Goal: Information Seeking & Learning: Compare options

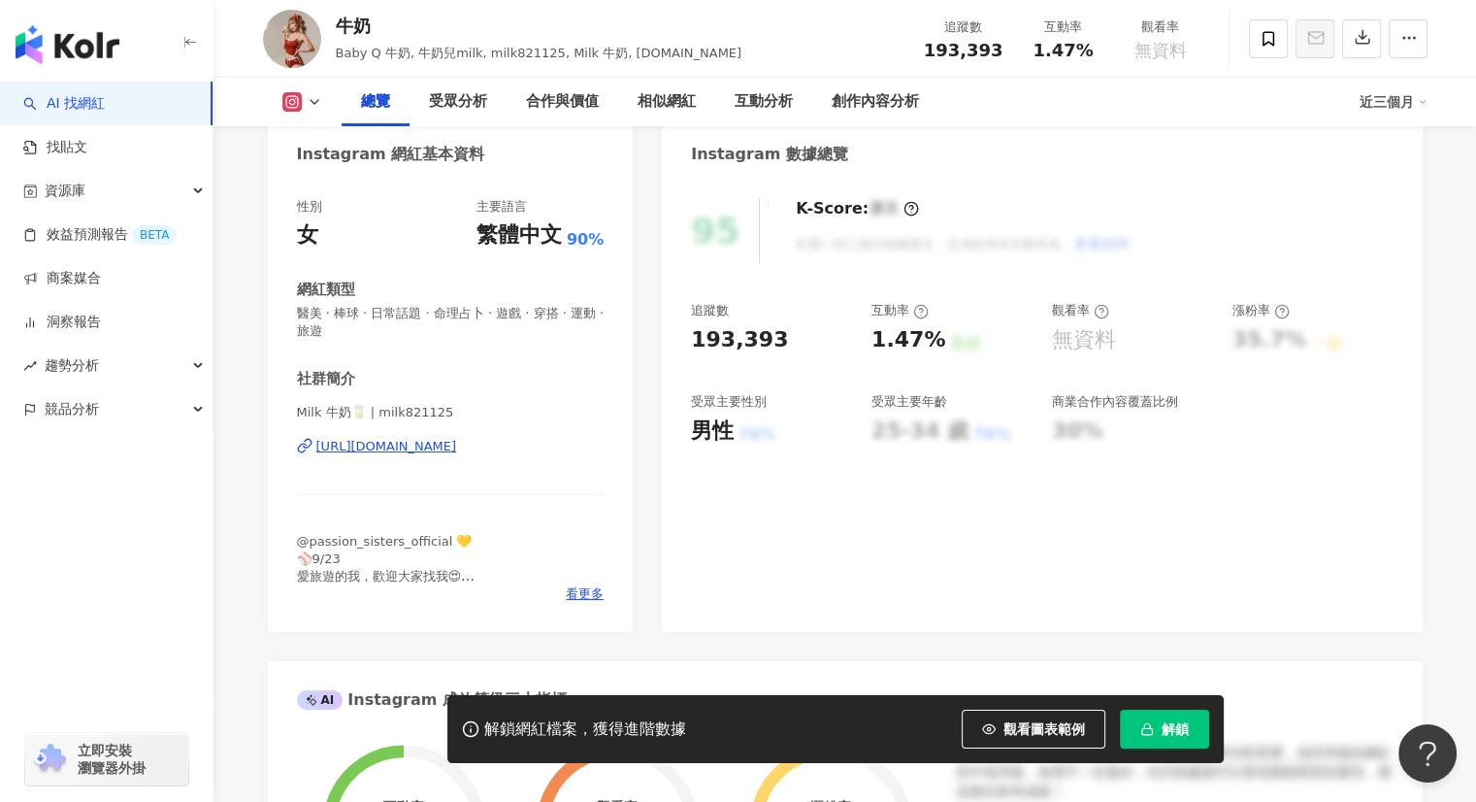
scroll to position [194, 0]
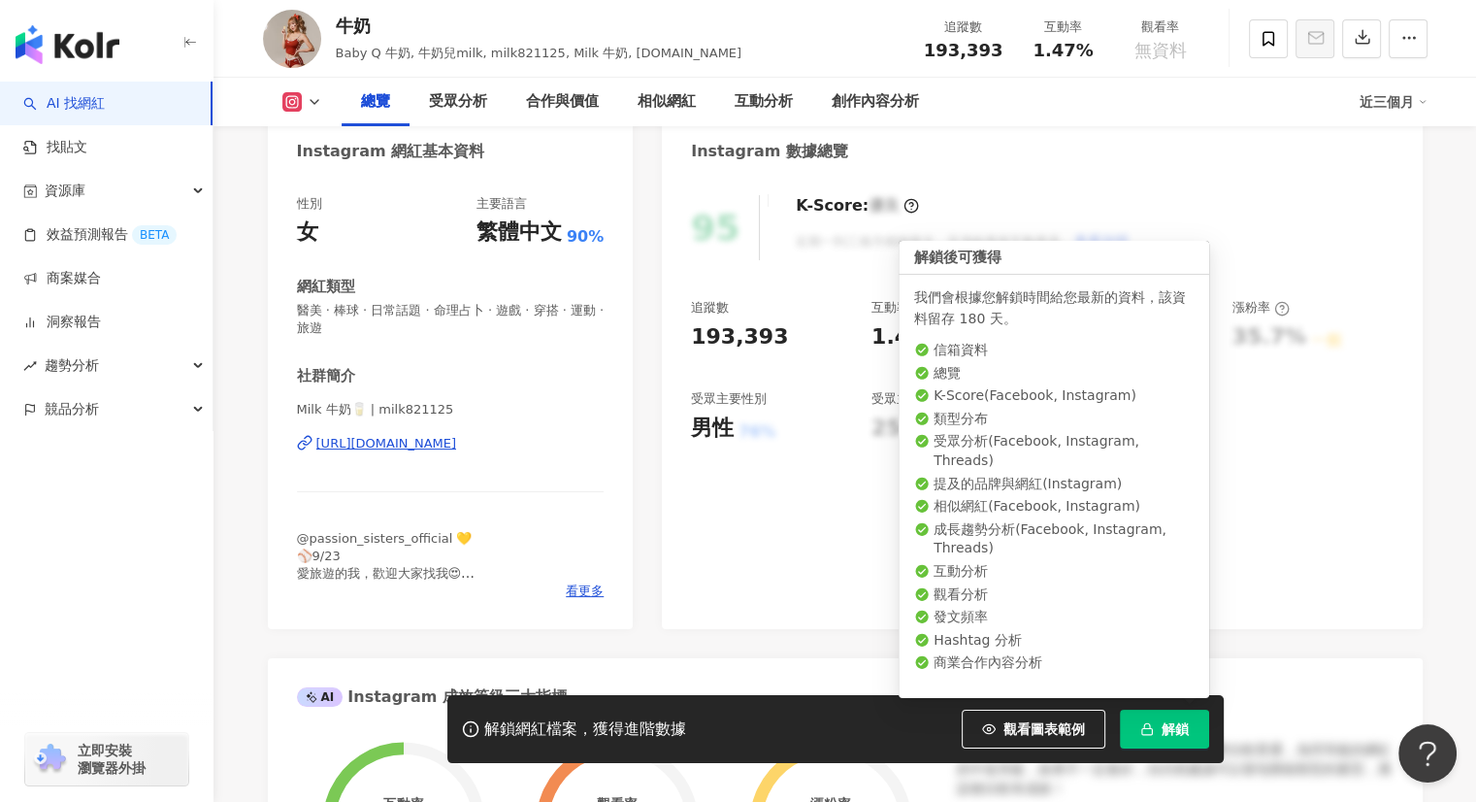
click at [1170, 715] on button "解鎖" at bounding box center [1164, 728] width 89 height 39
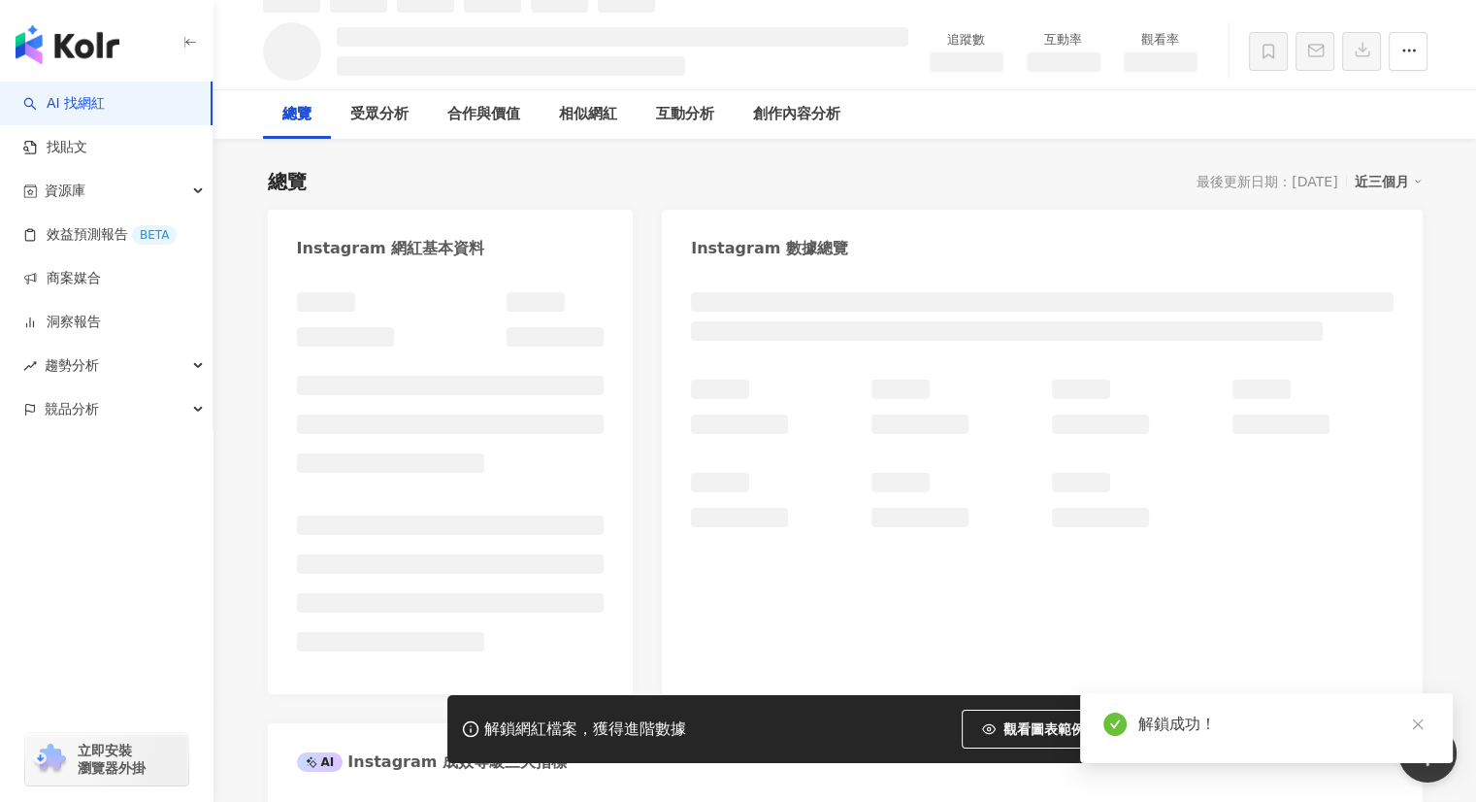
scroll to position [64, 0]
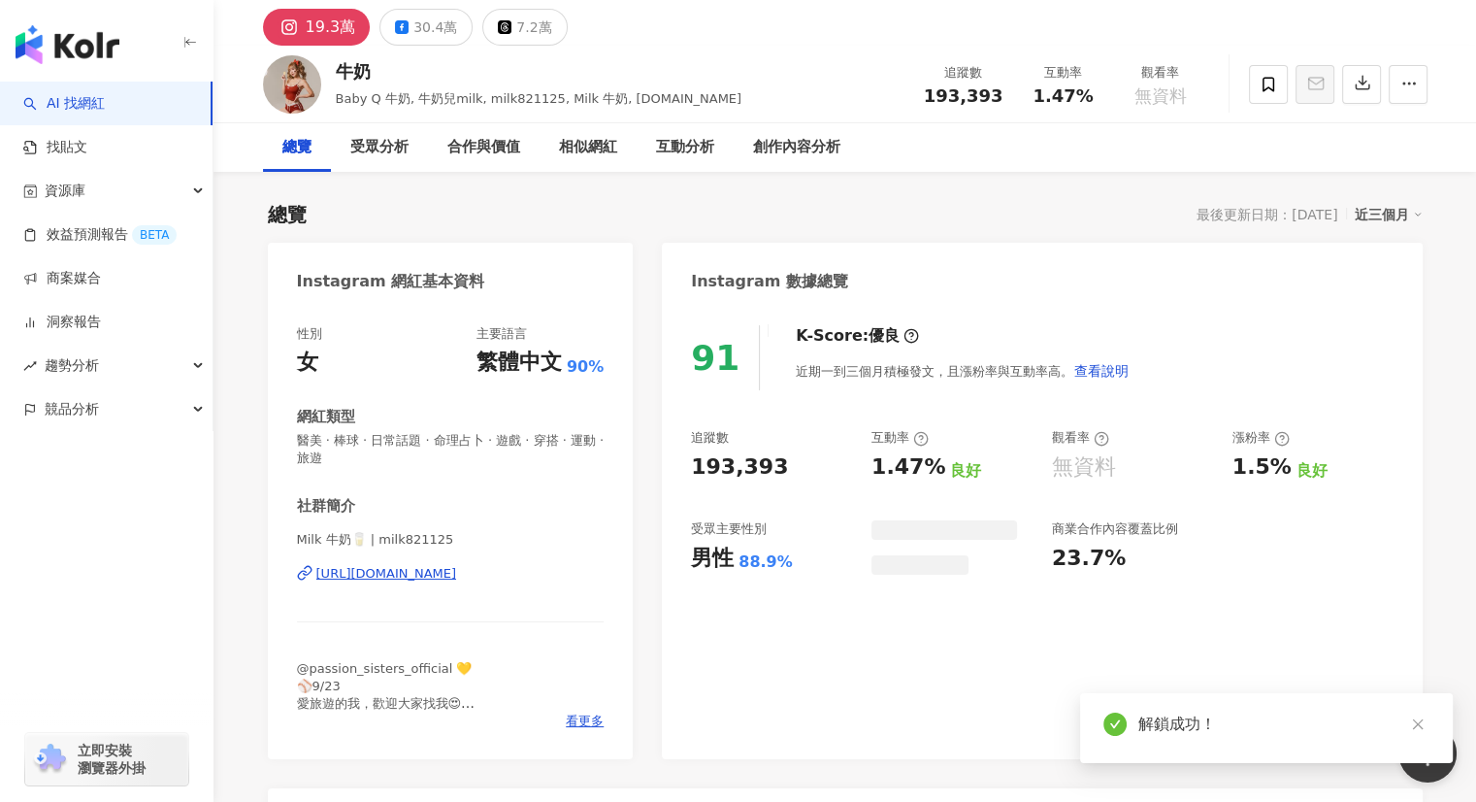
scroll to position [43, 0]
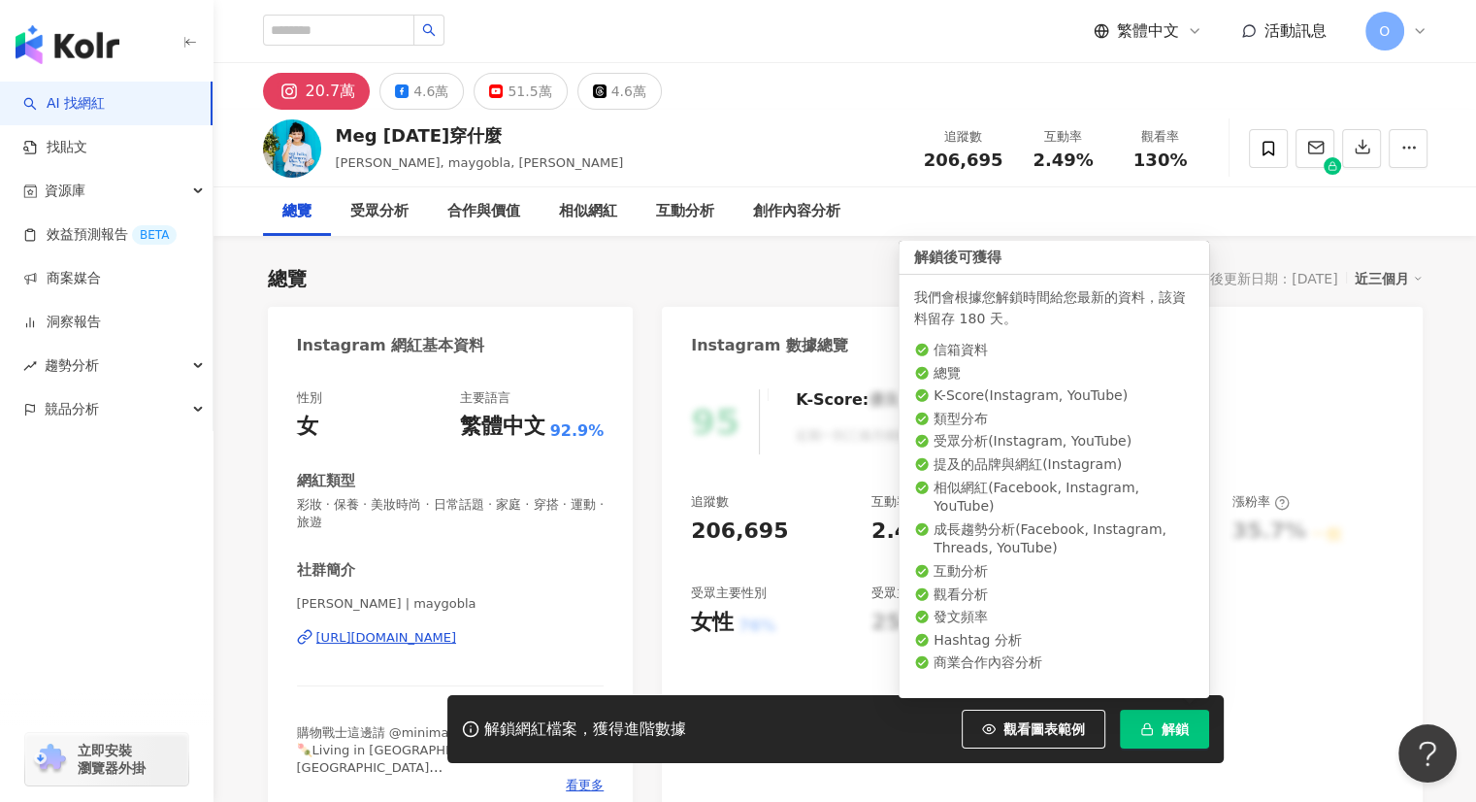
click at [1166, 717] on button "解鎖" at bounding box center [1164, 728] width 89 height 39
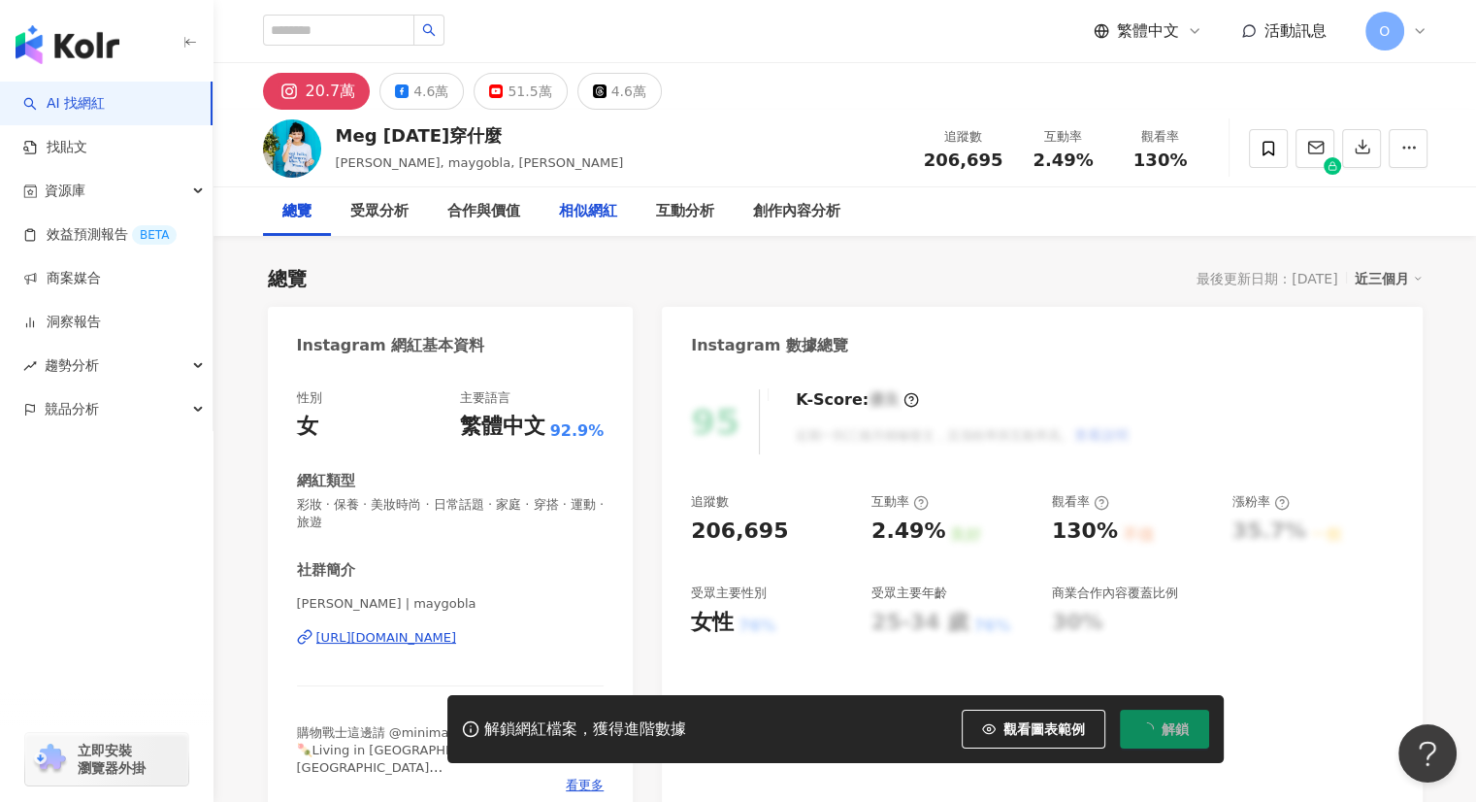
click at [592, 215] on div "相似網紅" at bounding box center [588, 211] width 58 height 23
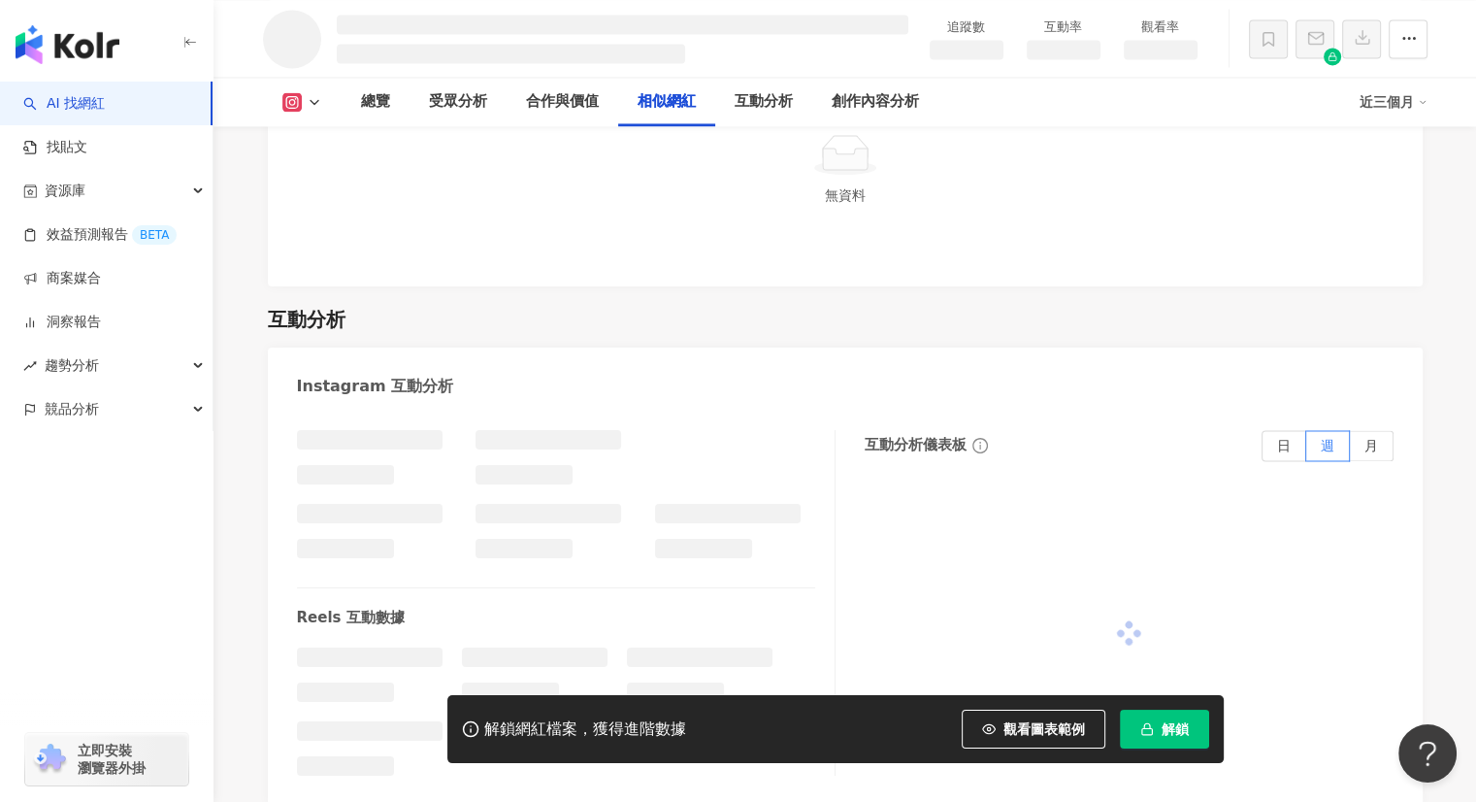
scroll to position [2742, 0]
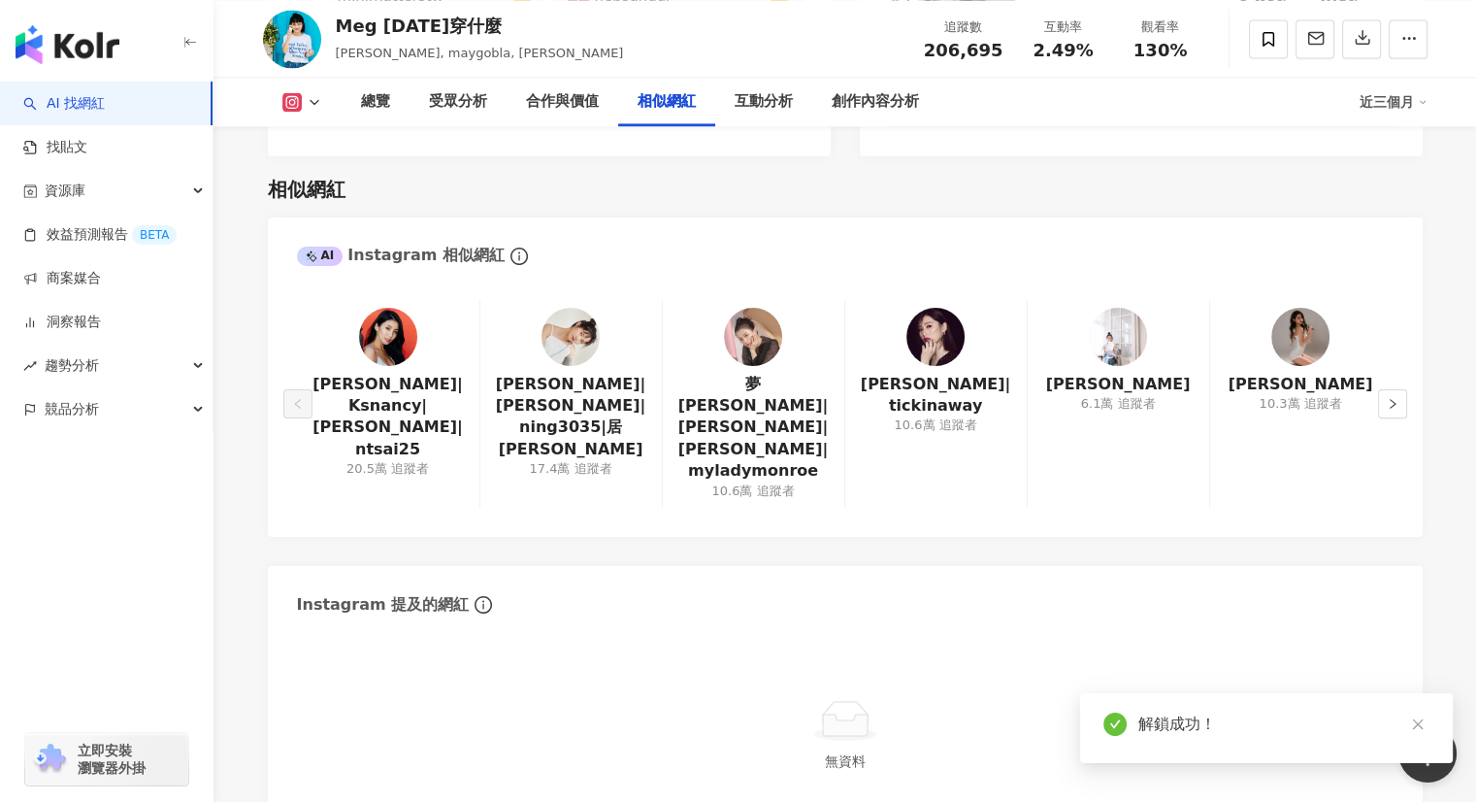
scroll to position [3197, 0]
click at [1391, 389] on button "button" at bounding box center [1392, 403] width 29 height 29
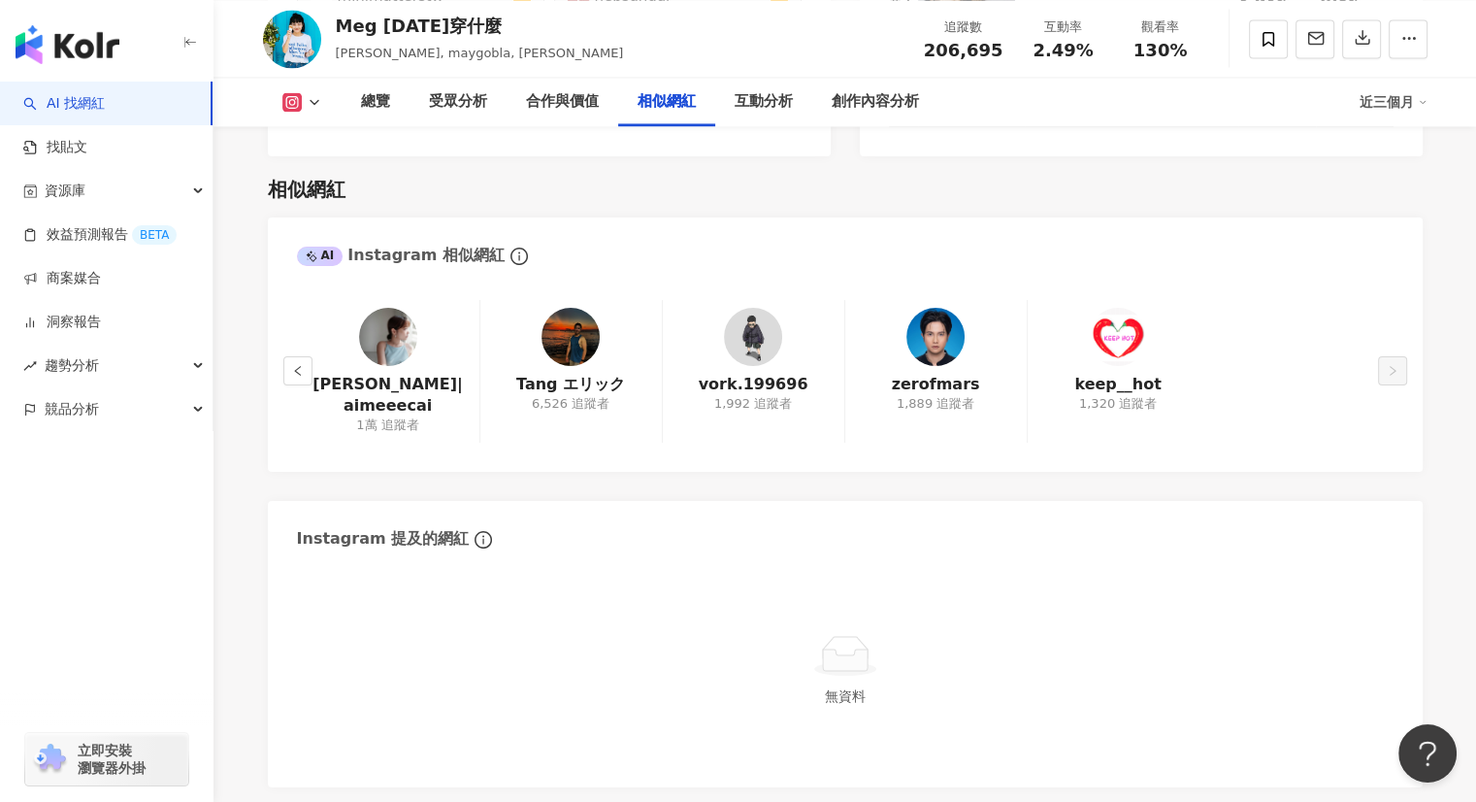
click at [316, 323] on div "Aimee|aimeeecai 1萬 追蹤者" at bounding box center [388, 371] width 182 height 143
click at [310, 356] on button "button" at bounding box center [297, 370] width 29 height 29
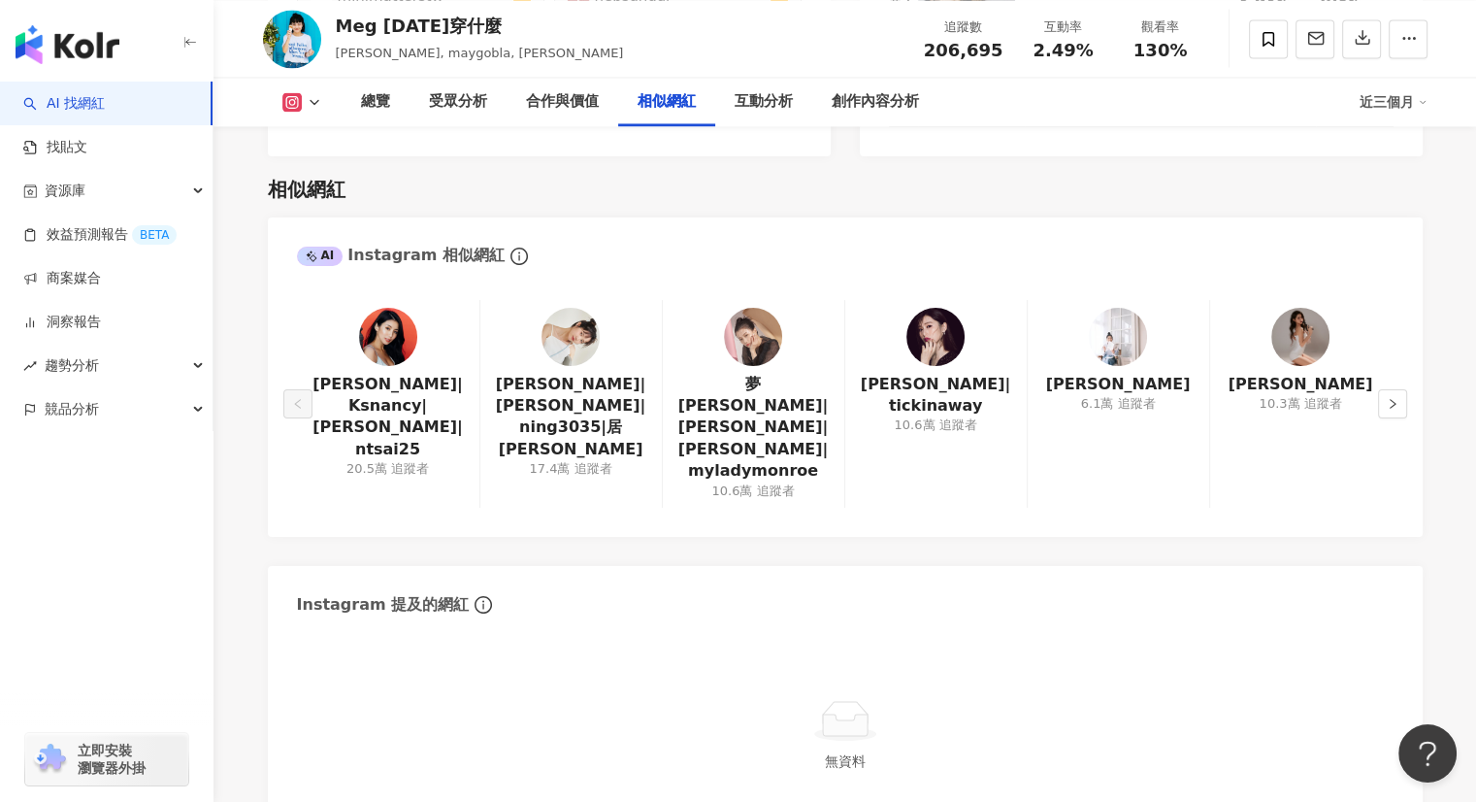
click at [310, 326] on div "Nancy|Ksnancy|Nancy Tsai|ntsai25 20.5萬 追蹤者" at bounding box center [388, 404] width 182 height 208
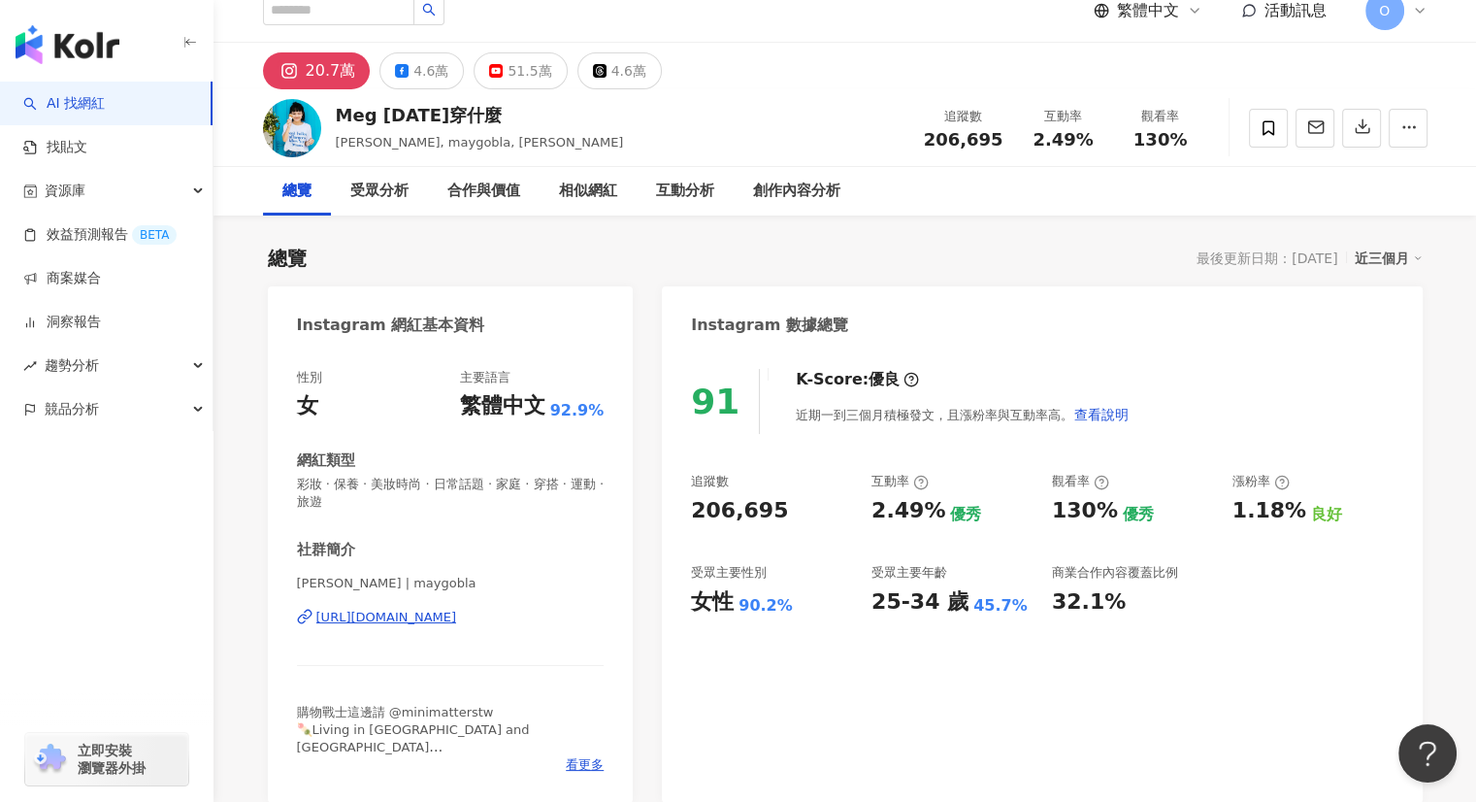
scroll to position [0, 0]
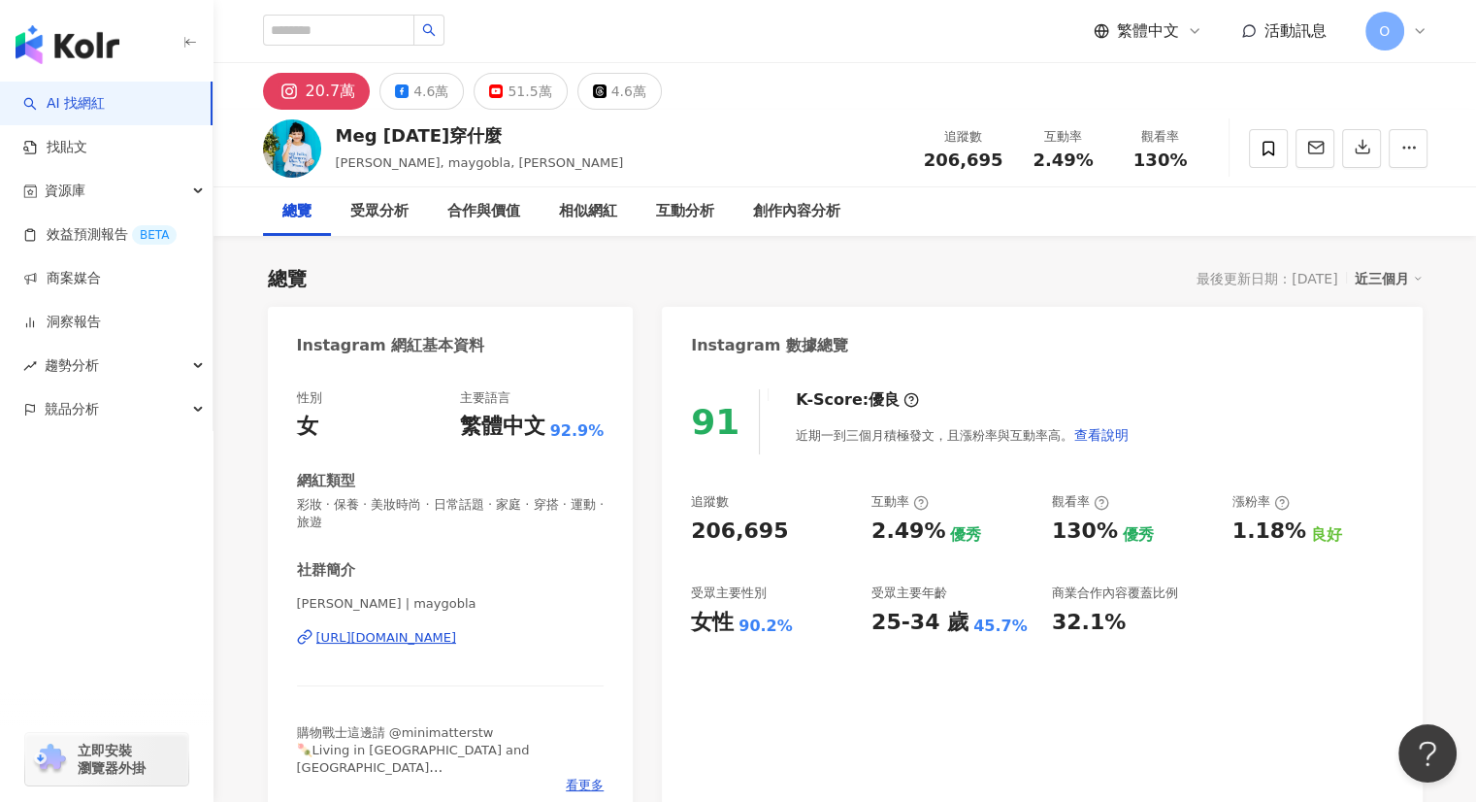
click at [1381, 275] on div "近三個月" at bounding box center [1389, 278] width 68 height 25
click at [1391, 348] on link "近六個月" at bounding box center [1396, 356] width 54 height 21
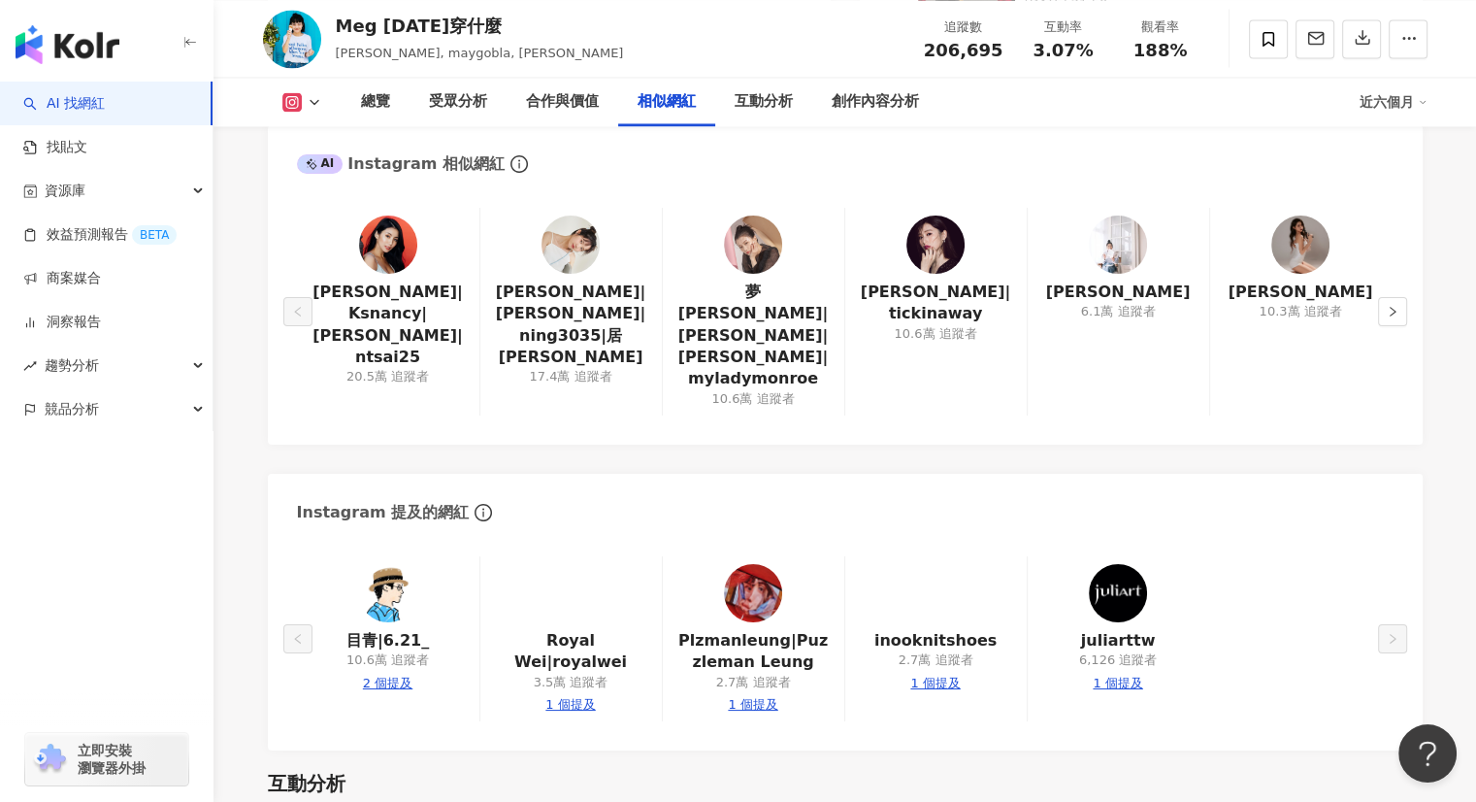
scroll to position [3039, 0]
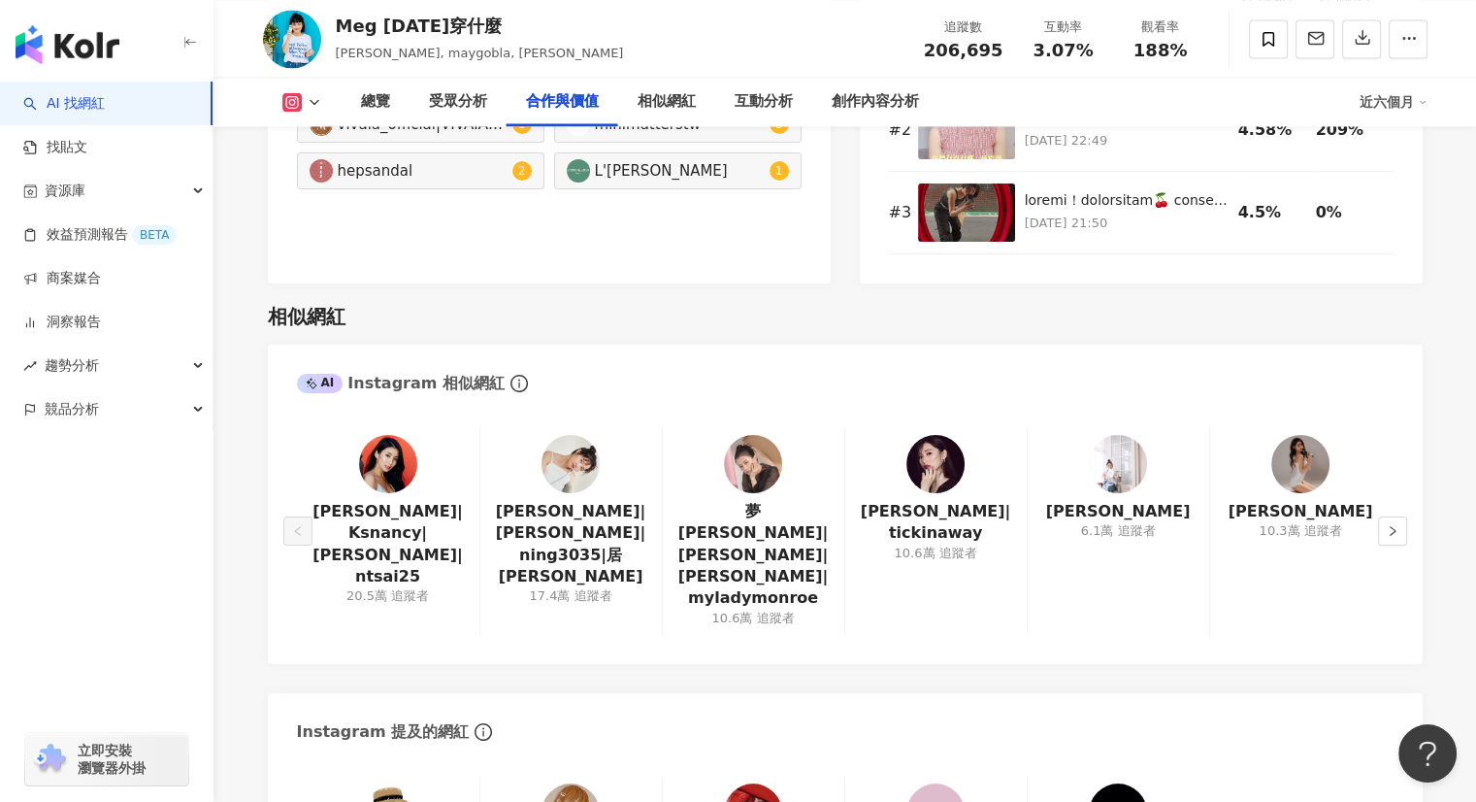
click at [1417, 108] on div "近六個月" at bounding box center [1394, 101] width 68 height 31
click at [1413, 104] on div "近六個月" at bounding box center [1394, 101] width 68 height 31
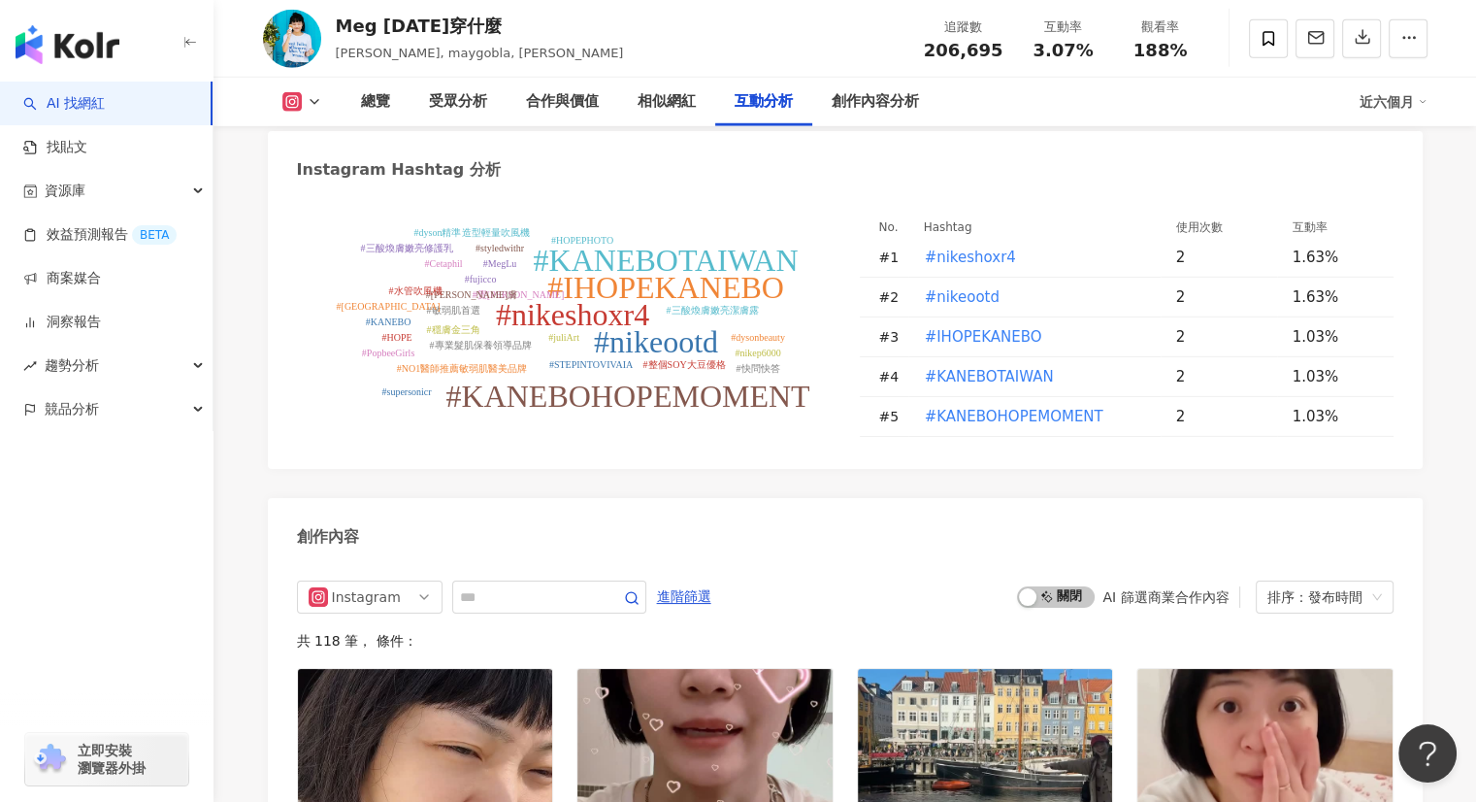
scroll to position [5466, 0]
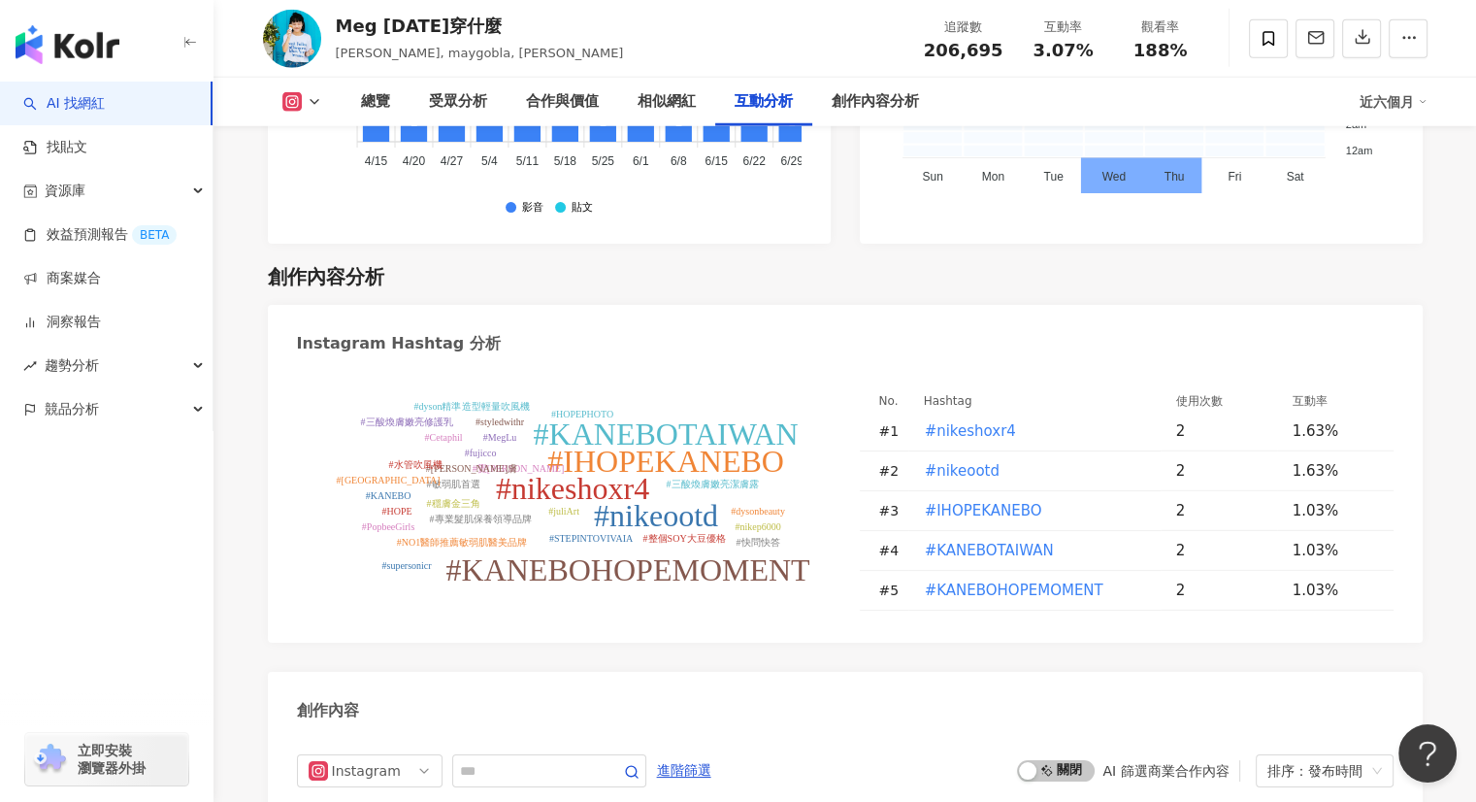
drag, startPoint x: 623, startPoint y: 402, endPoint x: 734, endPoint y: 619, distance: 243.9
drag, startPoint x: 741, startPoint y: 443, endPoint x: 758, endPoint y: 617, distance: 175.5
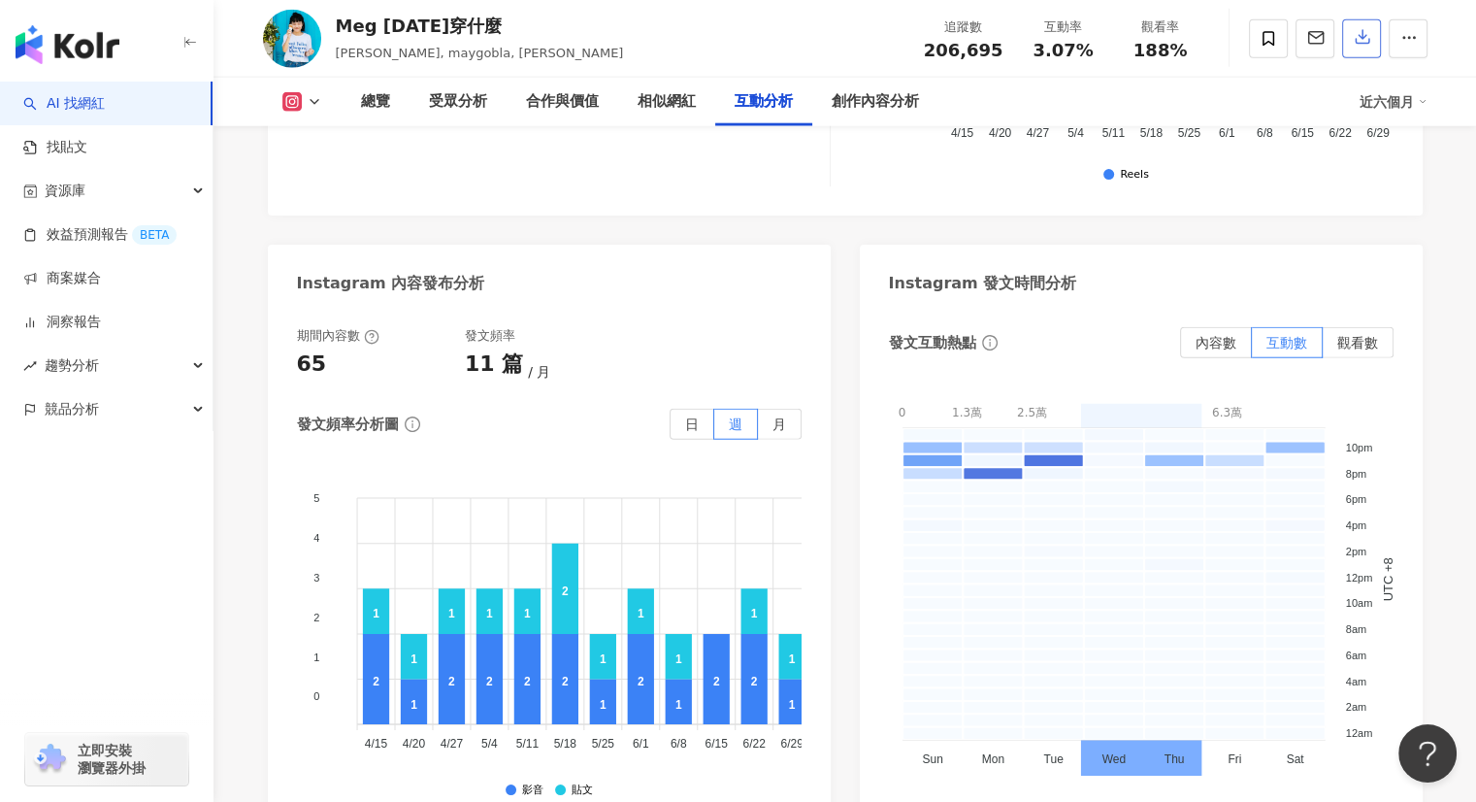
click at [1370, 54] on button "button" at bounding box center [1361, 38] width 39 height 39
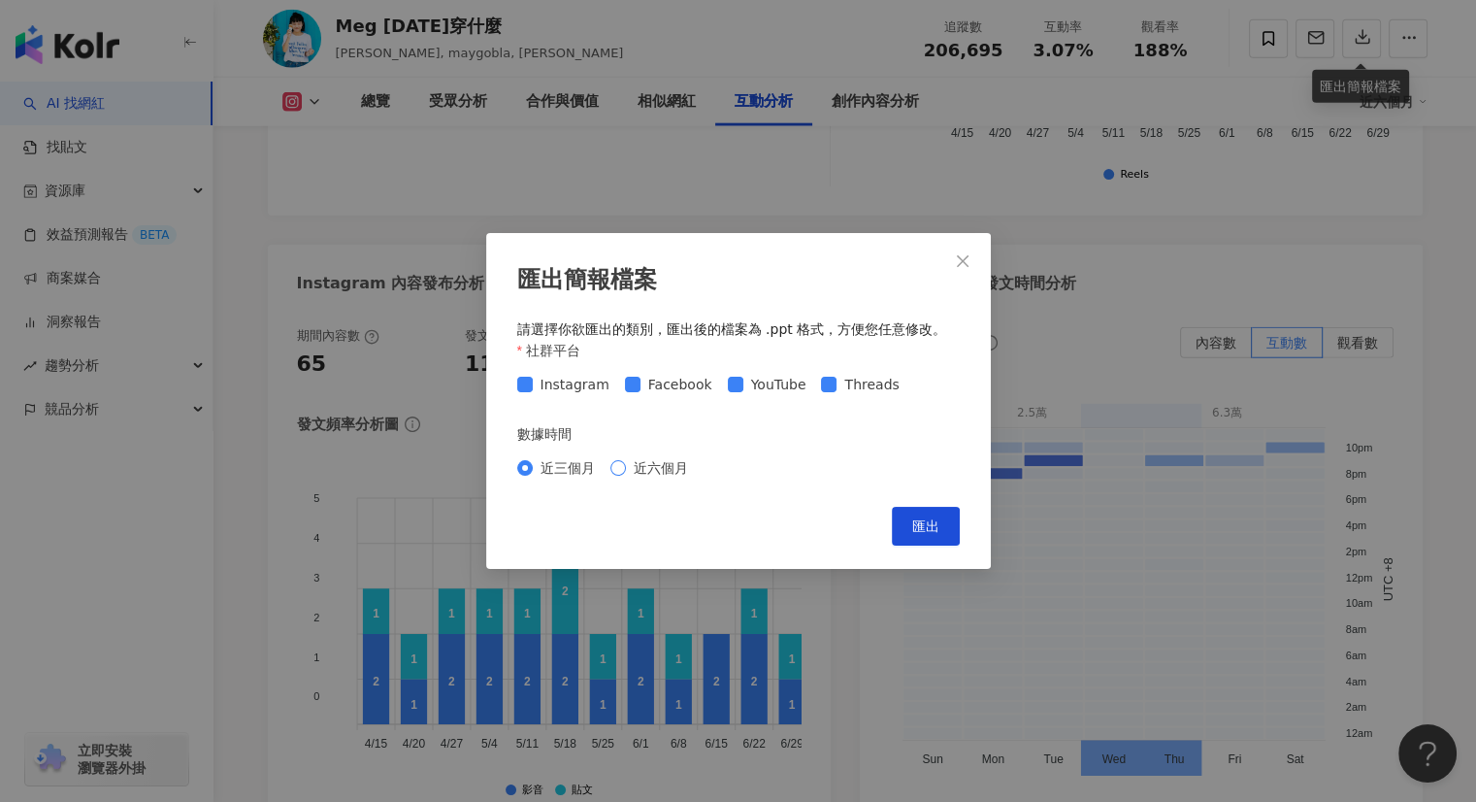
click at [625, 467] on label "近六個月" at bounding box center [652, 467] width 85 height 21
click at [925, 528] on span "匯出" at bounding box center [925, 526] width 27 height 16
click at [957, 263] on icon "close" at bounding box center [963, 261] width 16 height 16
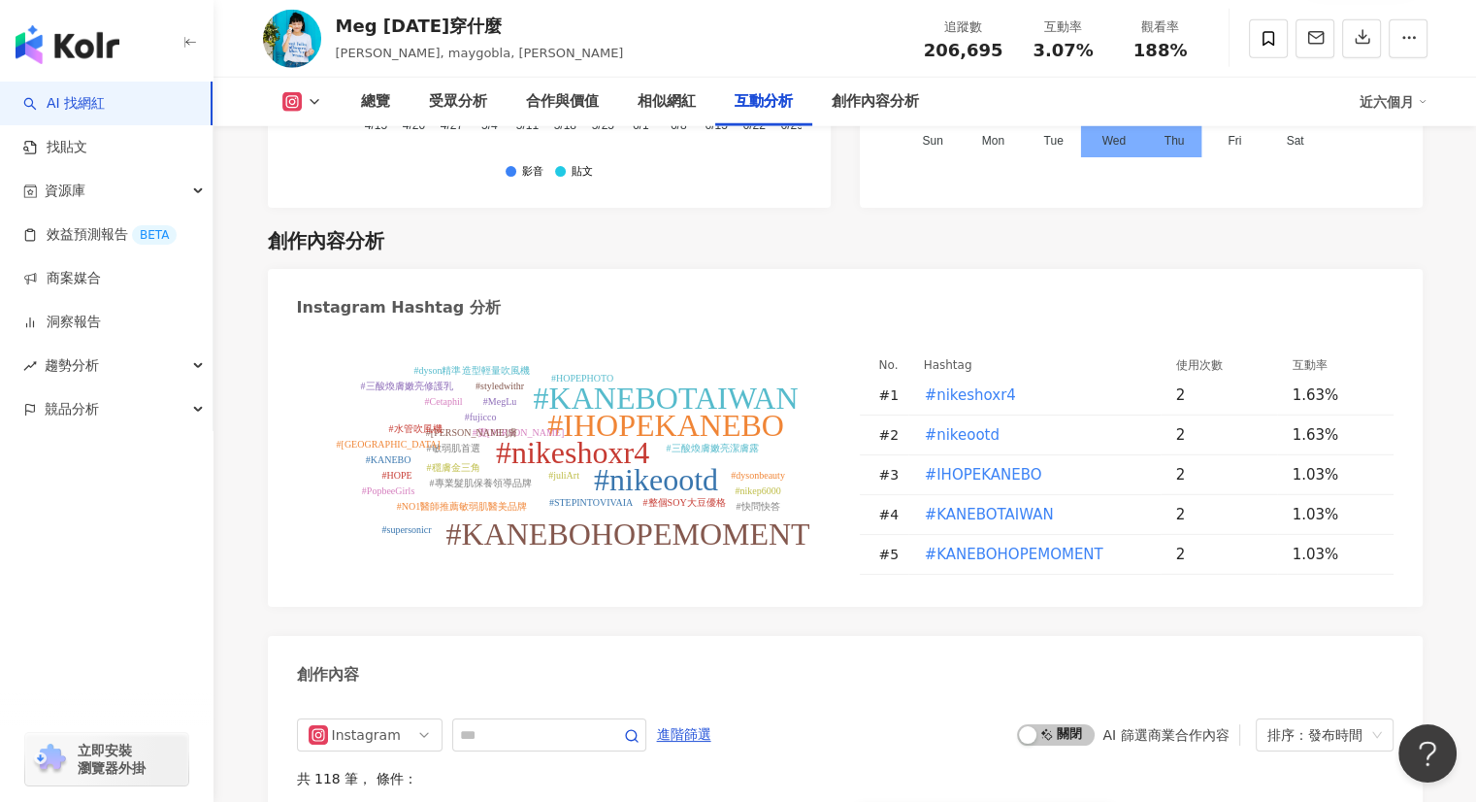
scroll to position [5369, 0]
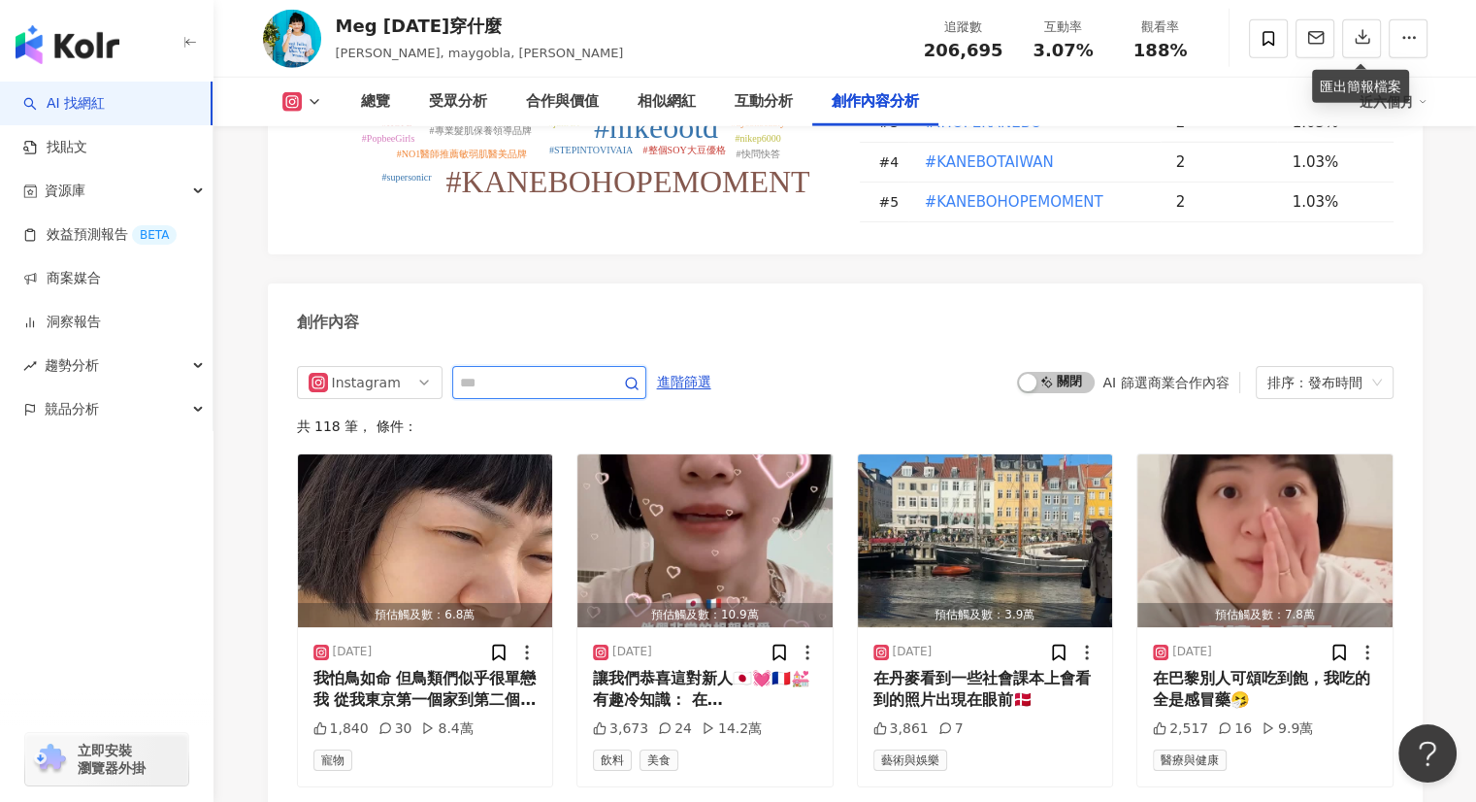
click at [520, 371] on input "text" at bounding box center [528, 382] width 136 height 23
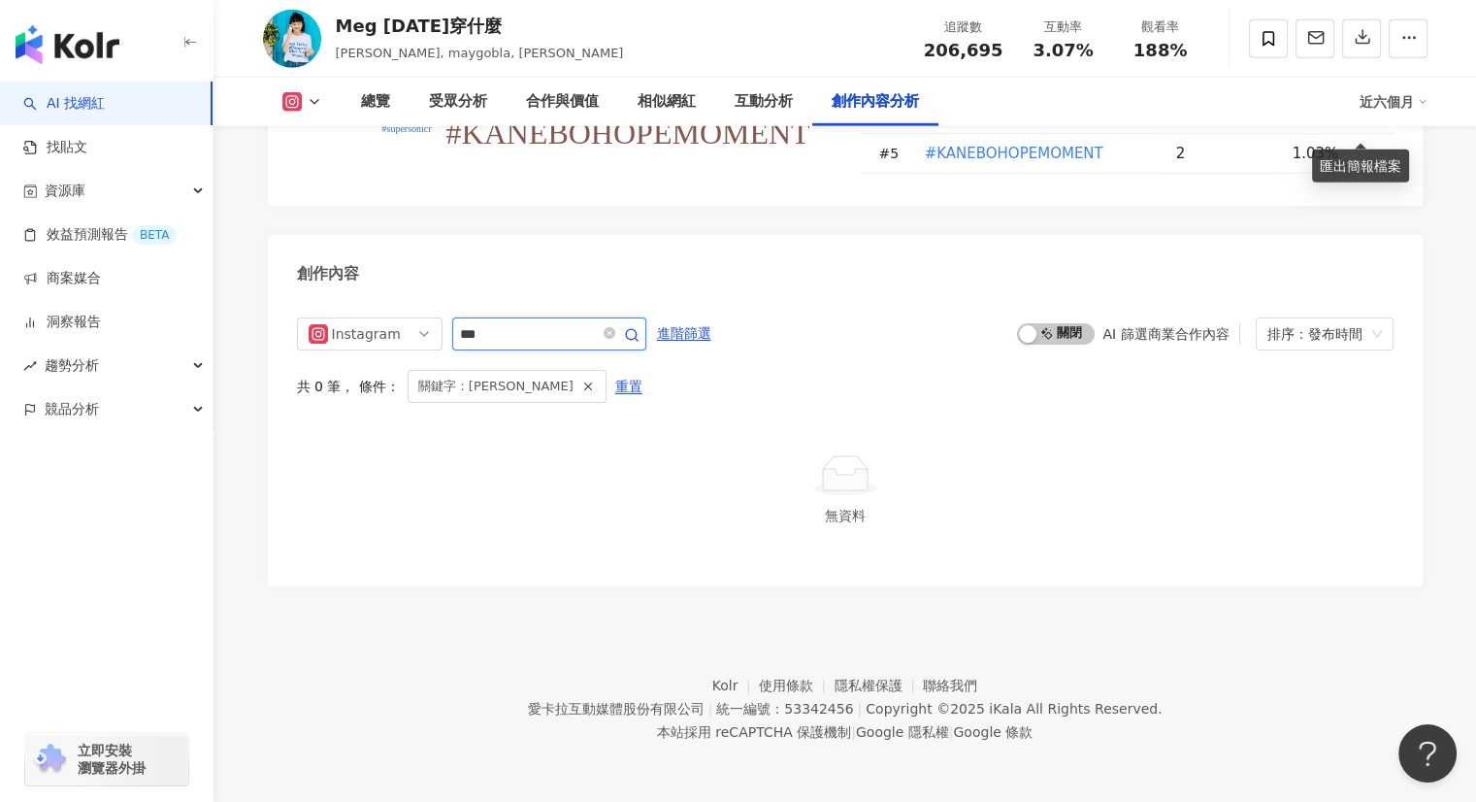
scroll to position [5873, 0]
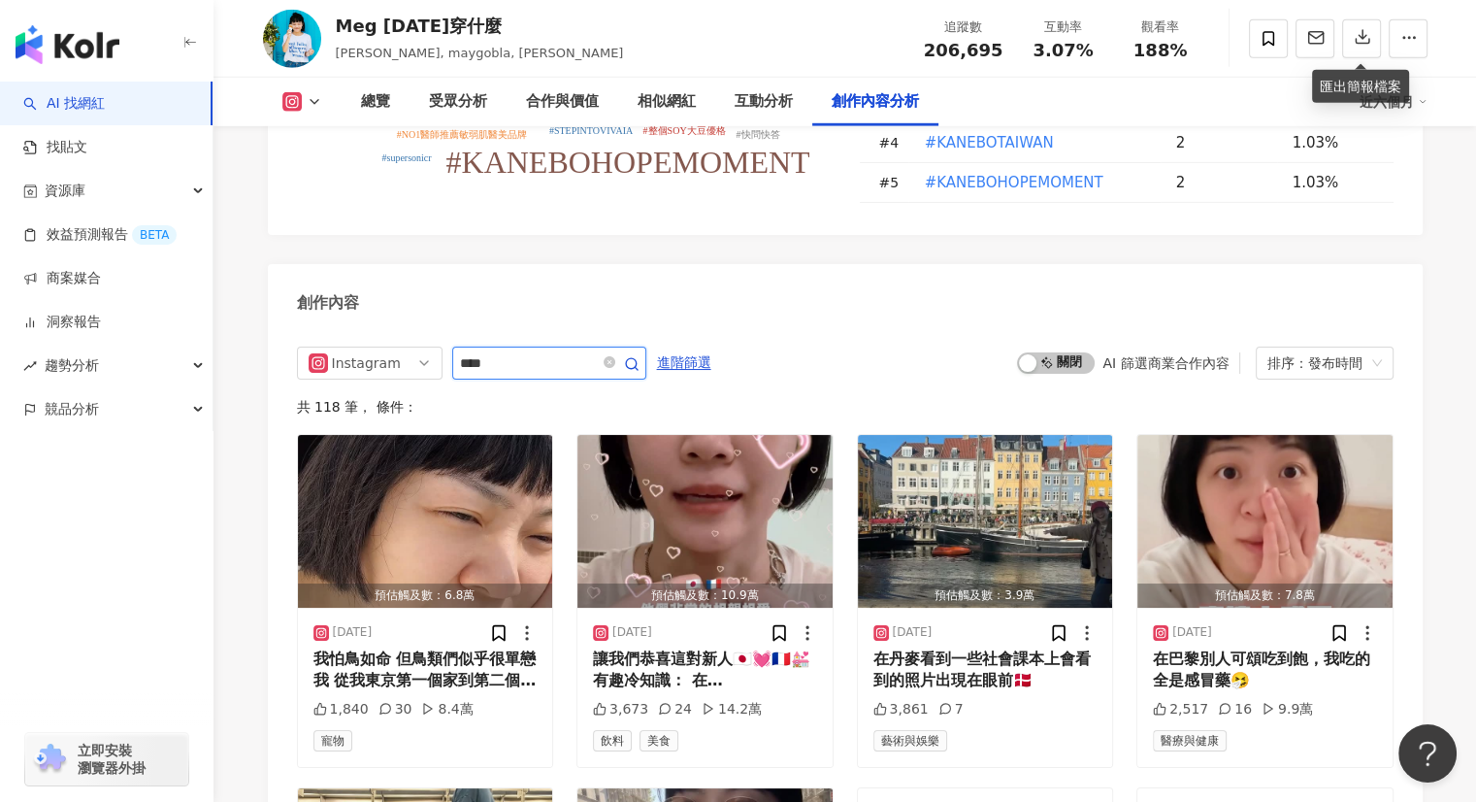
scroll to position [5982, 0]
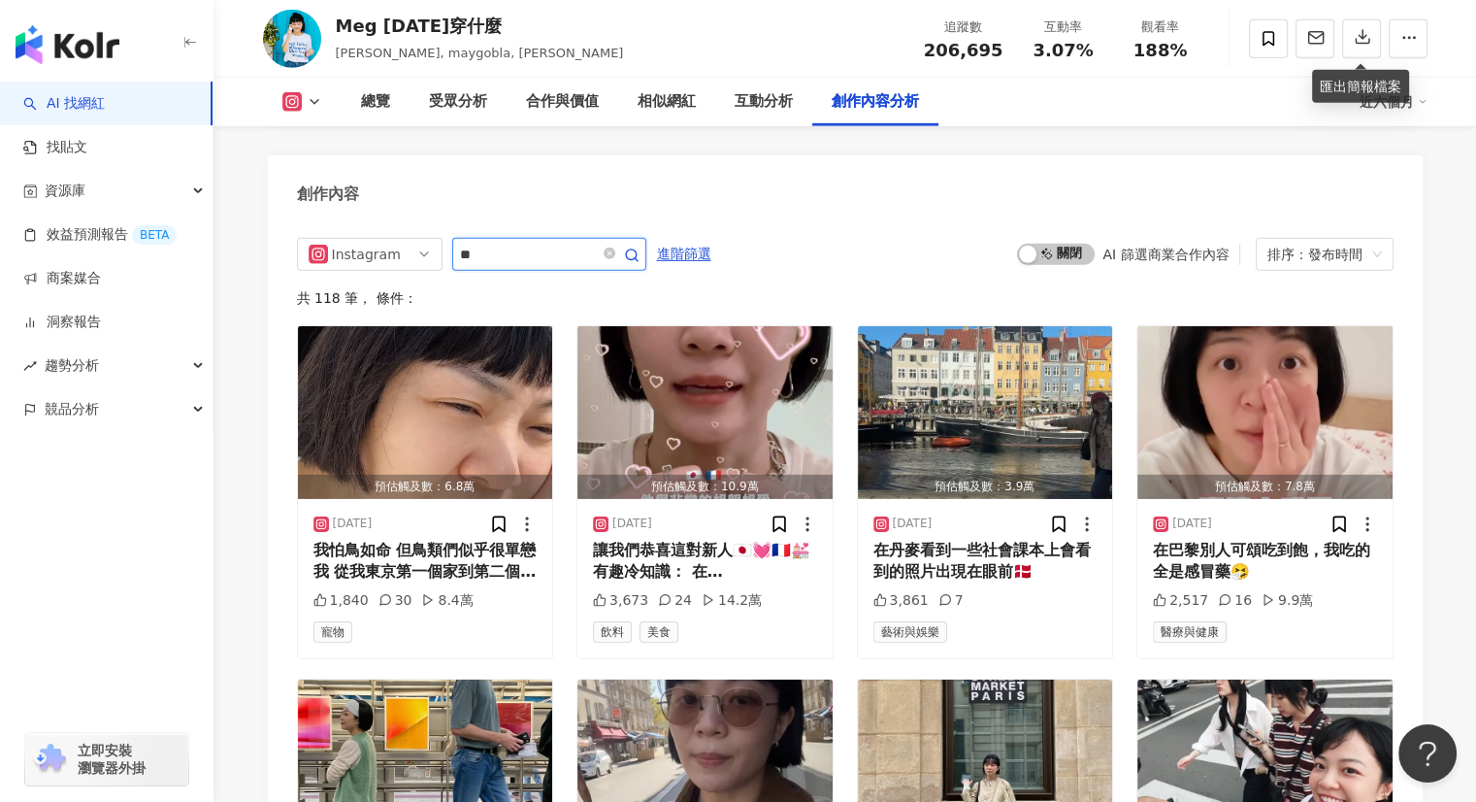
type input "*"
type input "***"
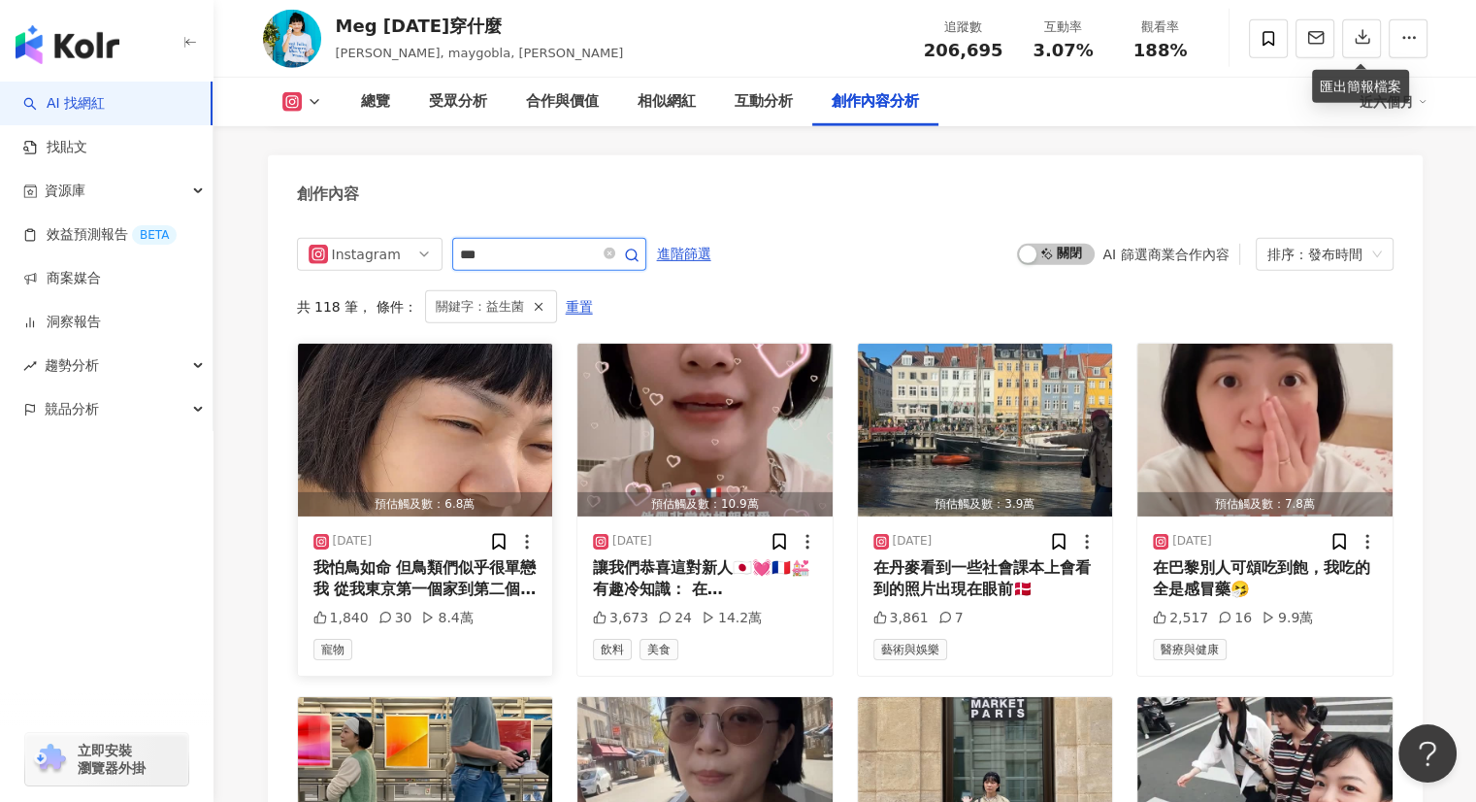
scroll to position [5873, 0]
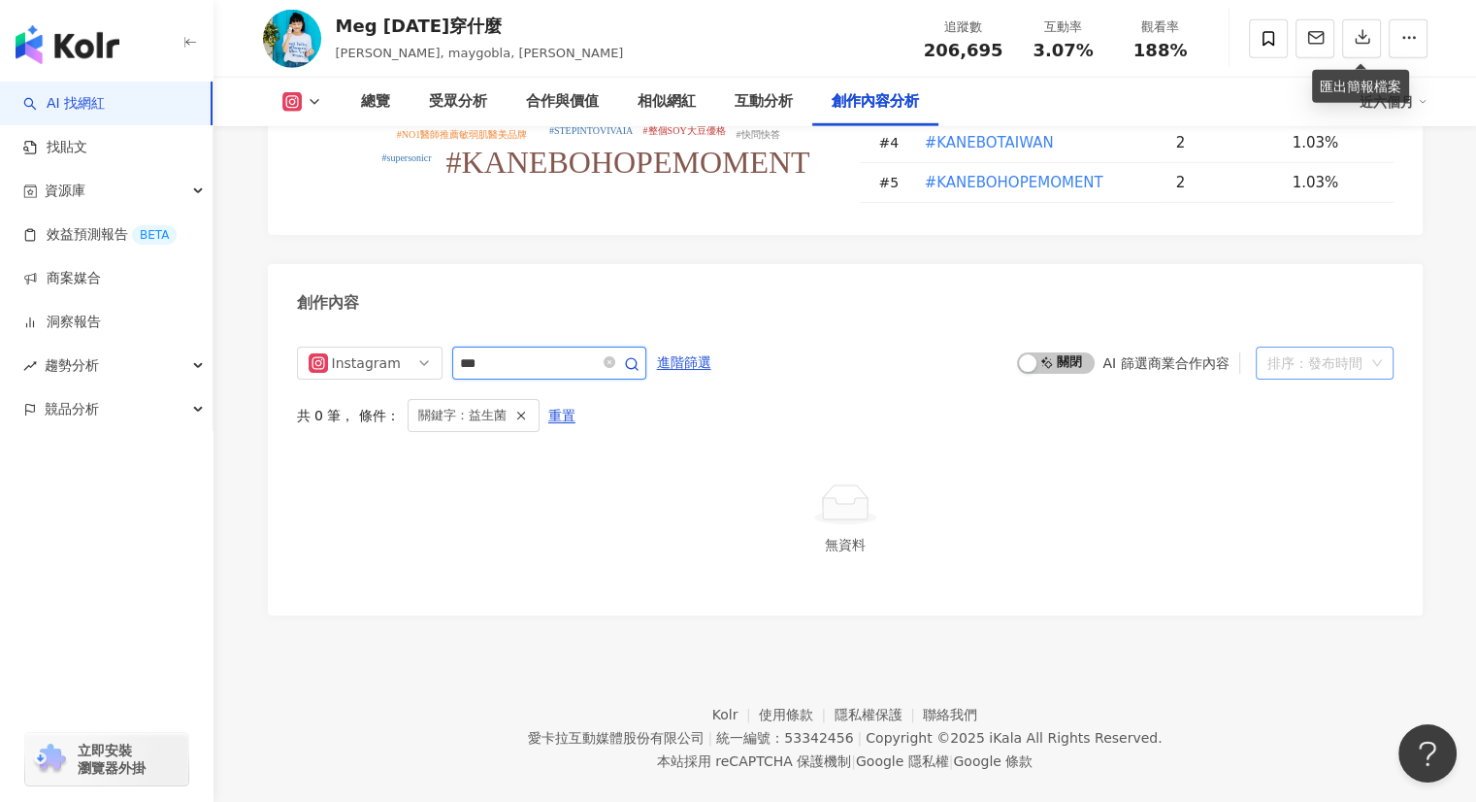
click at [1327, 347] on div "排序：發布時間" at bounding box center [1315, 362] width 97 height 31
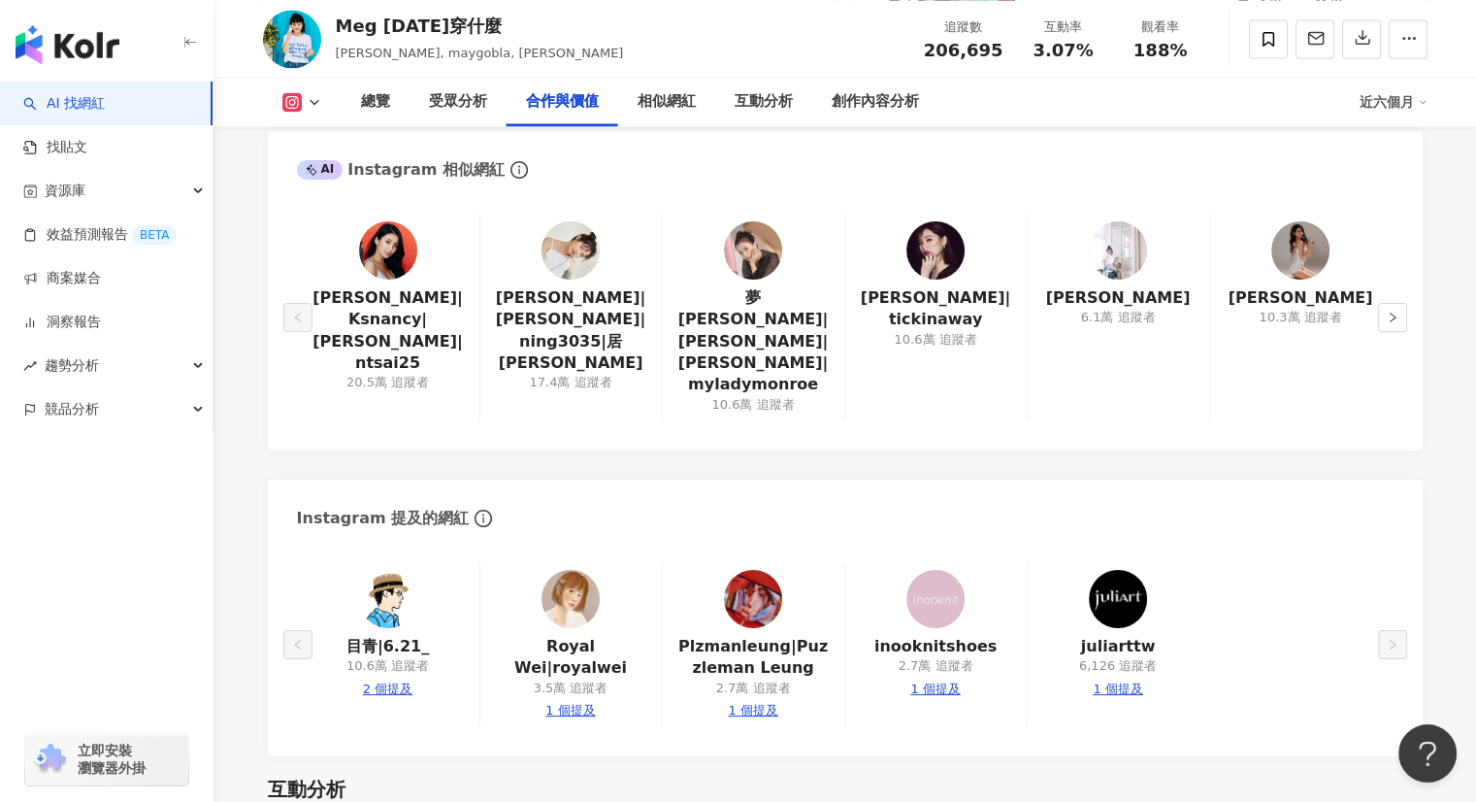
scroll to position [2768, 0]
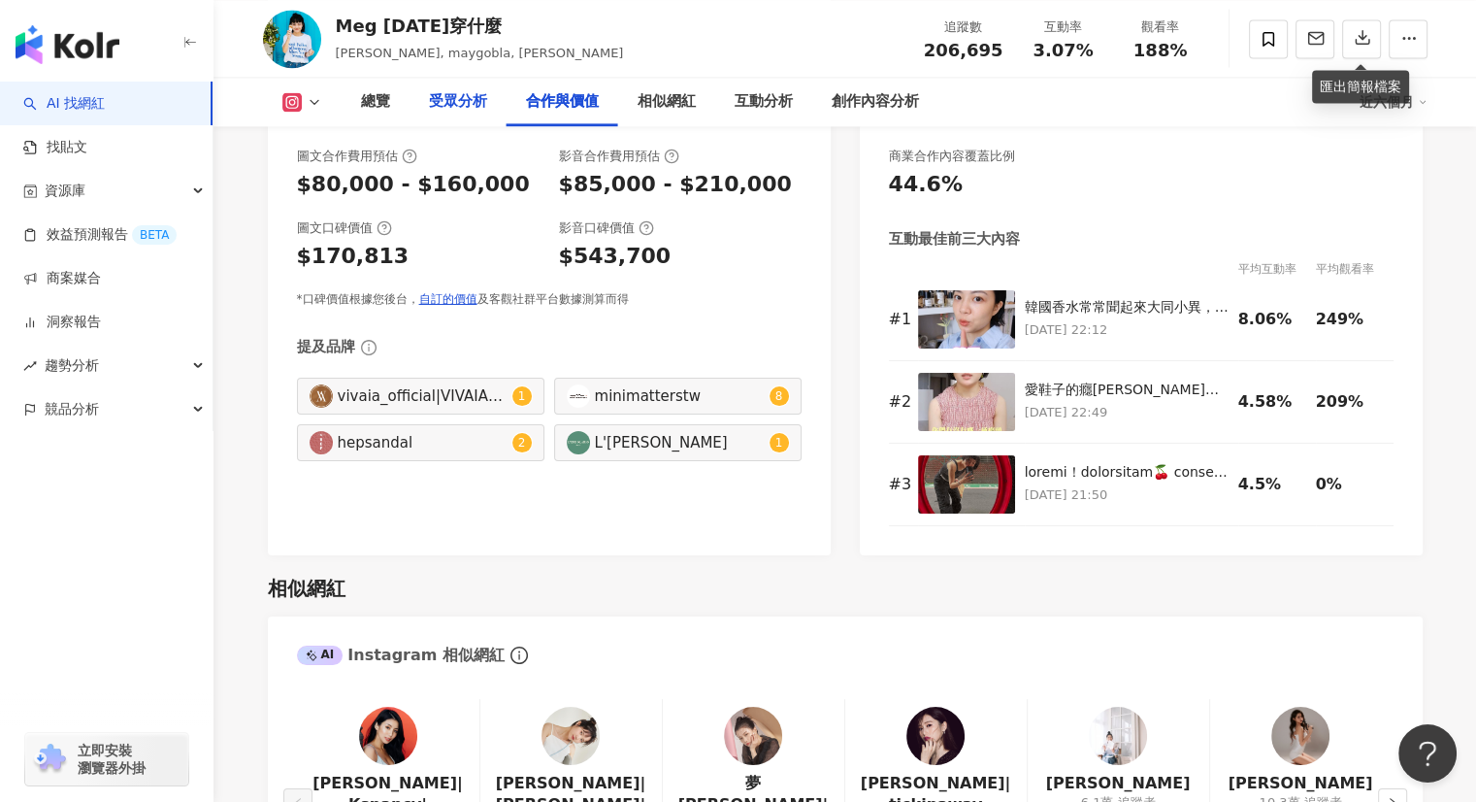
click at [442, 98] on div "受眾分析" at bounding box center [458, 101] width 58 height 23
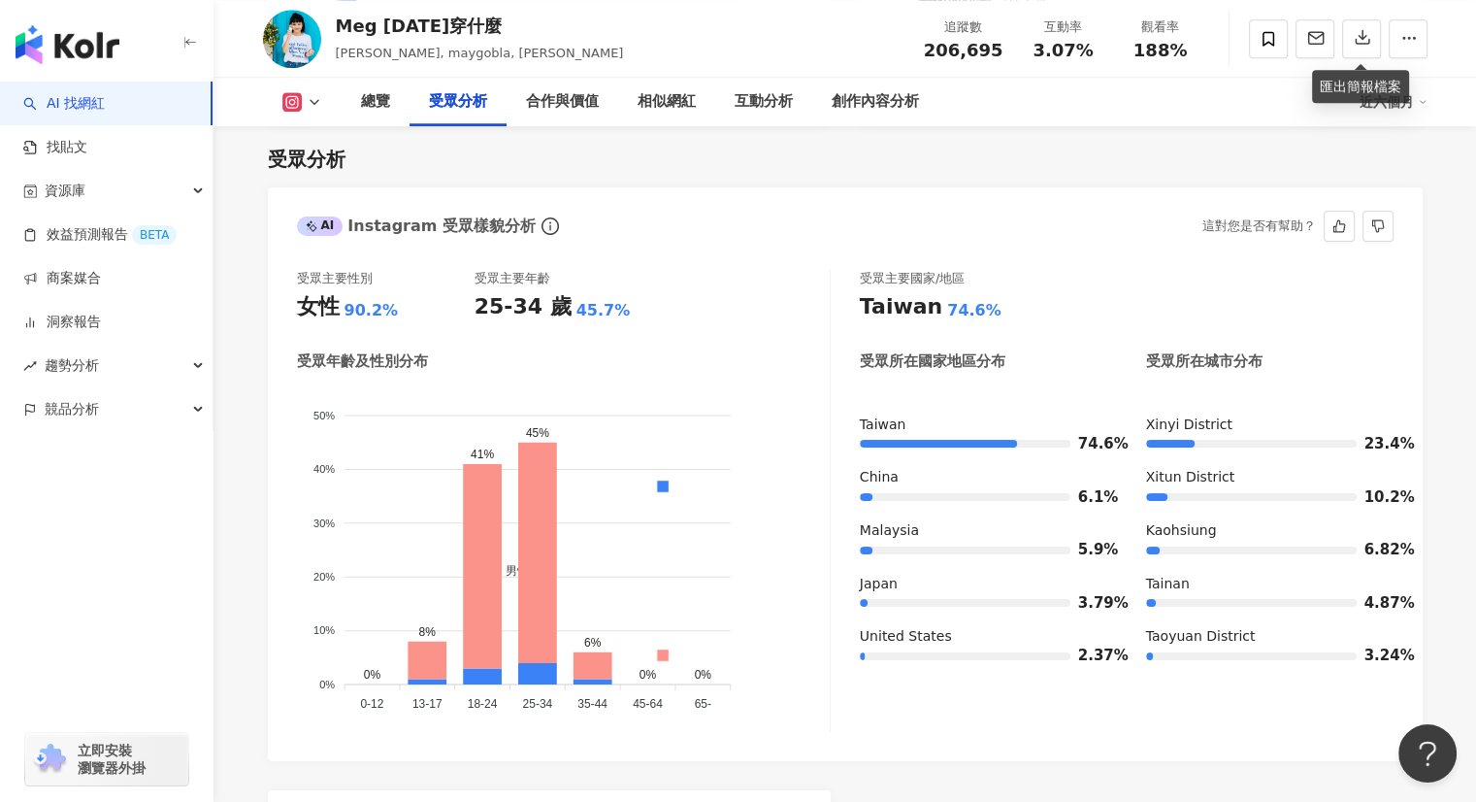
click at [933, 207] on div "AI Instagram 受眾樣貌分析 這對您是否有幫助？" at bounding box center [845, 218] width 1155 height 63
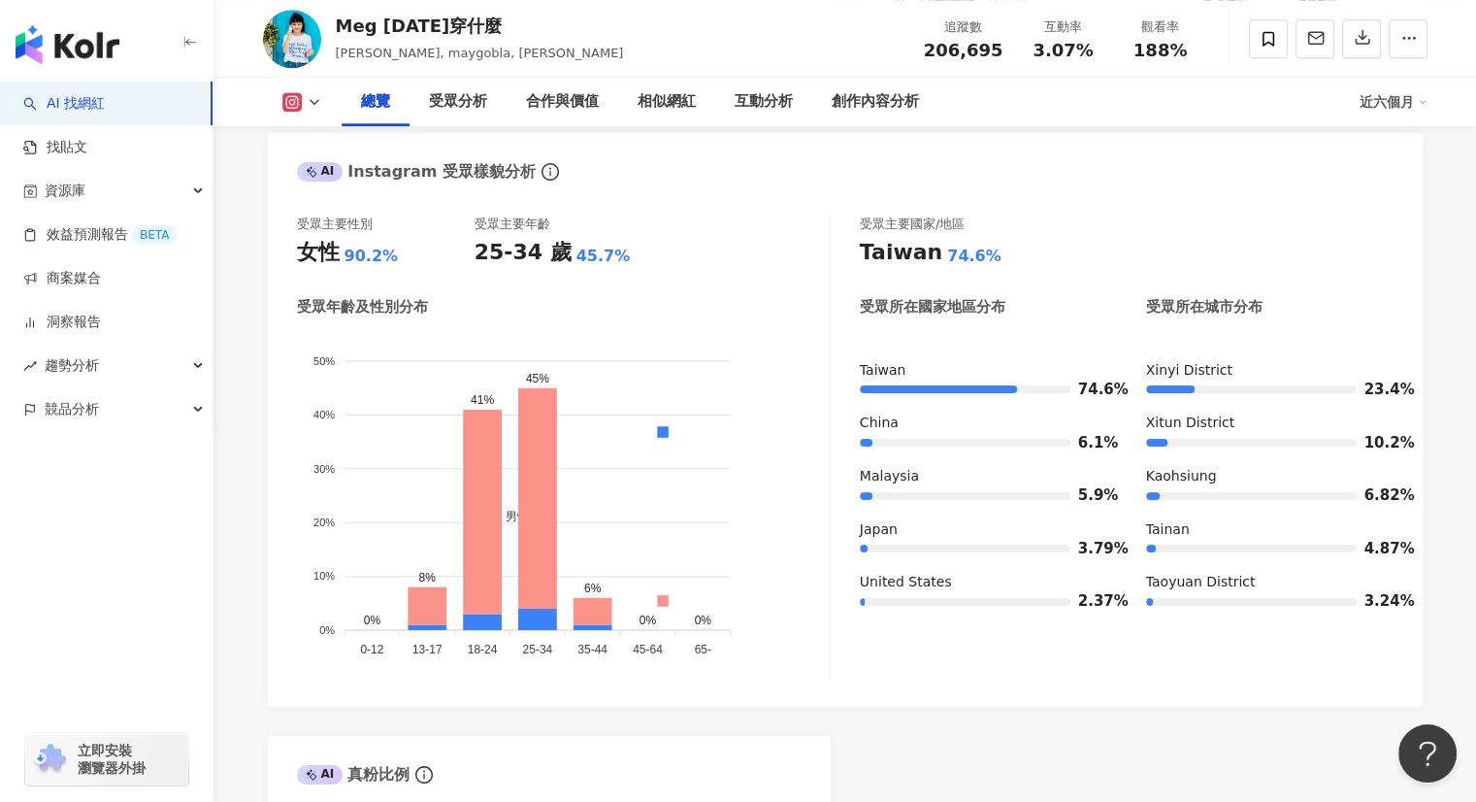
scroll to position [1603, 0]
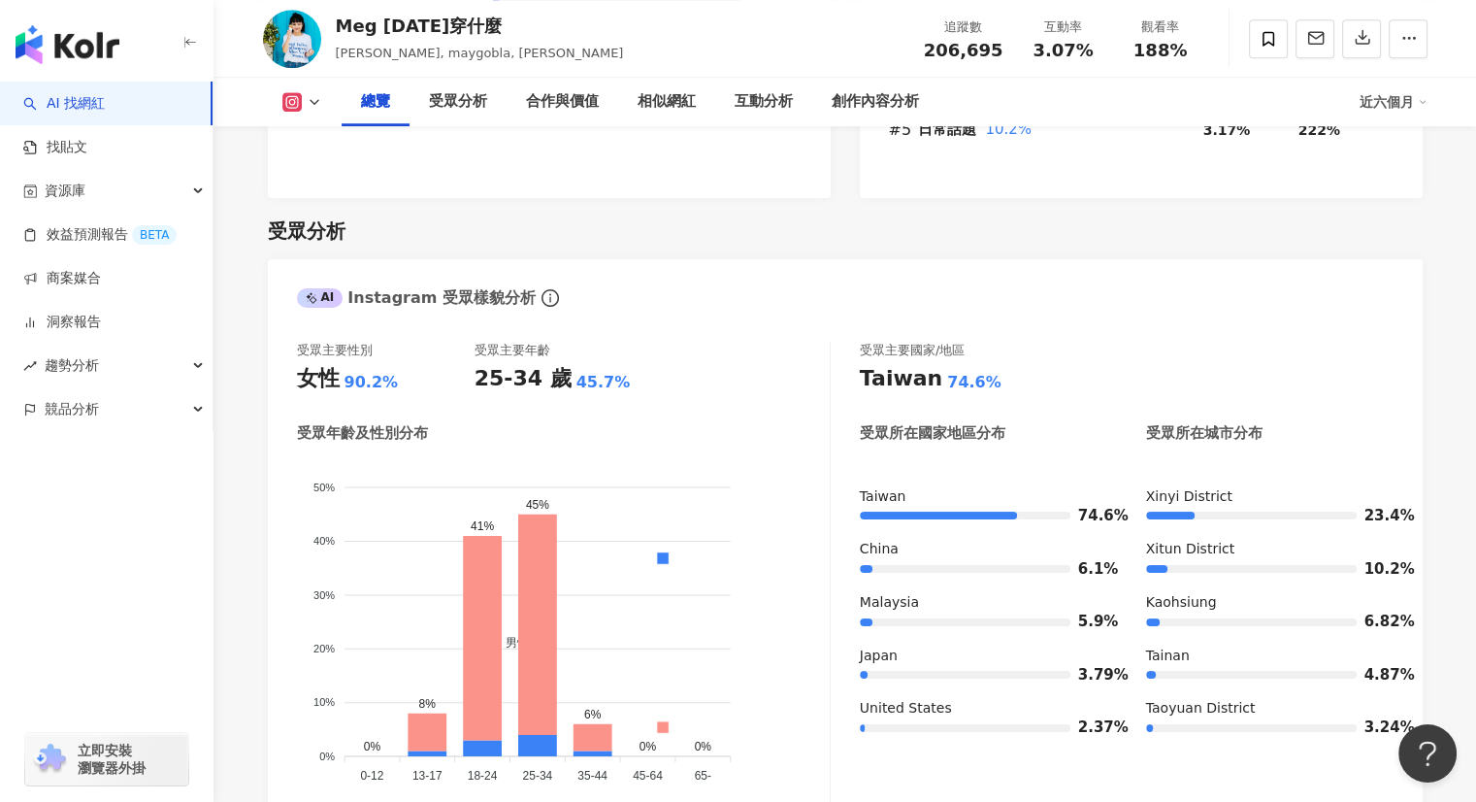
click at [307, 98] on icon at bounding box center [315, 102] width 16 height 16
click at [313, 237] on button "YouTube" at bounding box center [332, 227] width 116 height 27
click at [322, 229] on div "受眾分析" at bounding box center [307, 230] width 78 height 27
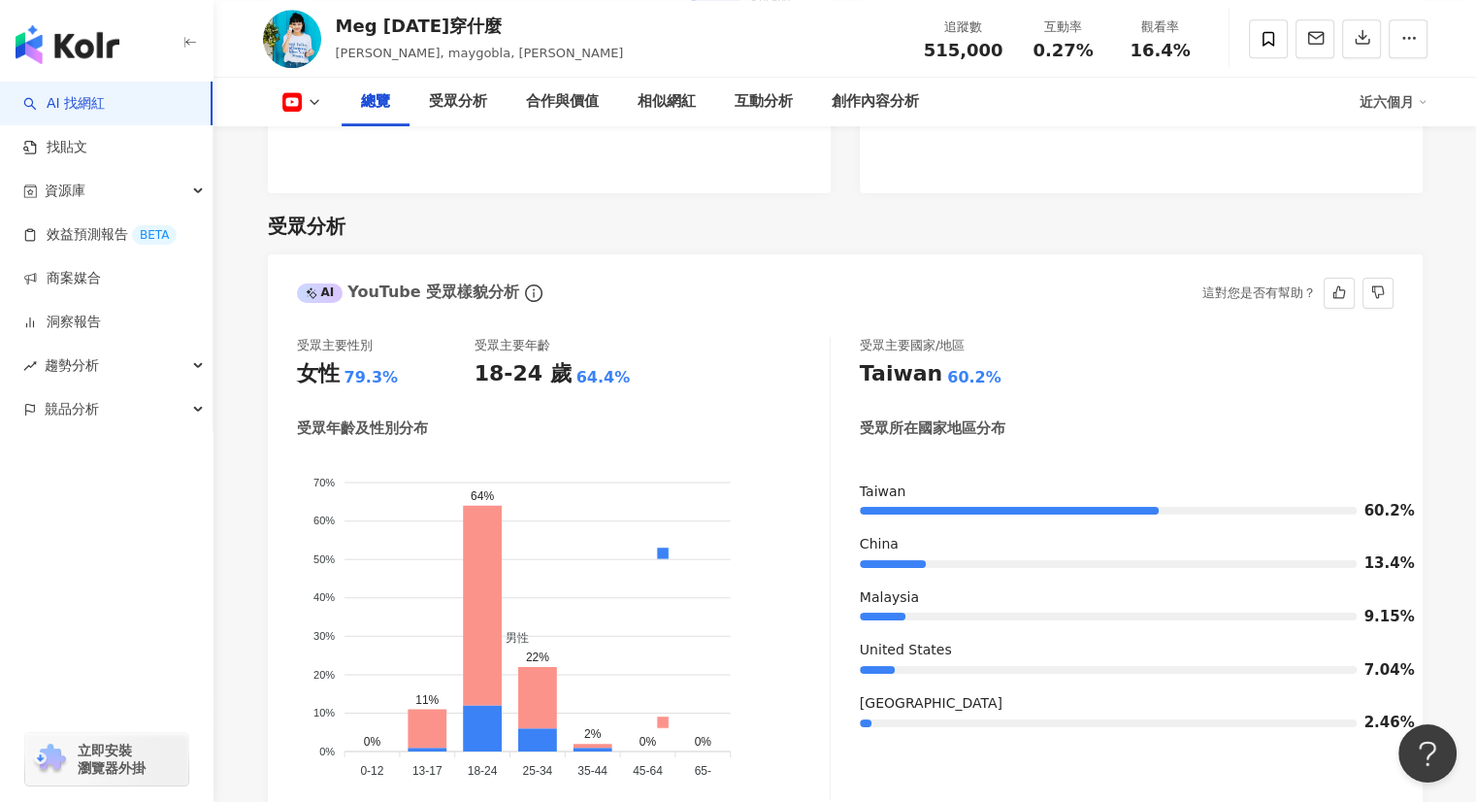
scroll to position [1583, 0]
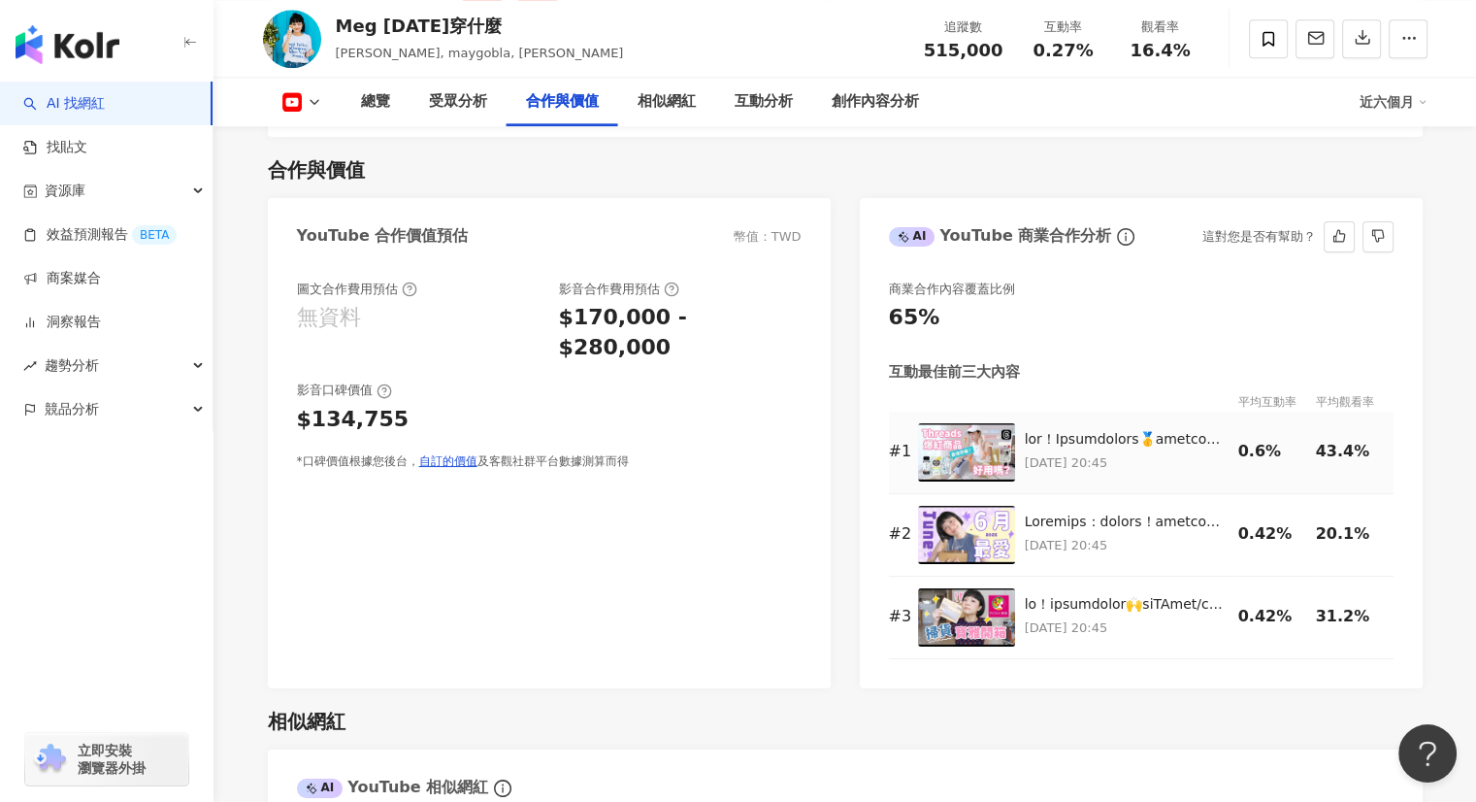
scroll to position [2262, 0]
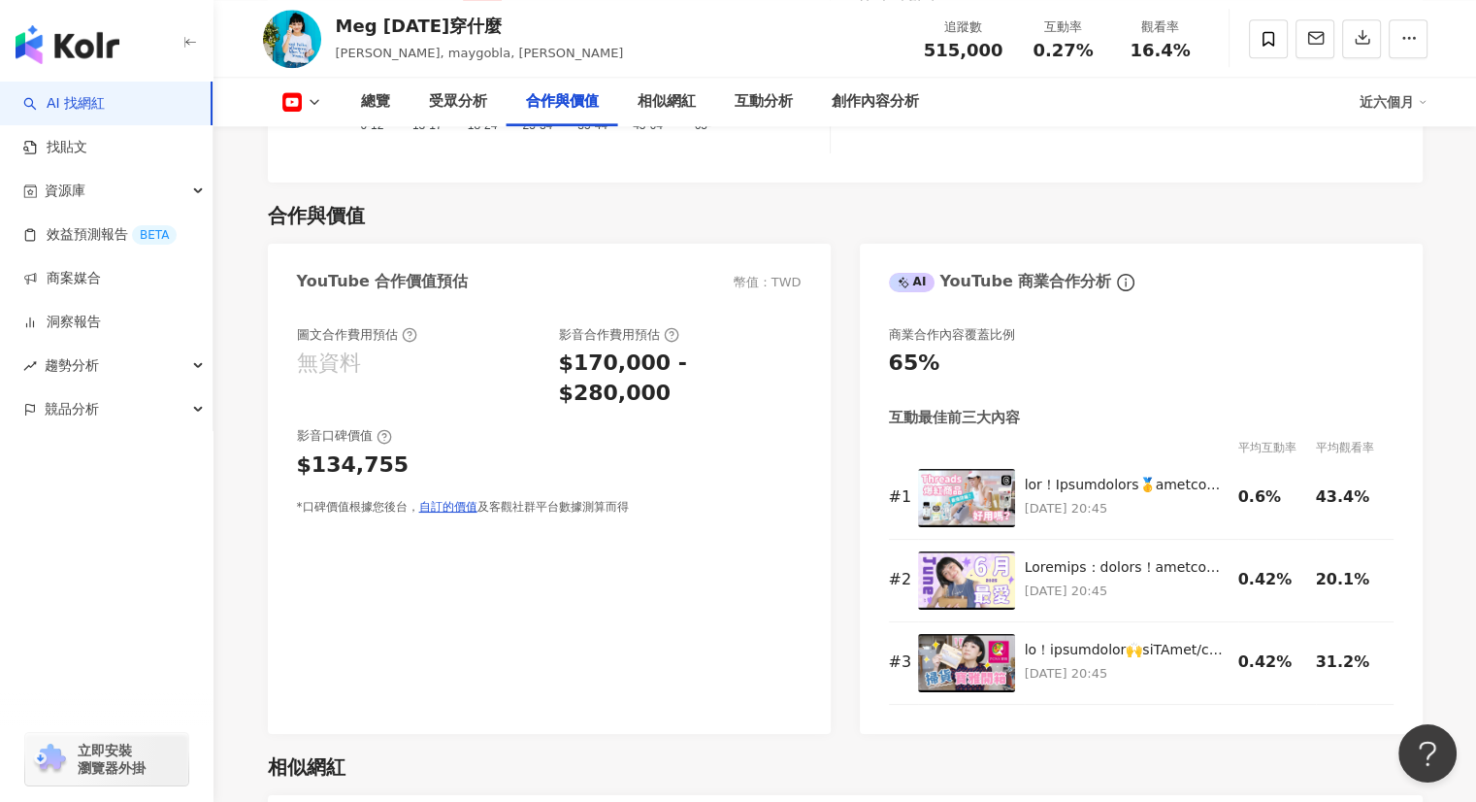
click at [512, 601] on div "圖文合作費用預估 無資料 影音合作費用預估 $170,000 - $280,000 影音口碑價值 $134,755 *口碑價值根據您後台， 自訂的價值 及客觀…" at bounding box center [549, 520] width 563 height 427
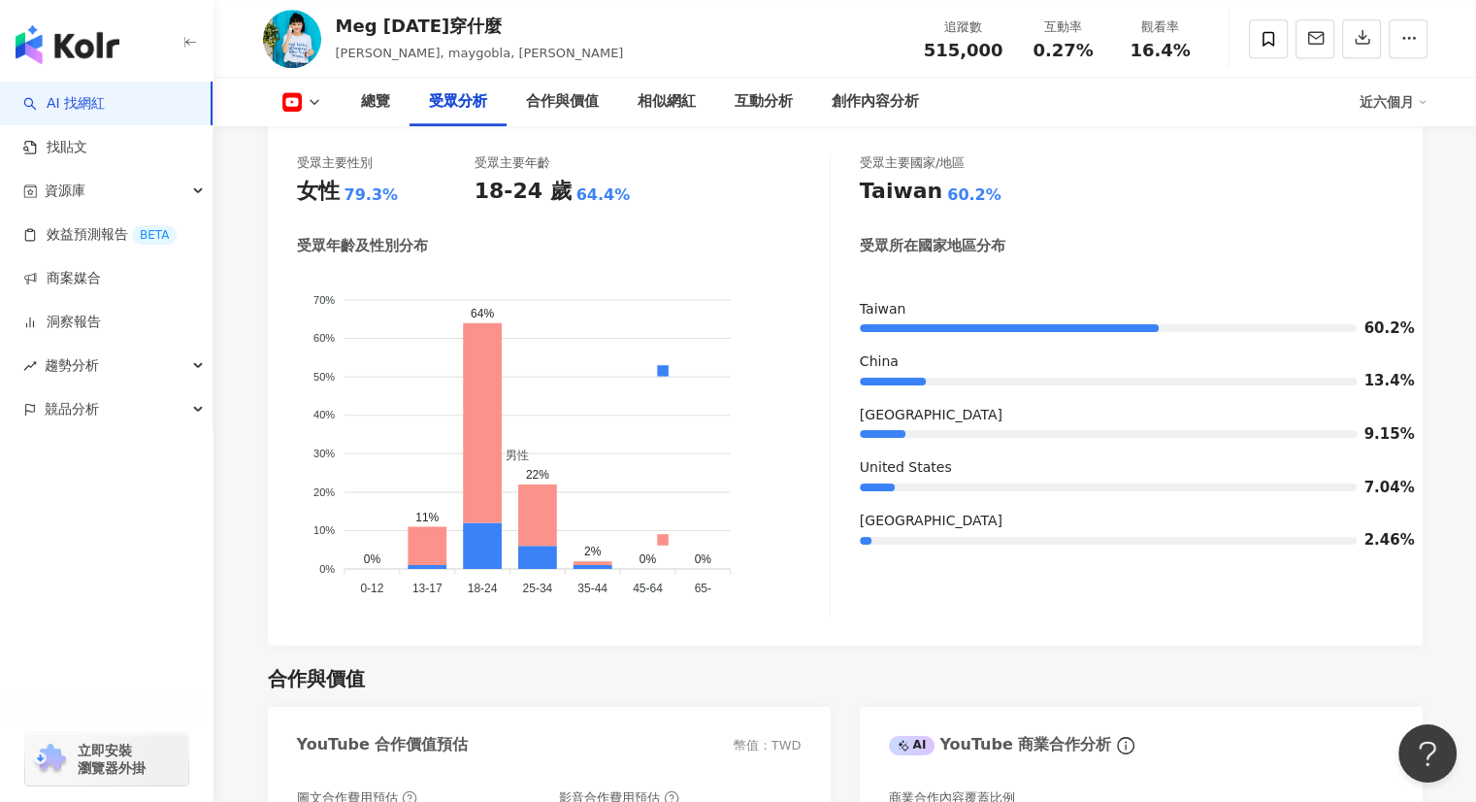
scroll to position [1639, 0]
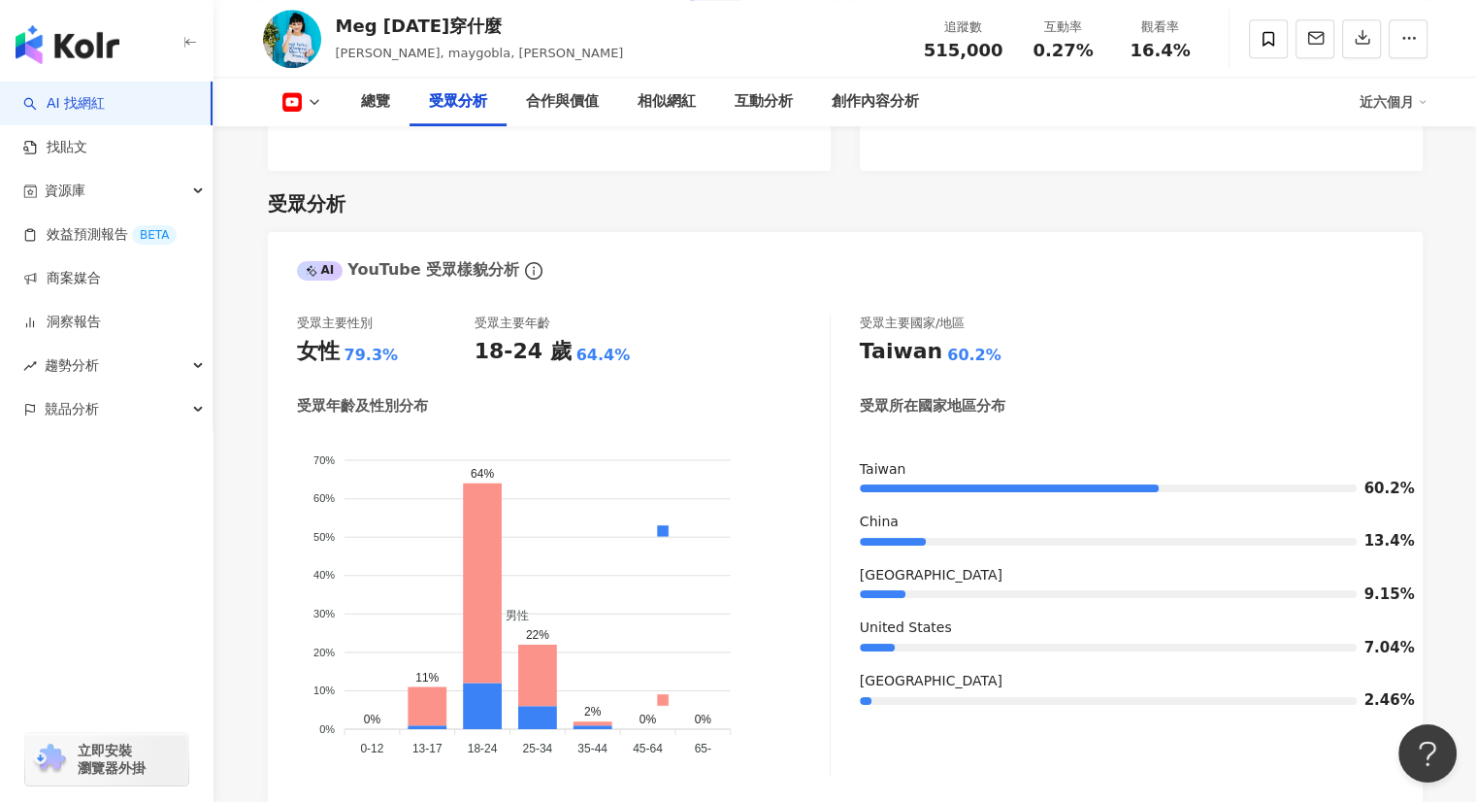
click at [300, 107] on button at bounding box center [302, 101] width 79 height 19
click at [308, 275] on button "Threads" at bounding box center [332, 272] width 116 height 27
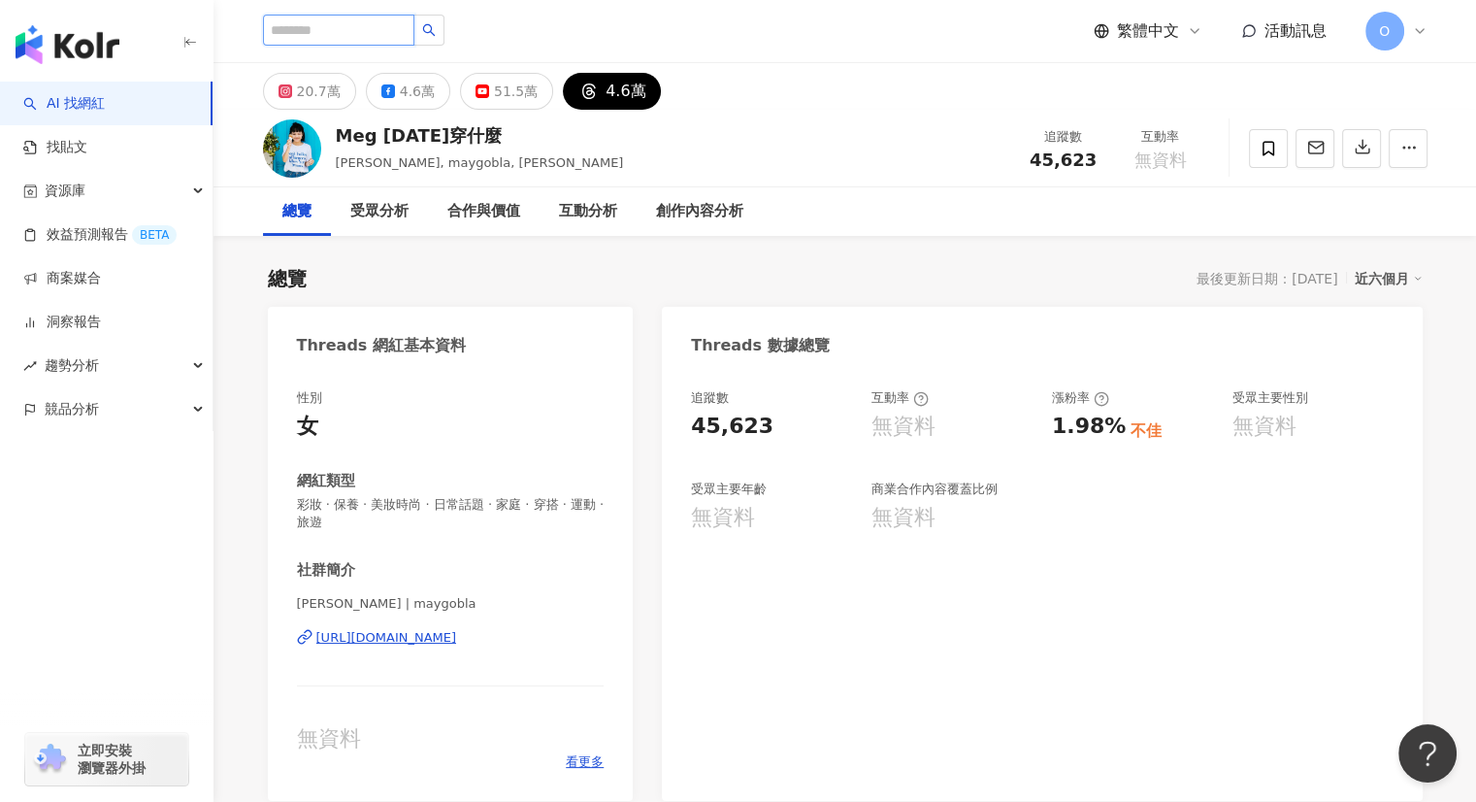
click at [330, 24] on input "search" at bounding box center [338, 30] width 151 height 31
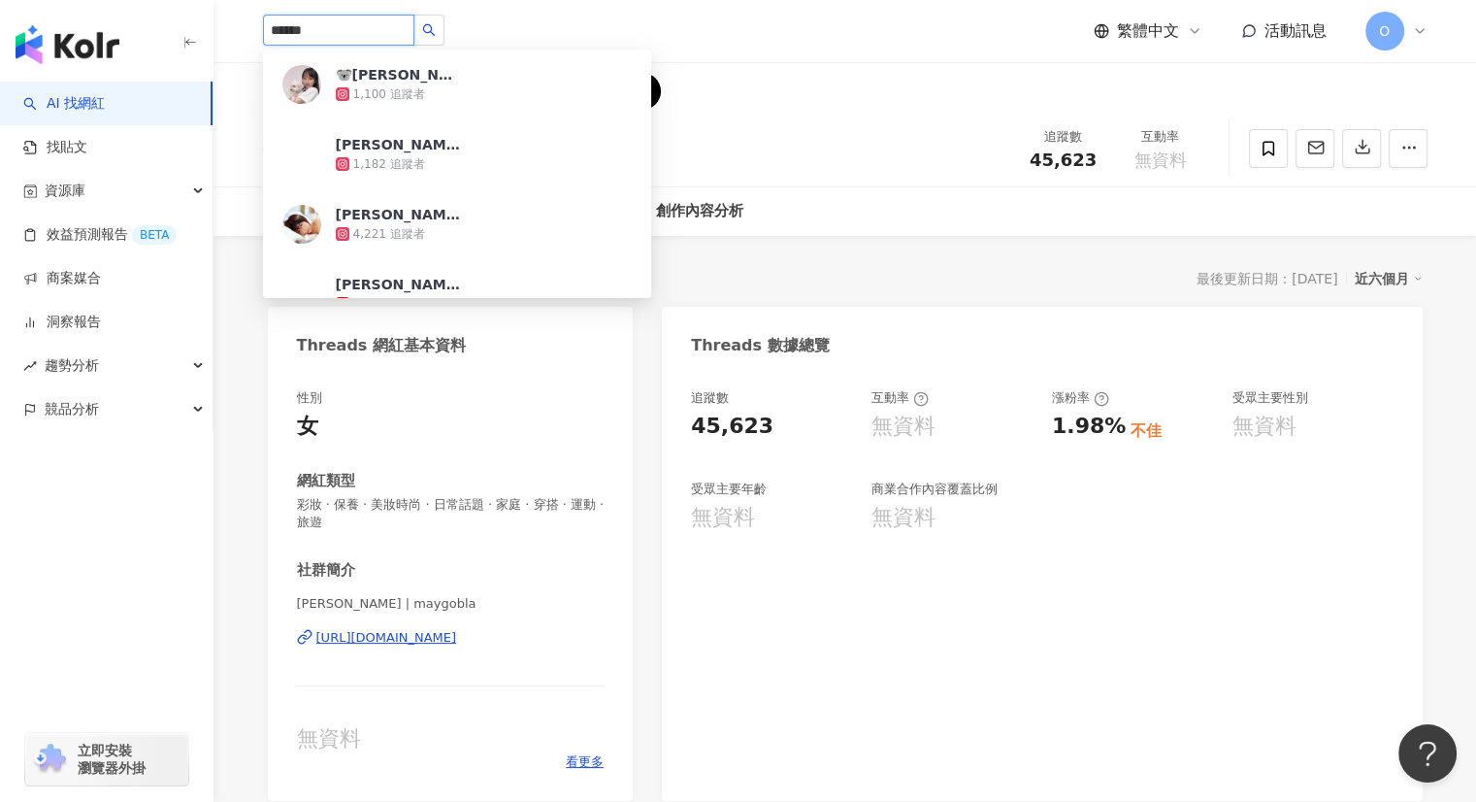
type input "****"
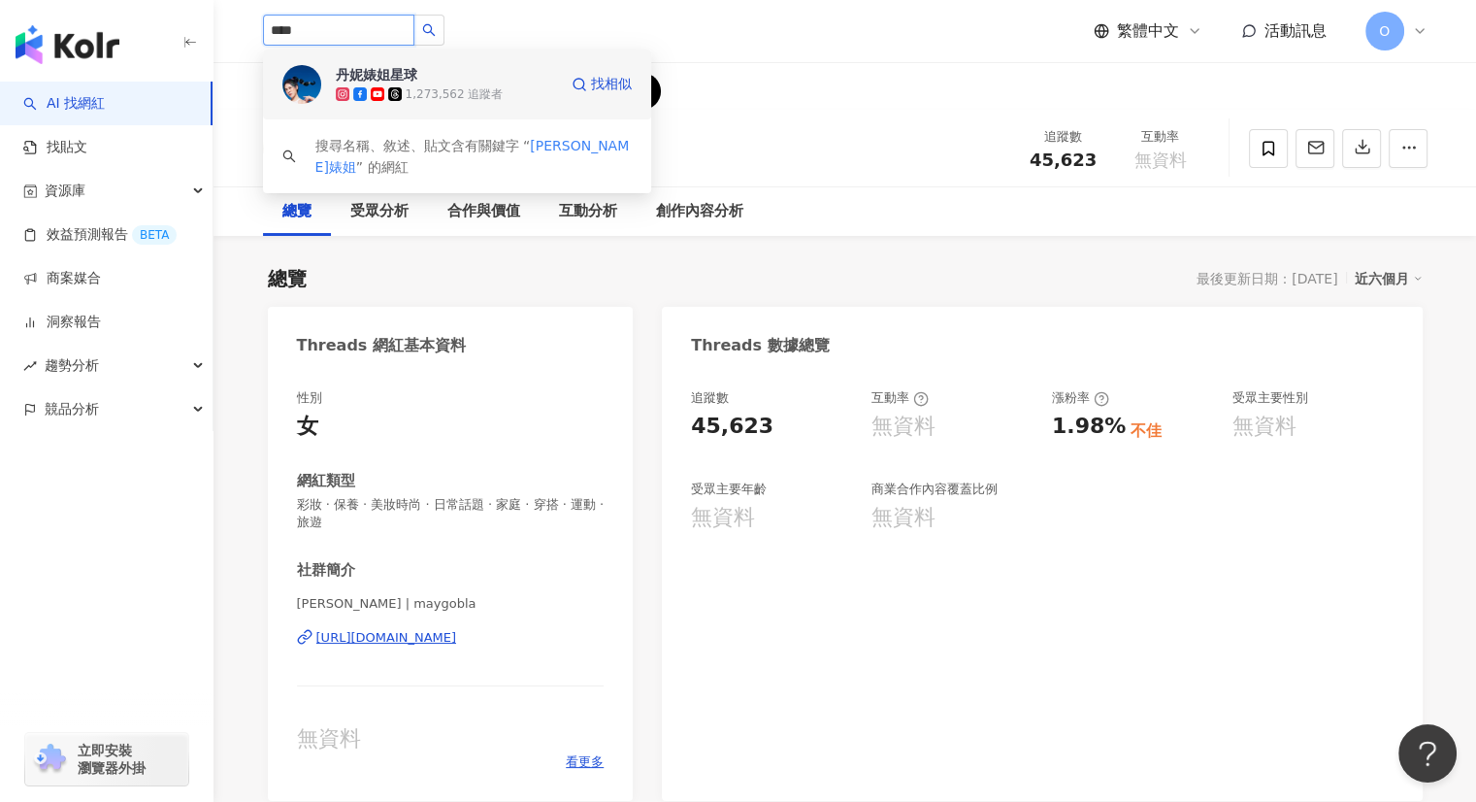
click at [479, 89] on div "1,273,562 追蹤者" at bounding box center [455, 94] width 98 height 16
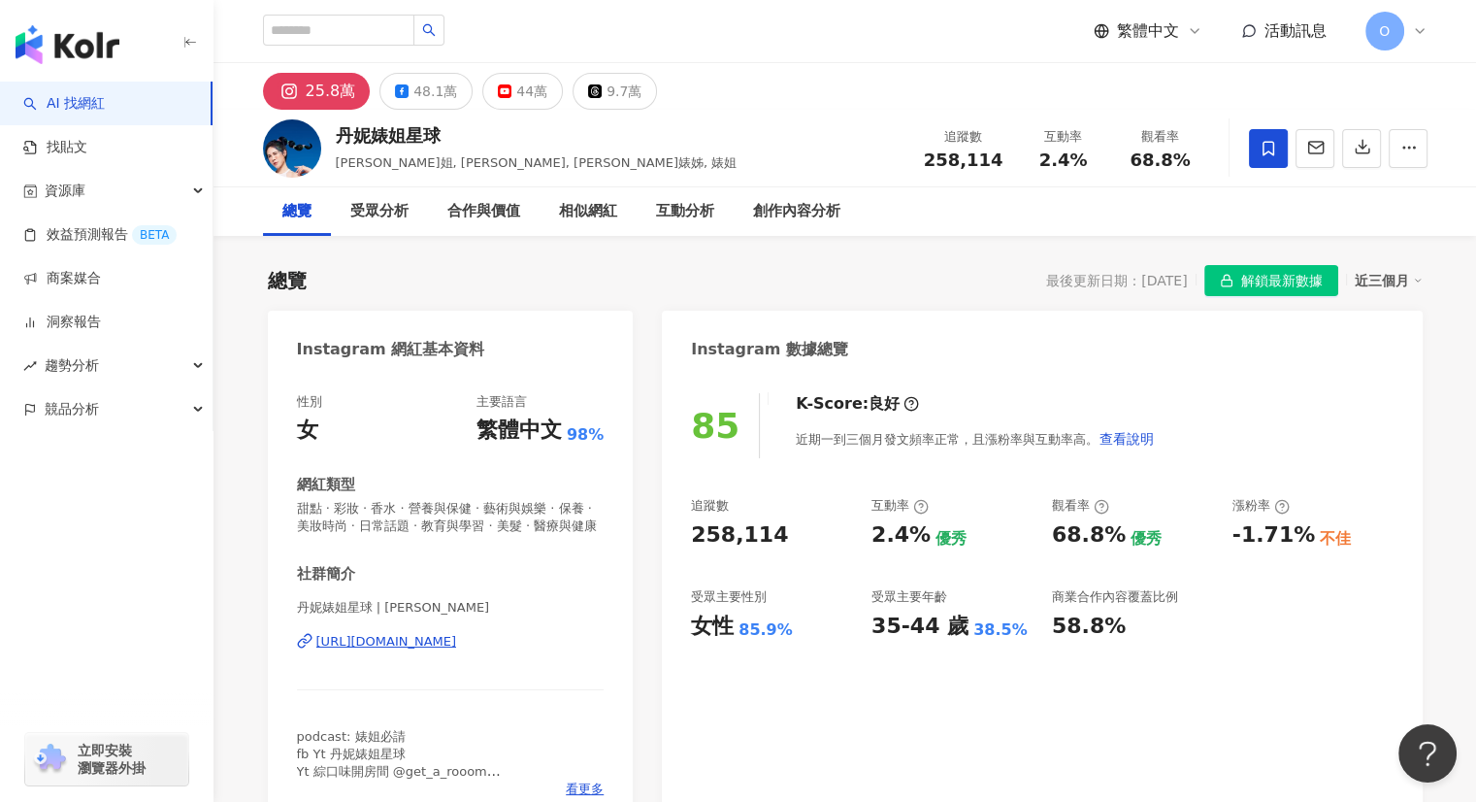
click at [1377, 272] on div "近三個月" at bounding box center [1389, 280] width 68 height 25
click at [1381, 358] on link "近六個月" at bounding box center [1396, 358] width 54 height 21
click at [1359, 155] on icon "button" at bounding box center [1362, 146] width 17 height 17
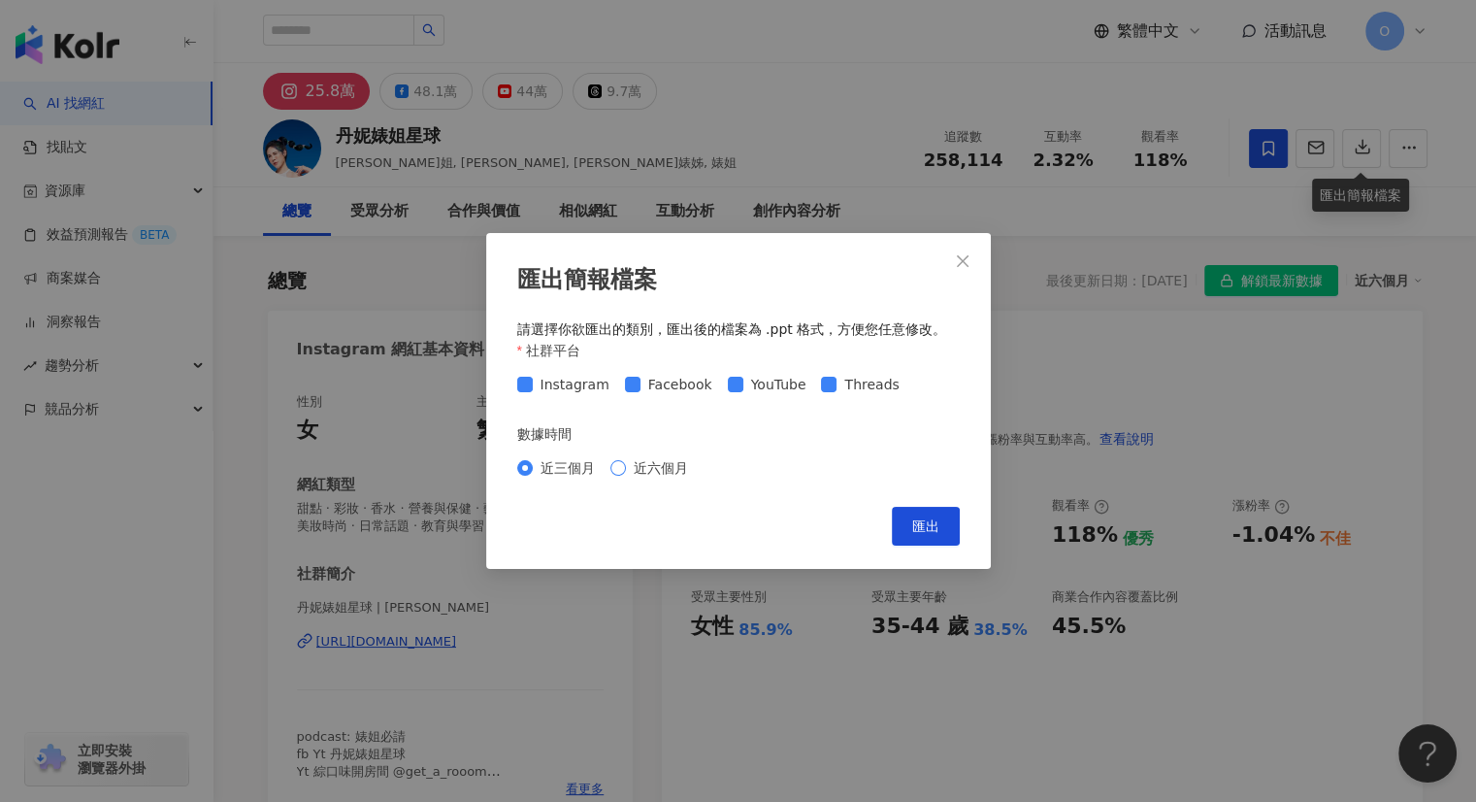
click at [656, 464] on span "近六個月" at bounding box center [661, 467] width 70 height 21
click at [933, 528] on span "匯出" at bounding box center [925, 526] width 27 height 16
click at [955, 272] on button "Close" at bounding box center [962, 261] width 39 height 39
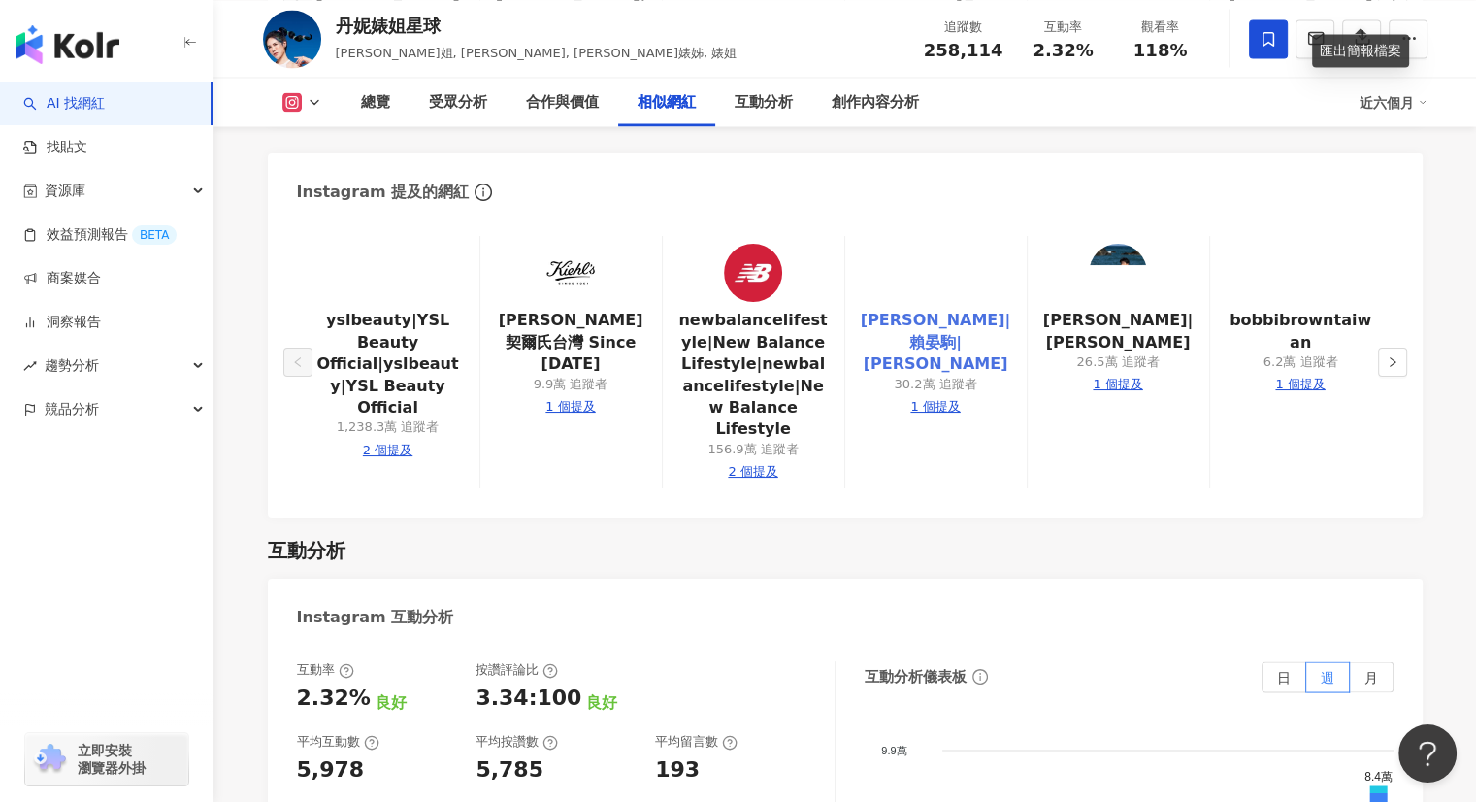
scroll to position [3494, 0]
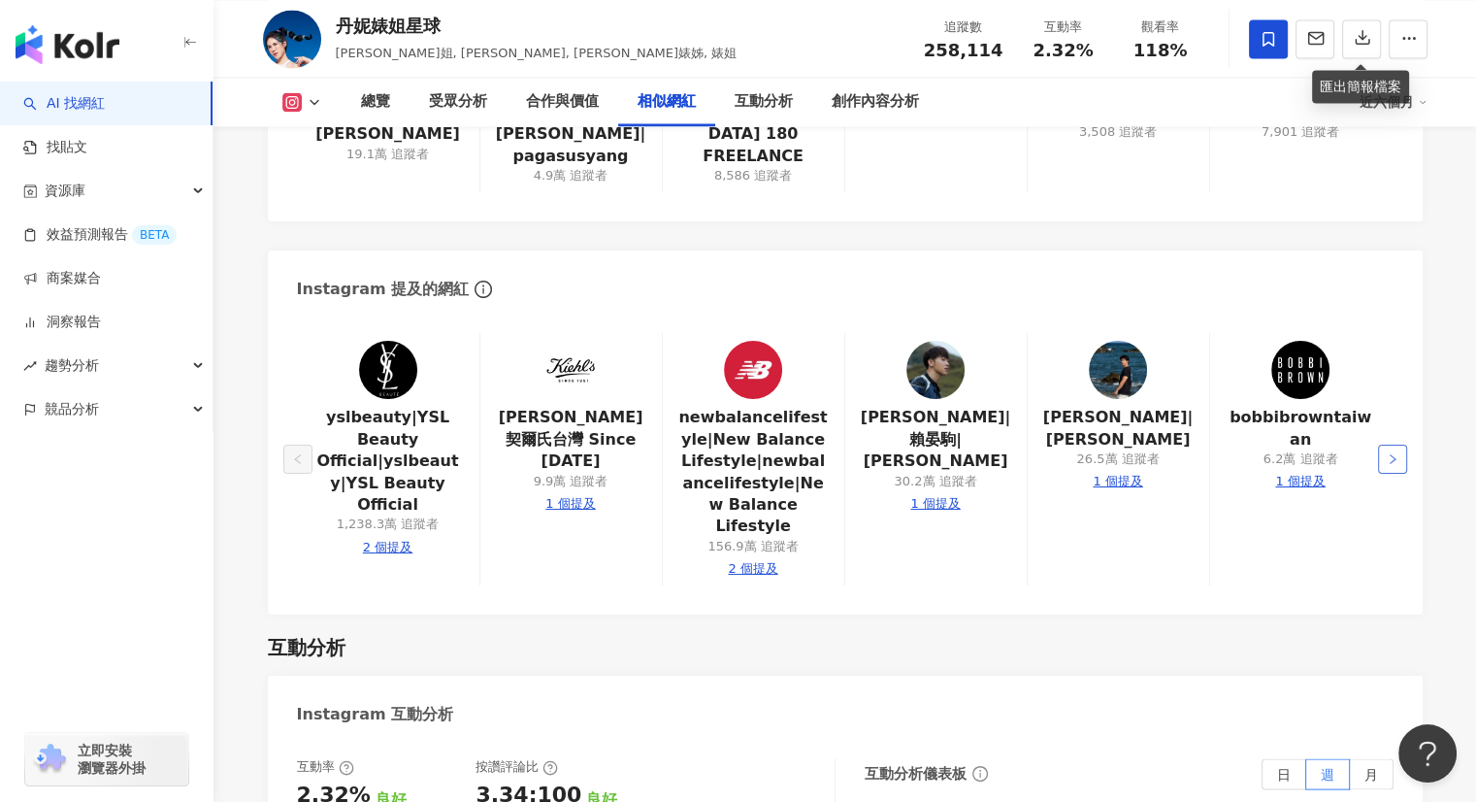
click at [1390, 444] on button "button" at bounding box center [1392, 458] width 29 height 29
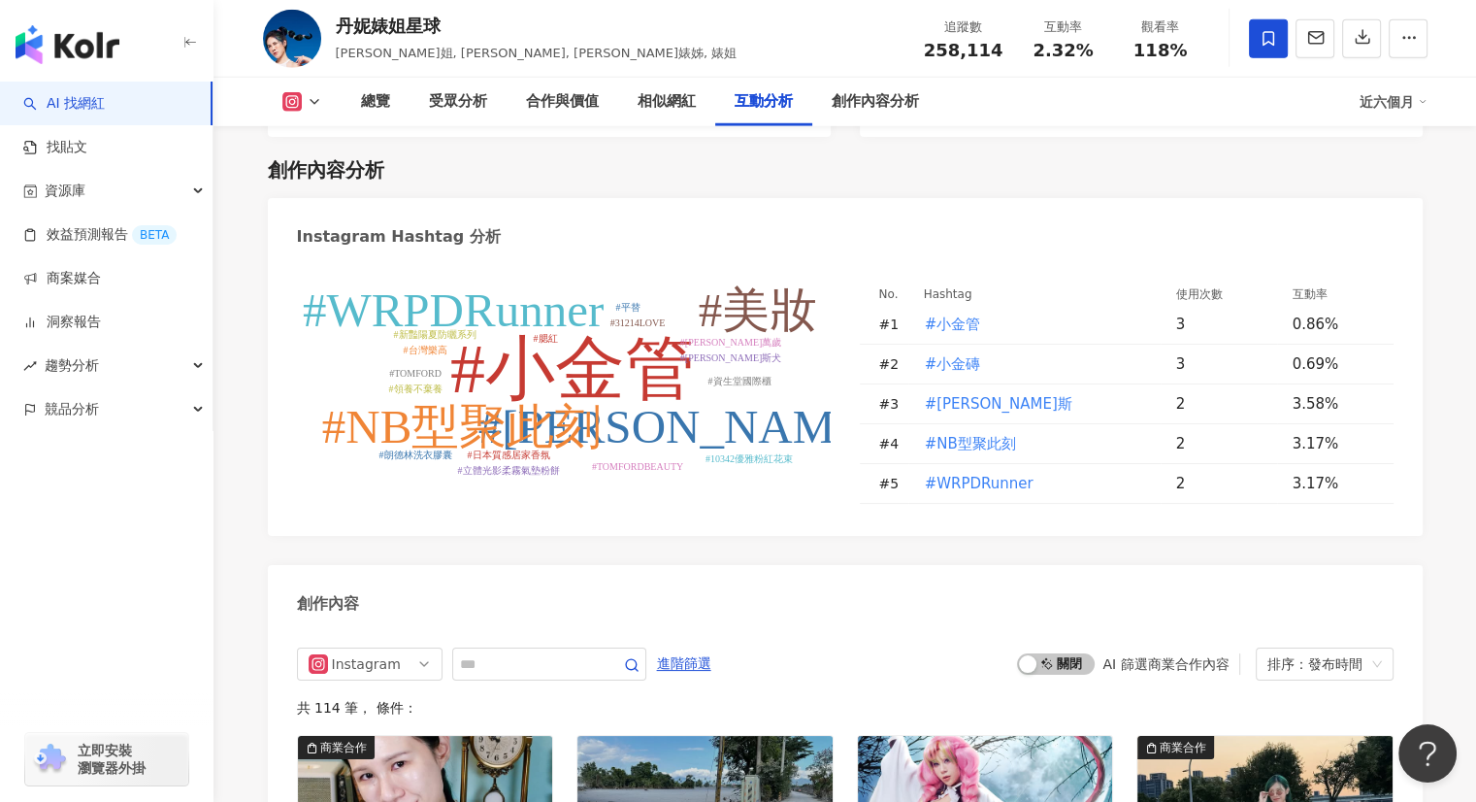
scroll to position [5196, 0]
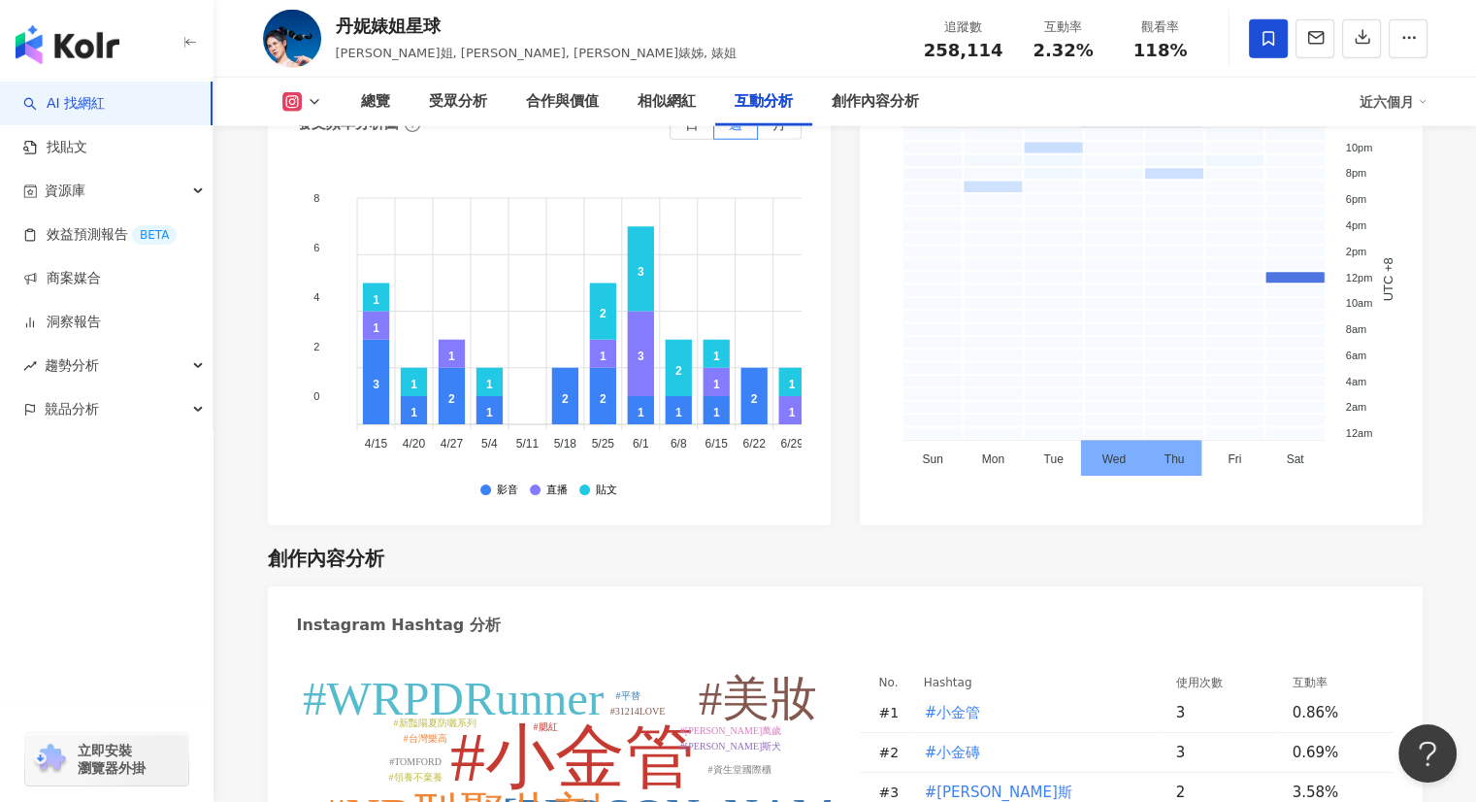
click at [302, 101] on button at bounding box center [302, 101] width 79 height 19
click at [330, 228] on button "YouTube" at bounding box center [332, 227] width 116 height 27
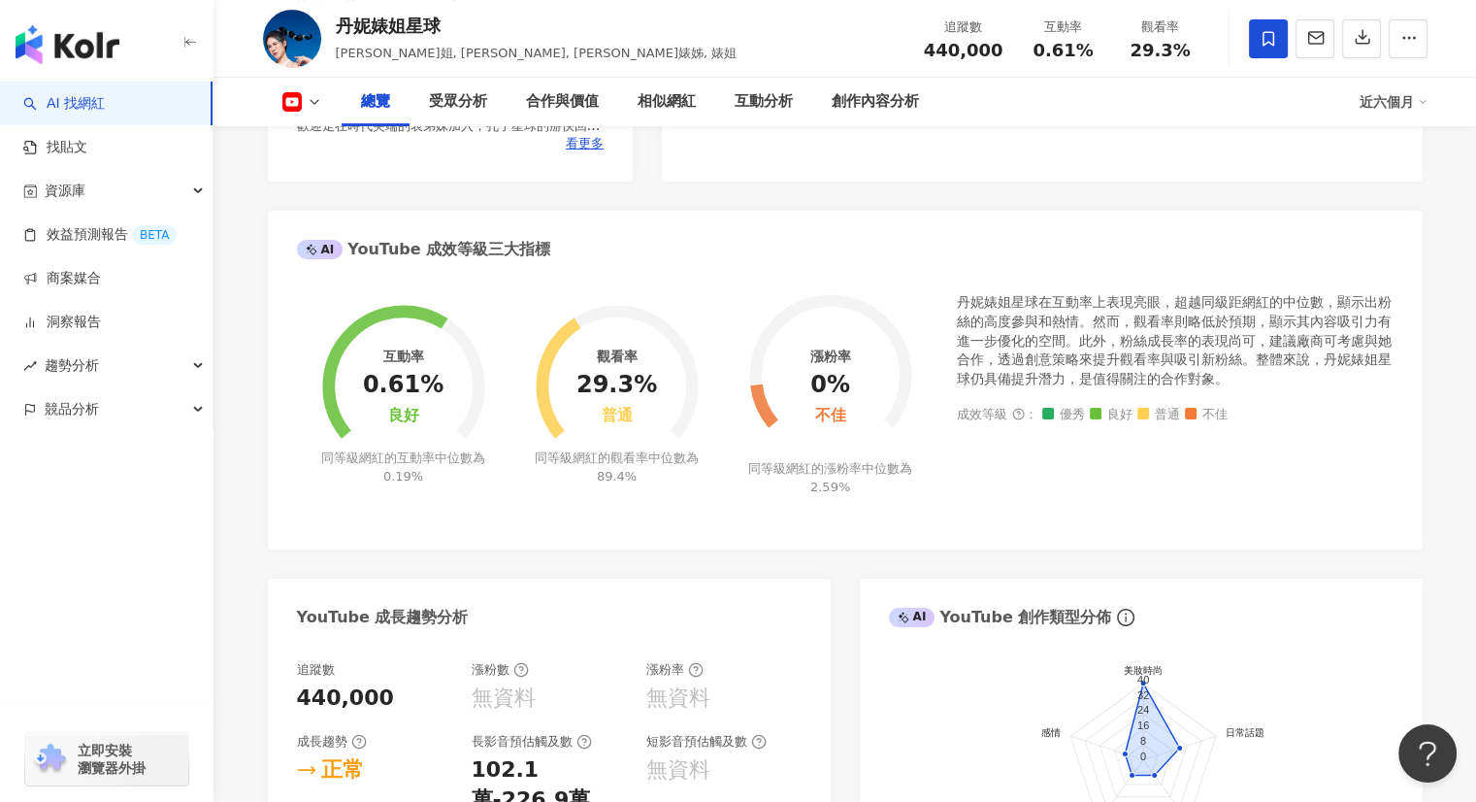
scroll to position [679, 0]
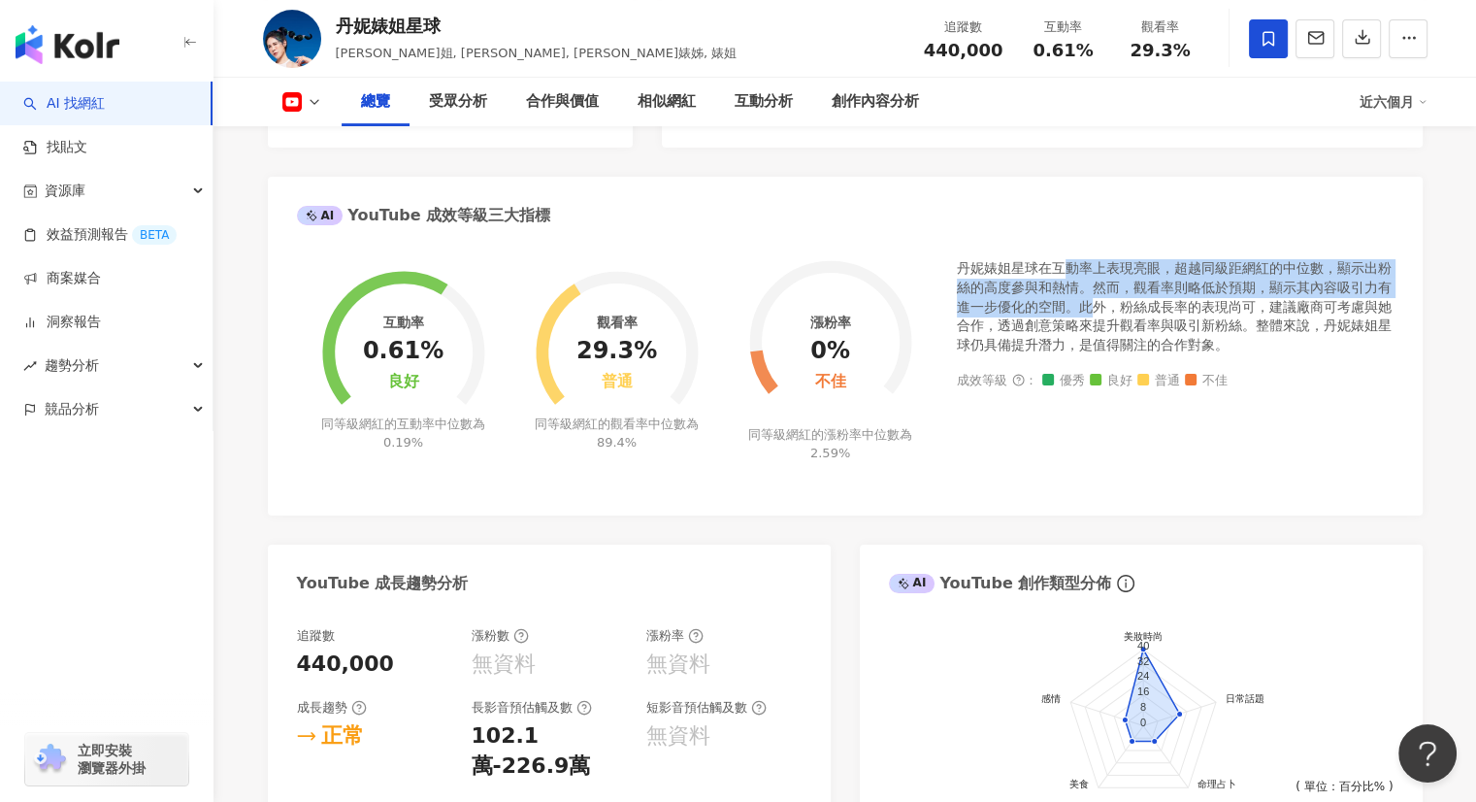
drag, startPoint x: 1069, startPoint y: 285, endPoint x: 1087, endPoint y: 319, distance: 38.2
click at [1087, 319] on div "丹妮婊姐星球在互動率上表現亮眼，超越同級距網紅的中位數，顯示出粉絲的高度參與和熱情。然而，觀看率則略低於預期，顯示其內容吸引力有進一步優化的空間。此外，粉絲成…" at bounding box center [1175, 306] width 437 height 95
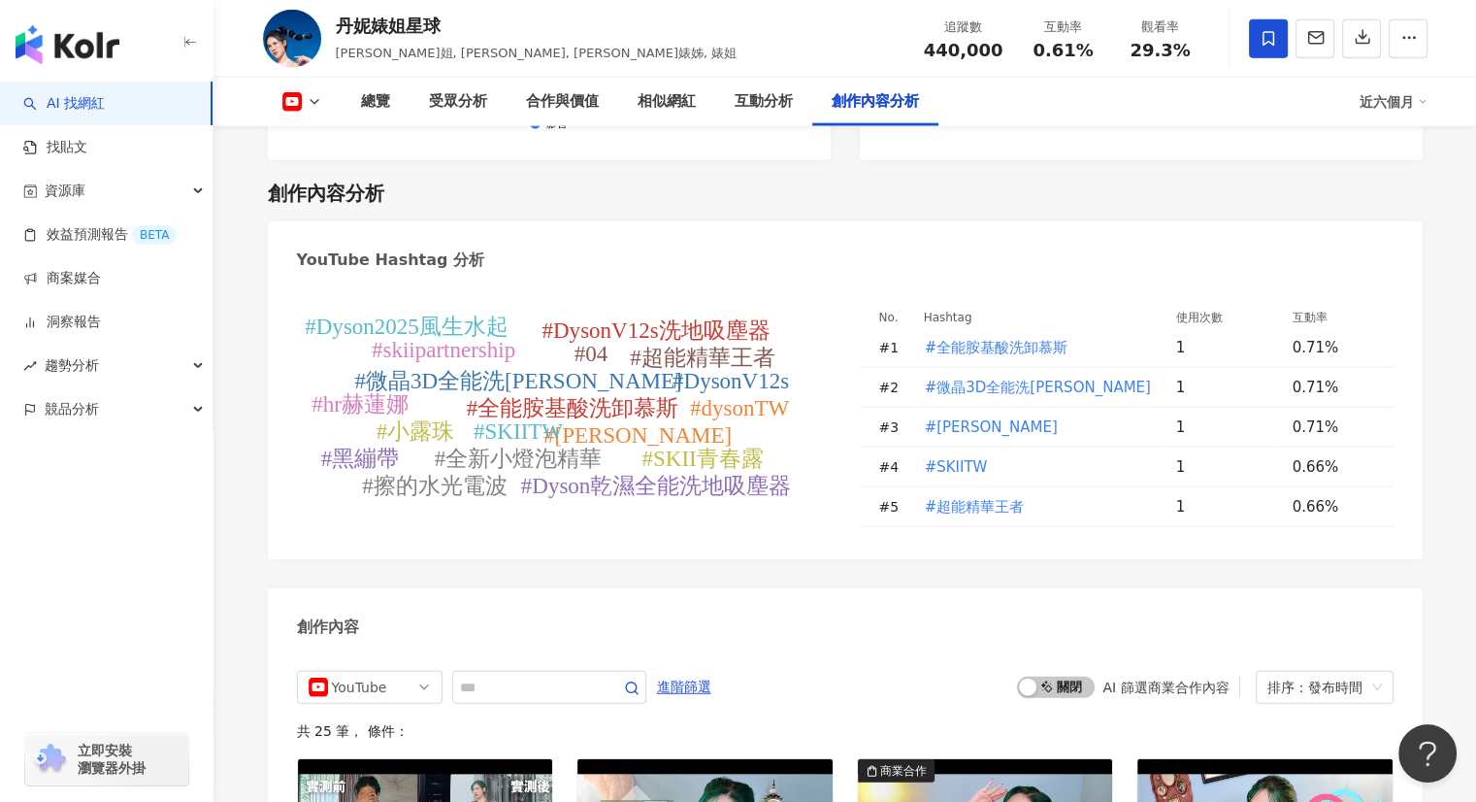
scroll to position [4799, 0]
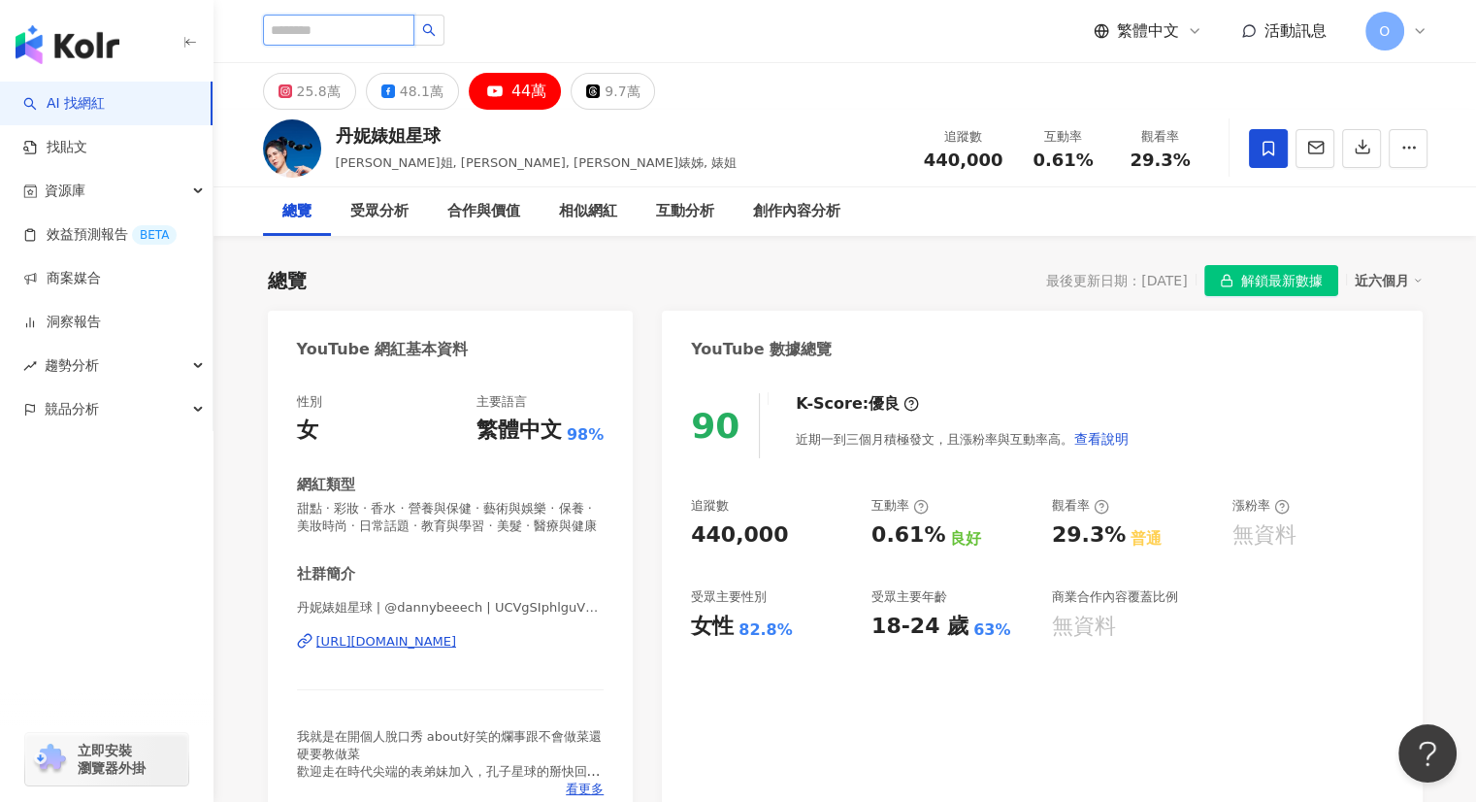
click at [334, 36] on input "search" at bounding box center [338, 30] width 151 height 31
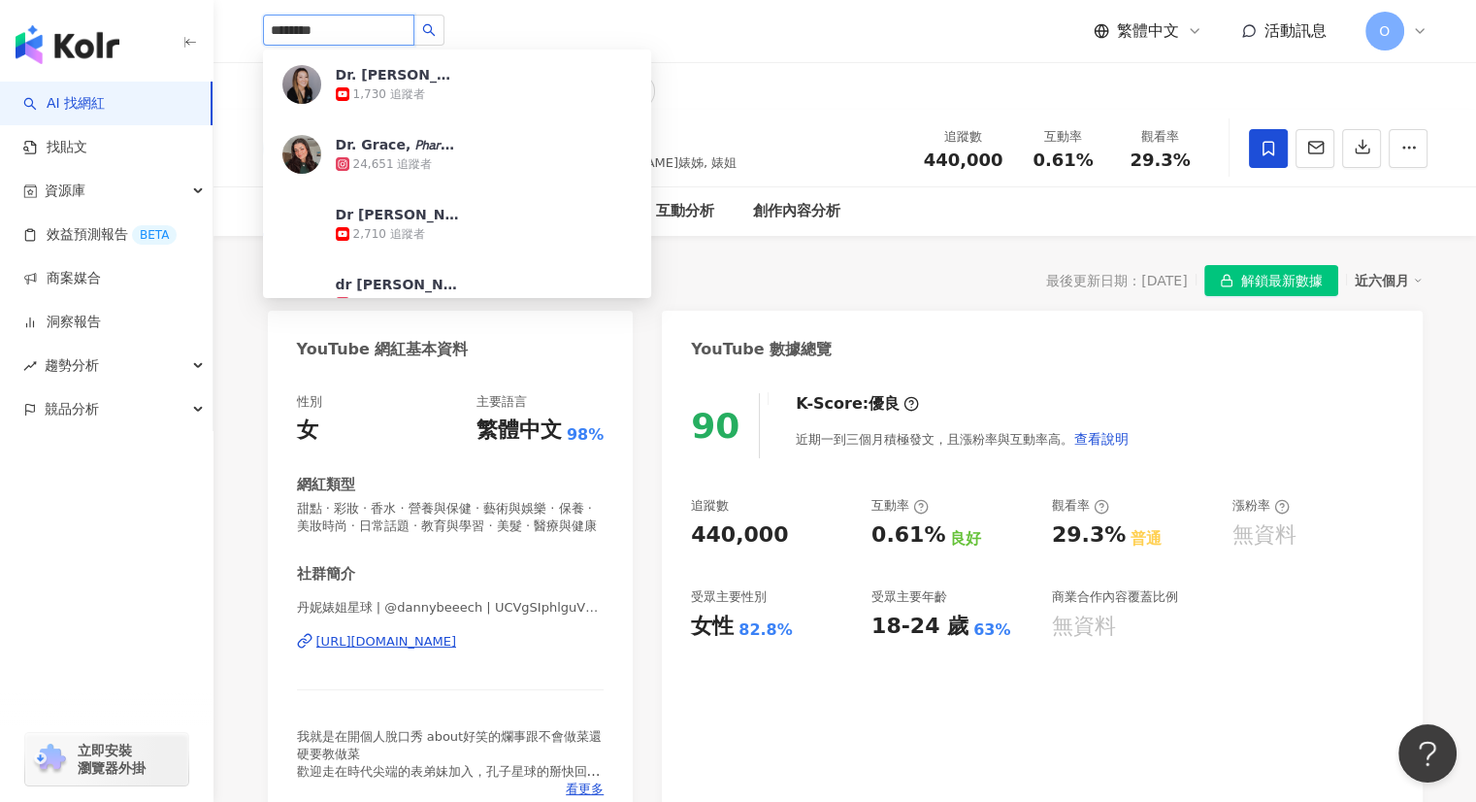
type input "********"
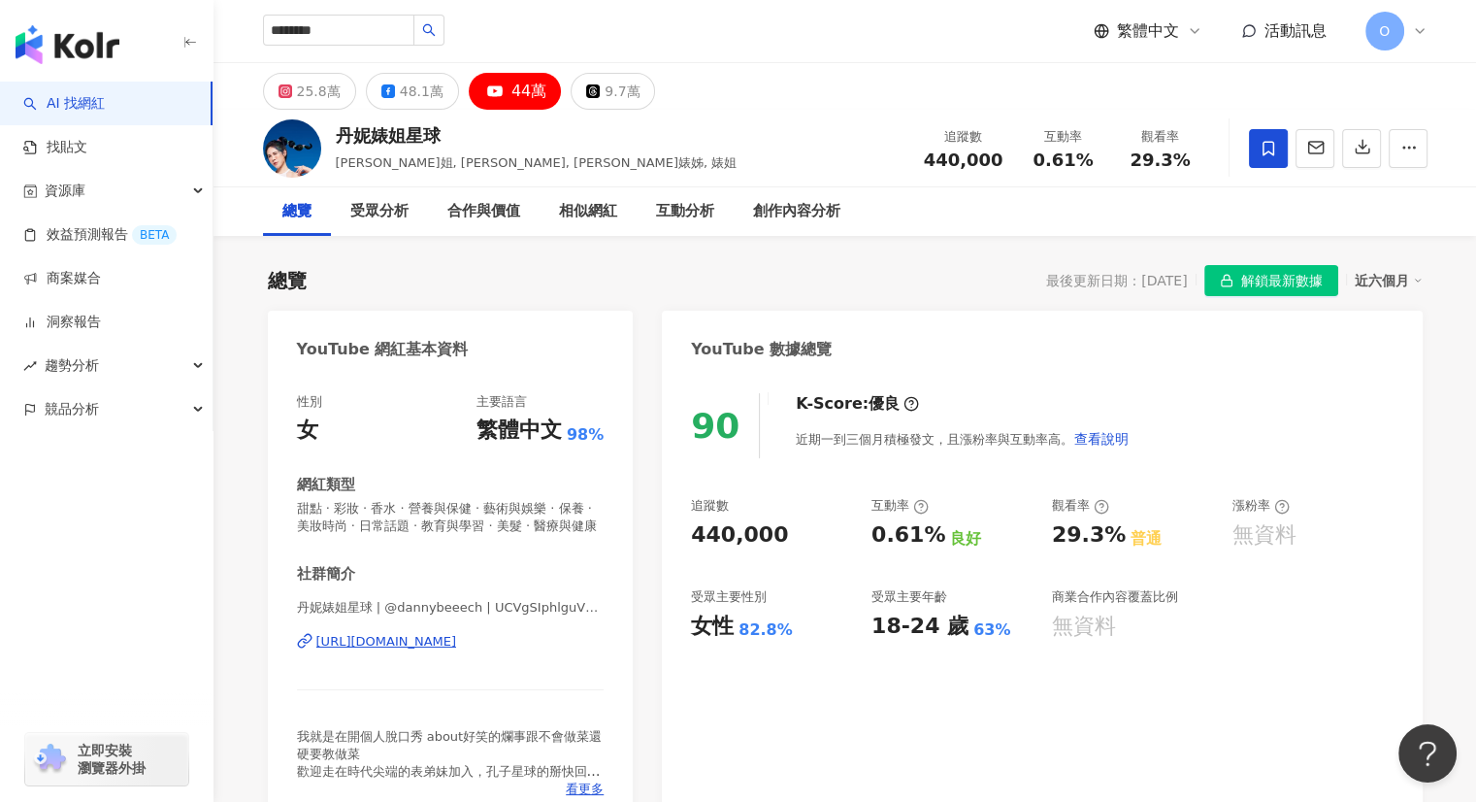
click at [772, 52] on div "******** Dr. [PERSON_NAME][STREET_ADDRESS] [PERSON_NAME], 𝘗𝘩𝘢𝘳𝘮𝘋, 𝘔𝘉𝘈, 𝘙𝘗𝘩 24,6…" at bounding box center [845, 31] width 1165 height 62
click at [66, 113] on link "AI 找網紅" at bounding box center [64, 103] width 82 height 19
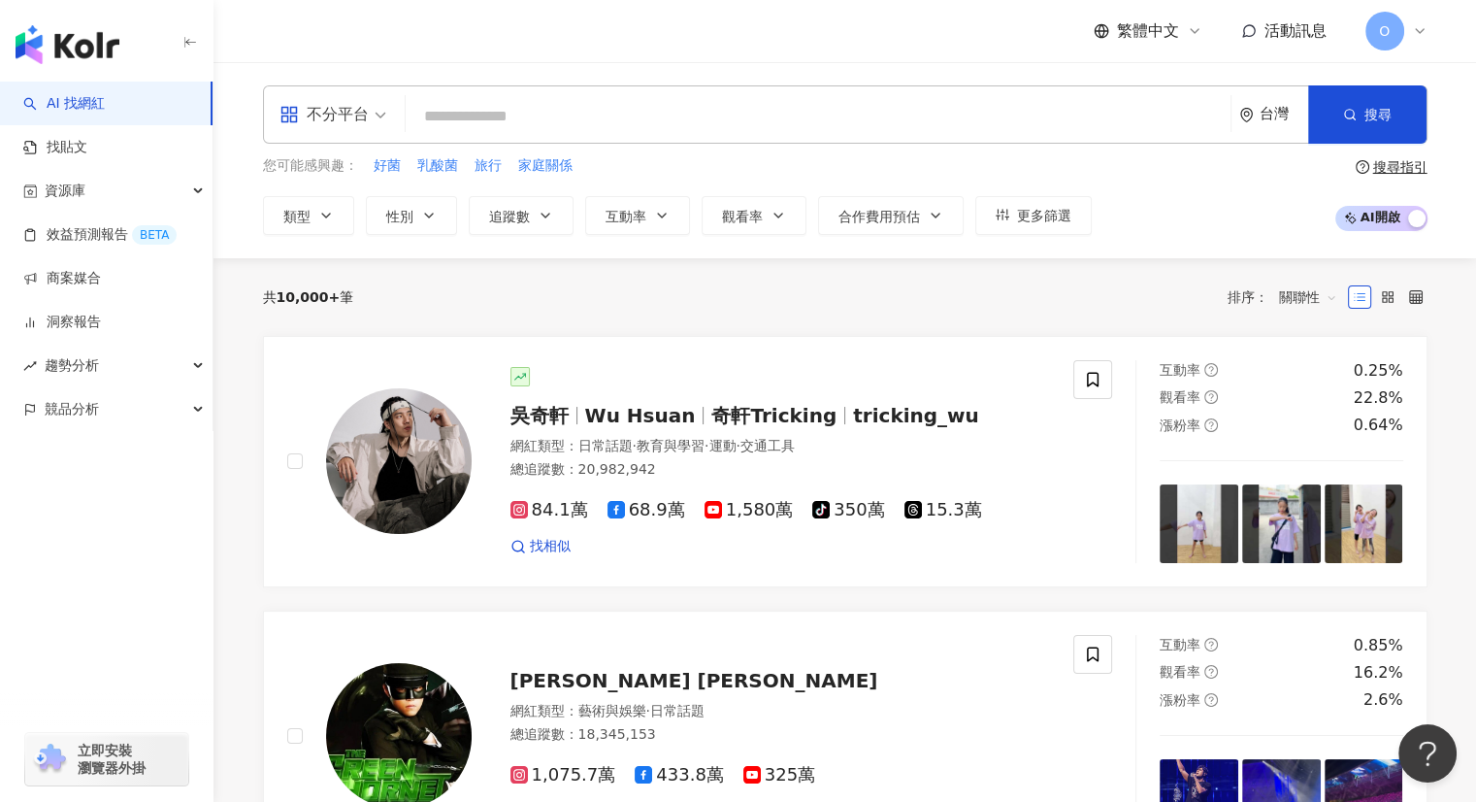
click at [1269, 110] on div "台灣" at bounding box center [1284, 114] width 49 height 16
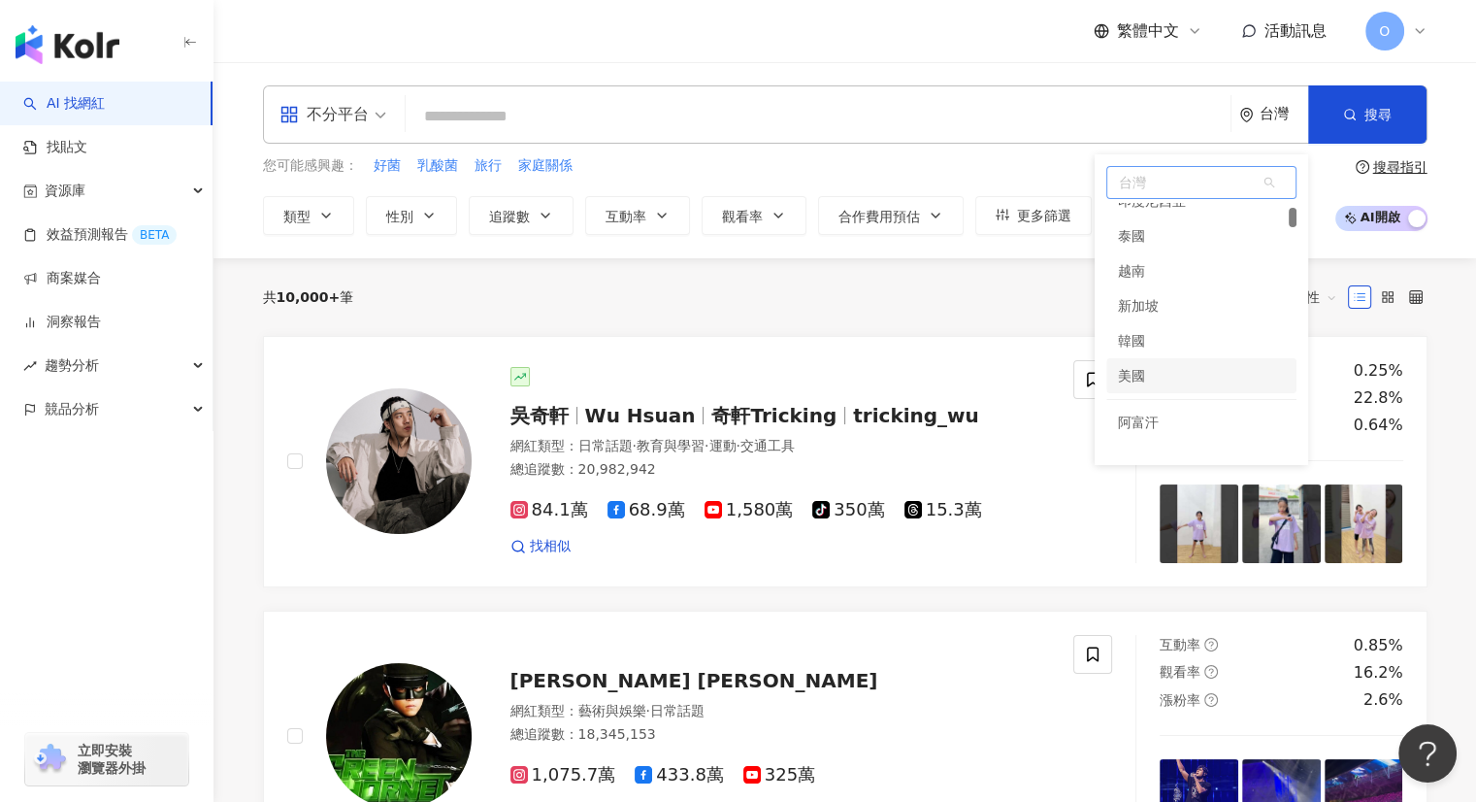
click at [1174, 380] on div "美國" at bounding box center [1201, 375] width 190 height 35
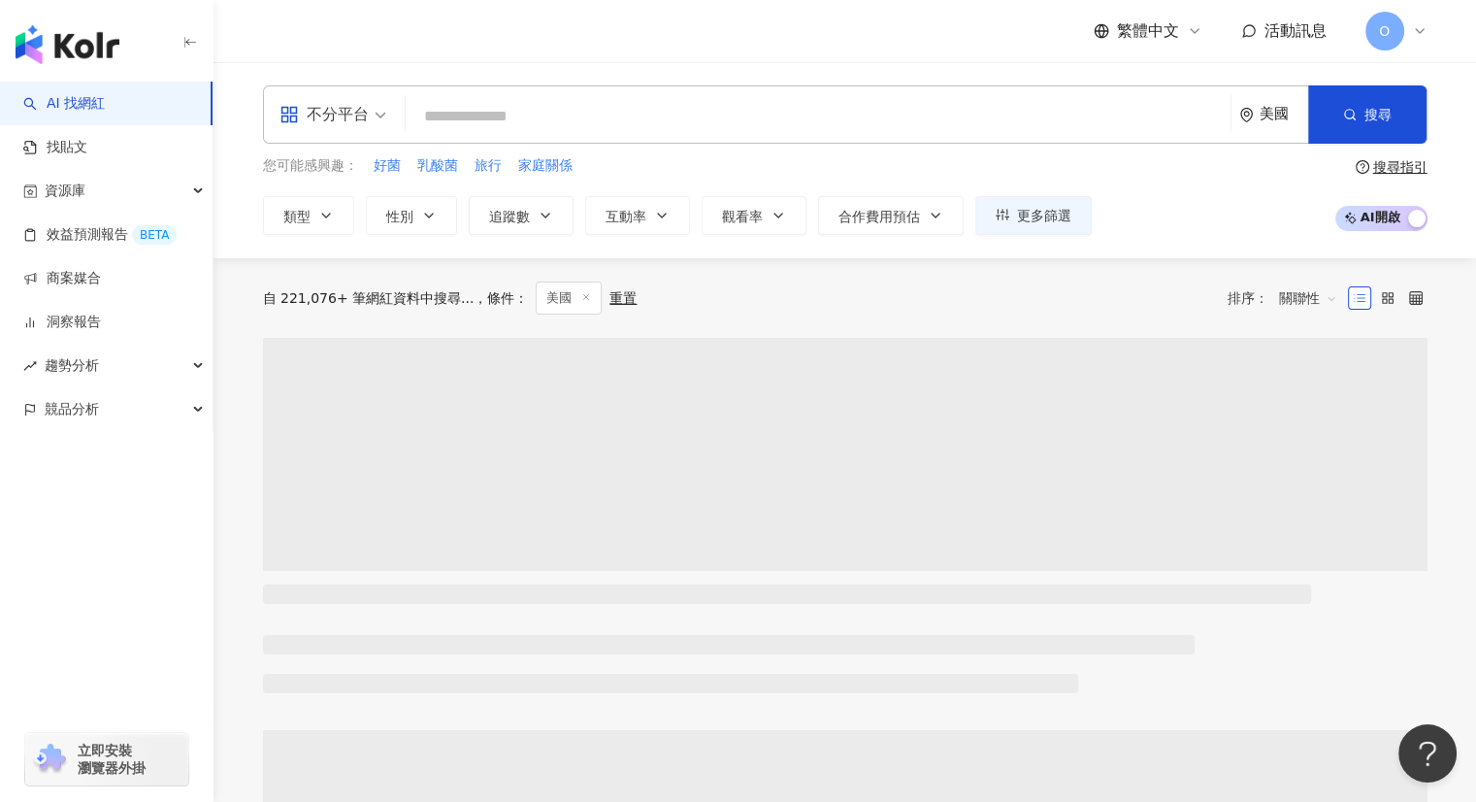
click at [589, 121] on input "search" at bounding box center [817, 116] width 809 height 37
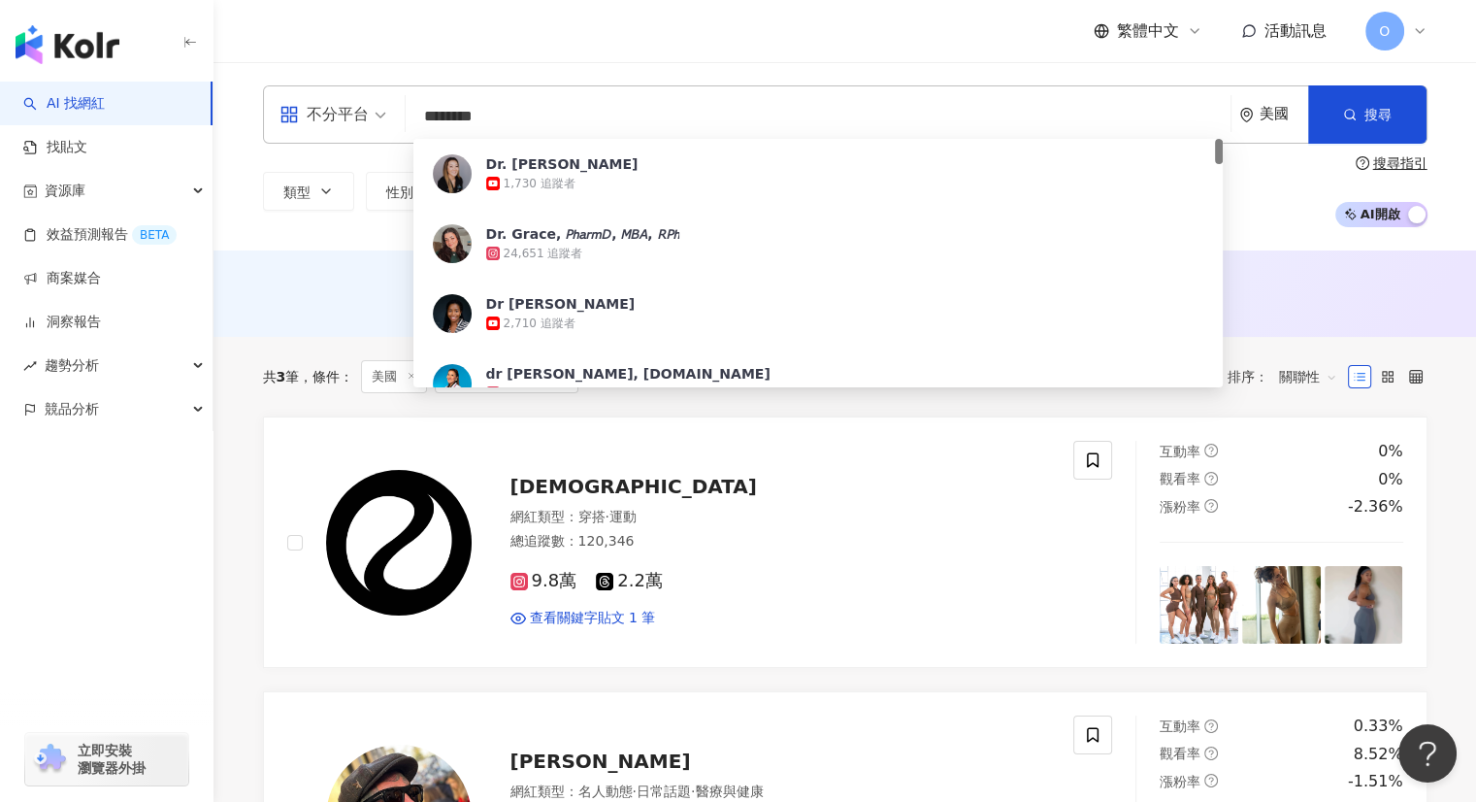
click at [566, 105] on input "********" at bounding box center [817, 116] width 809 height 37
paste input "*"
type input "*********"
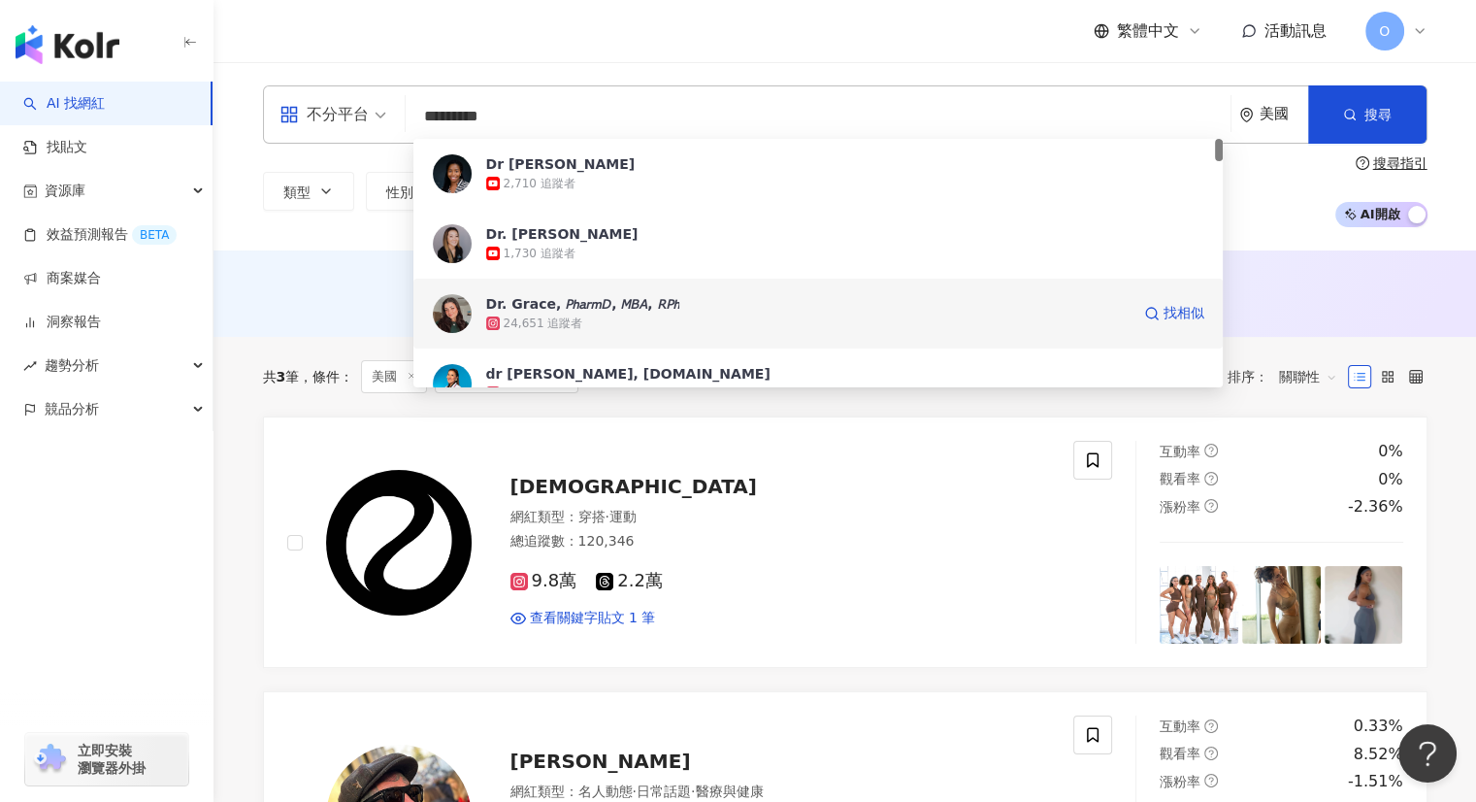
scroll to position [97, 0]
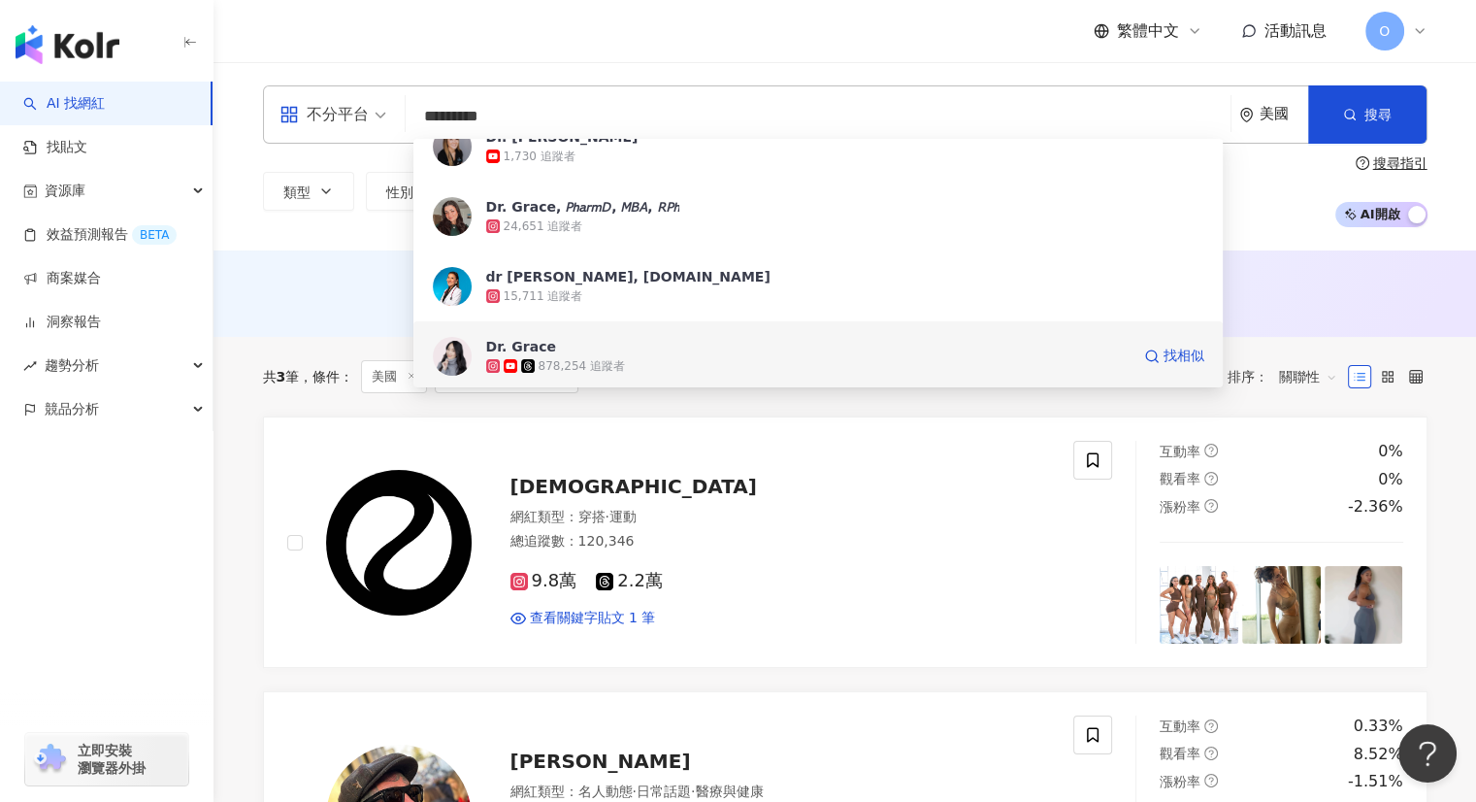
click at [691, 360] on div "878,254 追蹤者" at bounding box center [807, 365] width 643 height 19
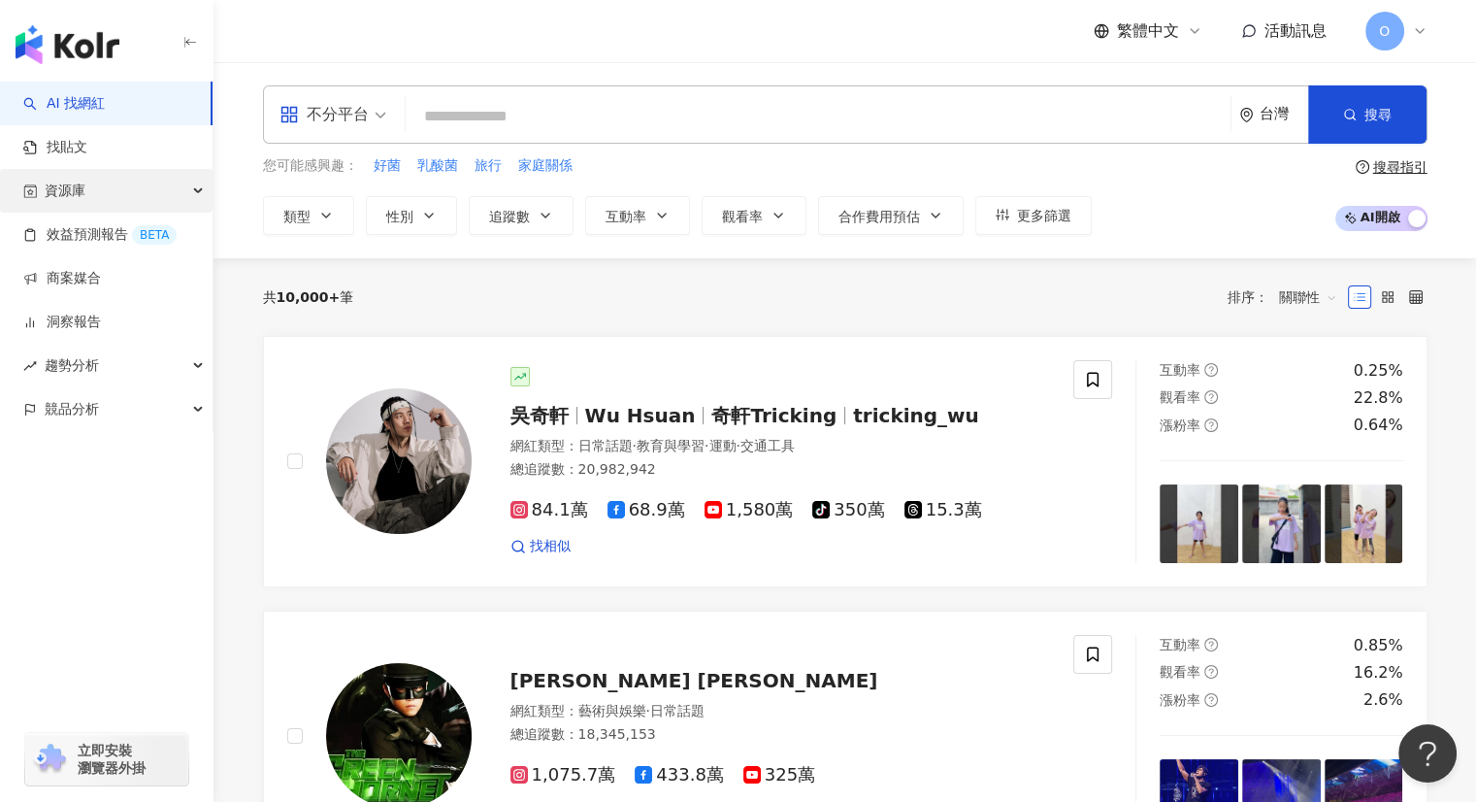
click at [109, 188] on div "資源庫" at bounding box center [106, 191] width 213 height 44
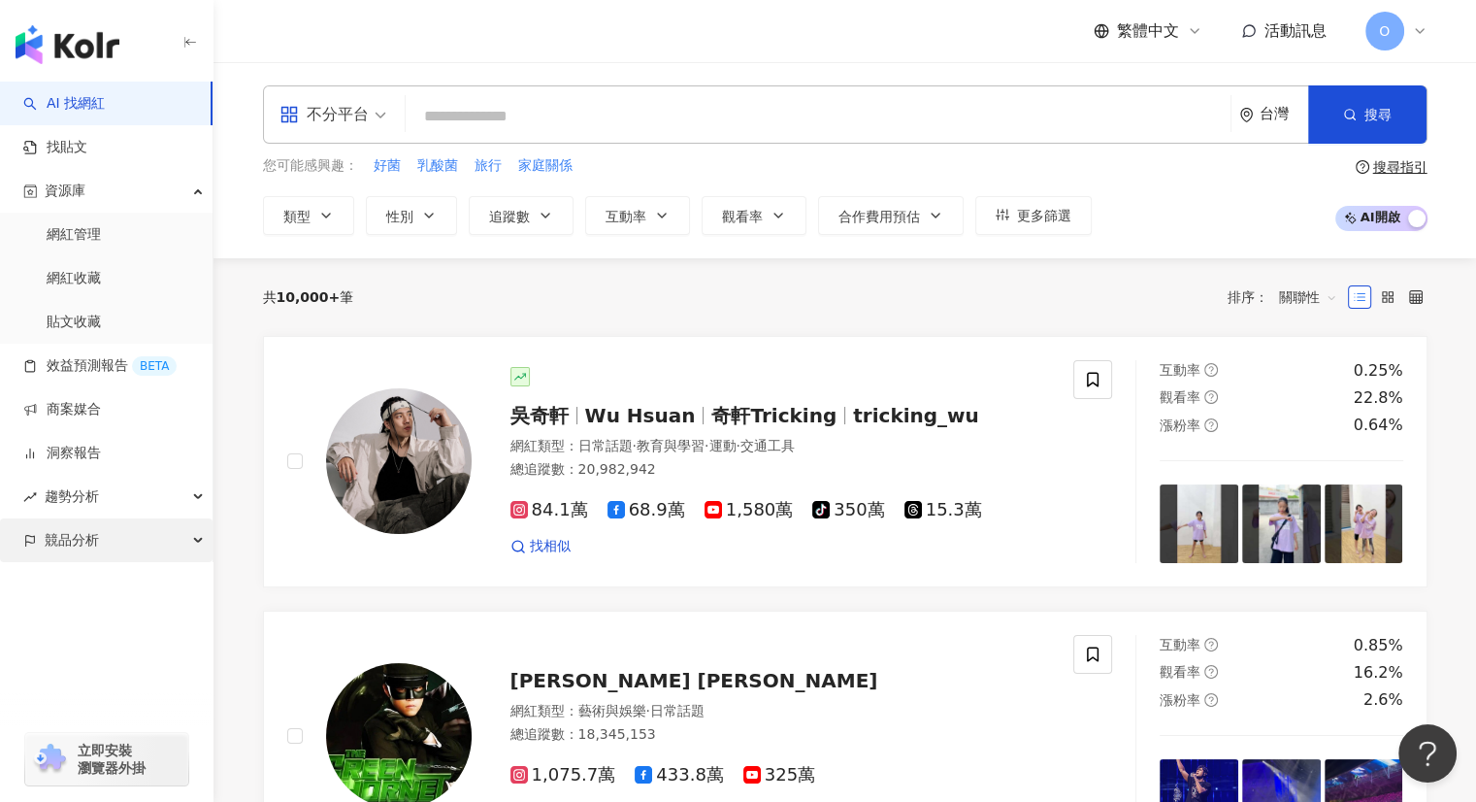
click at [109, 544] on div "競品分析" at bounding box center [106, 540] width 213 height 44
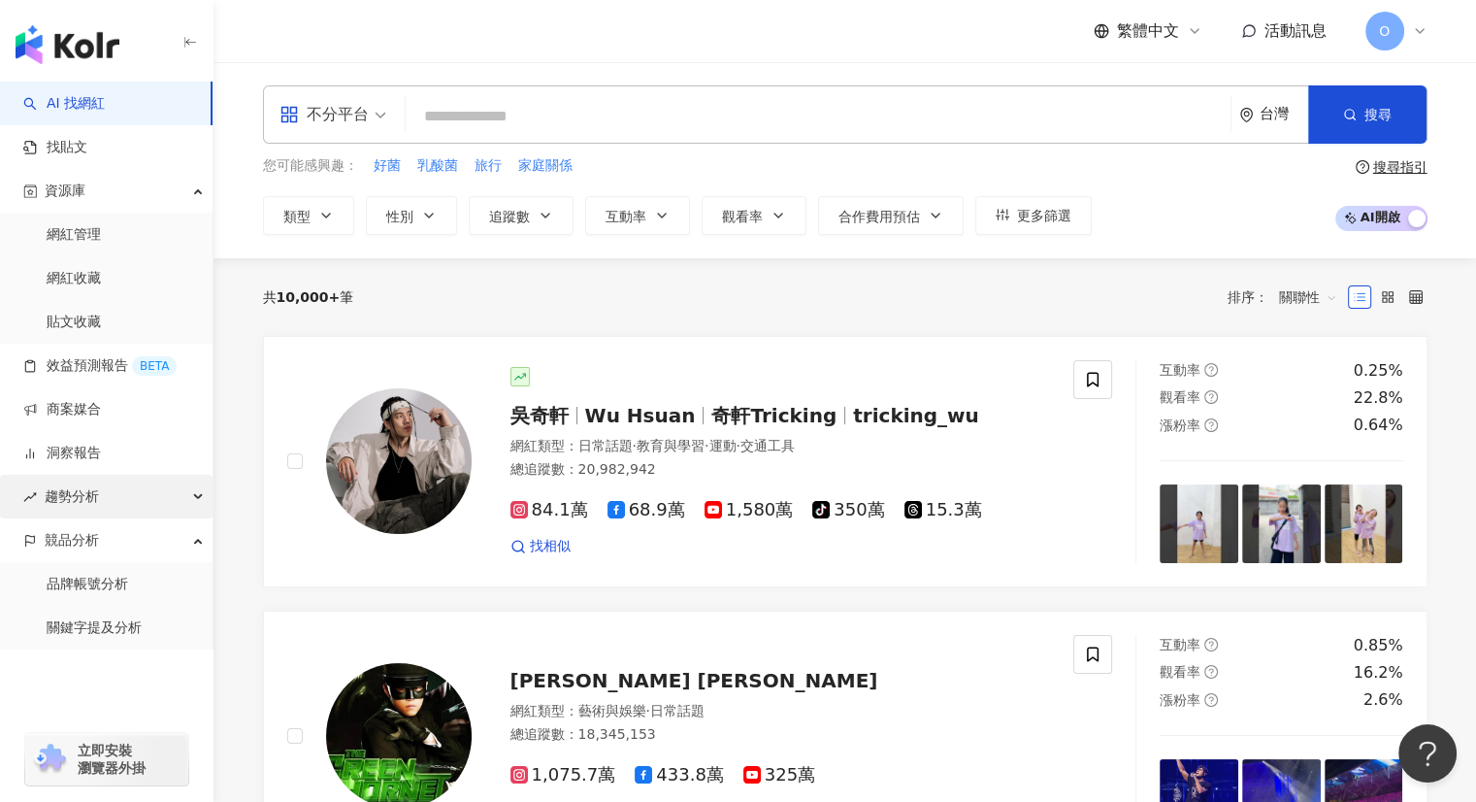
click at [112, 494] on div "趨勢分析" at bounding box center [106, 497] width 213 height 44
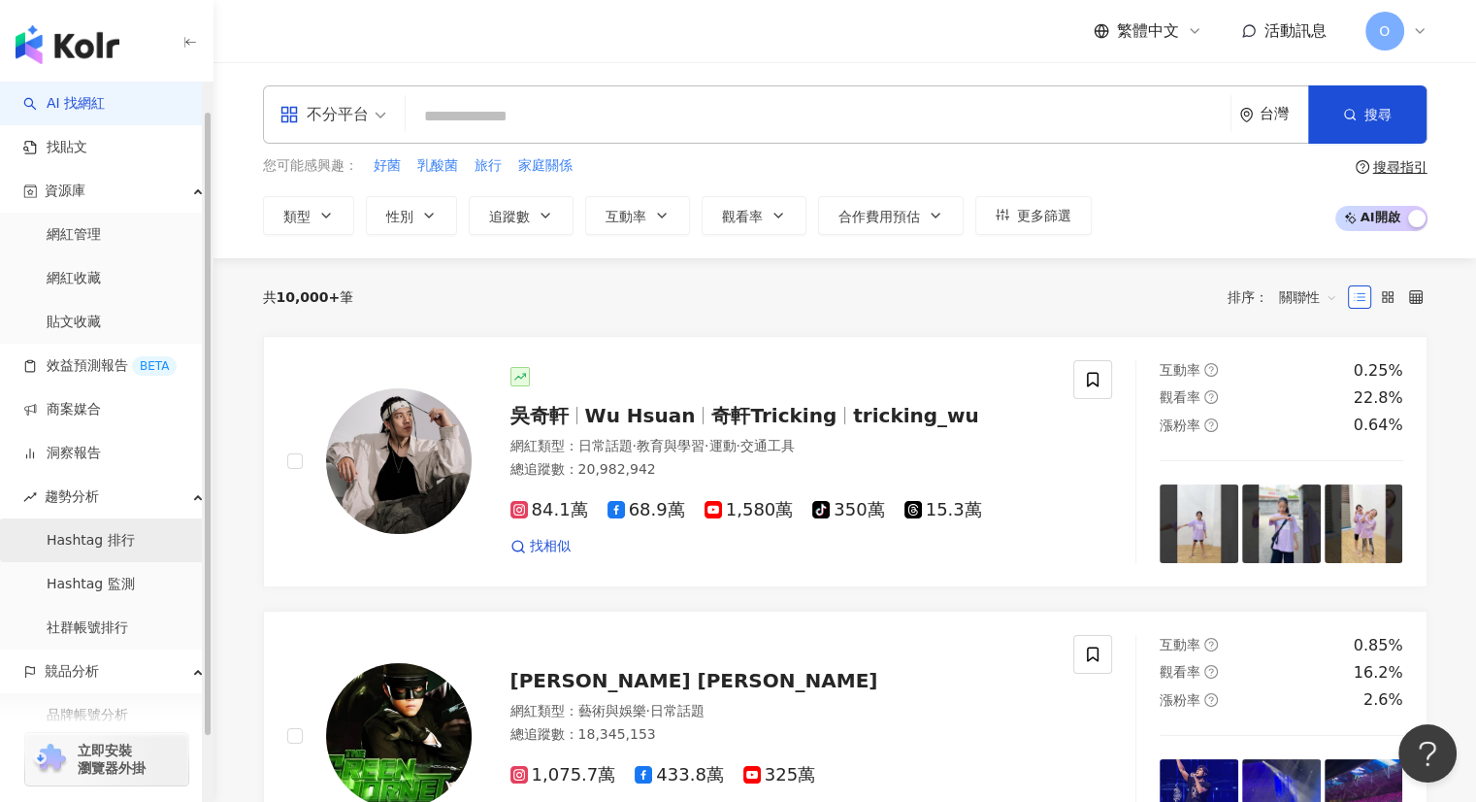
scroll to position [107, 0]
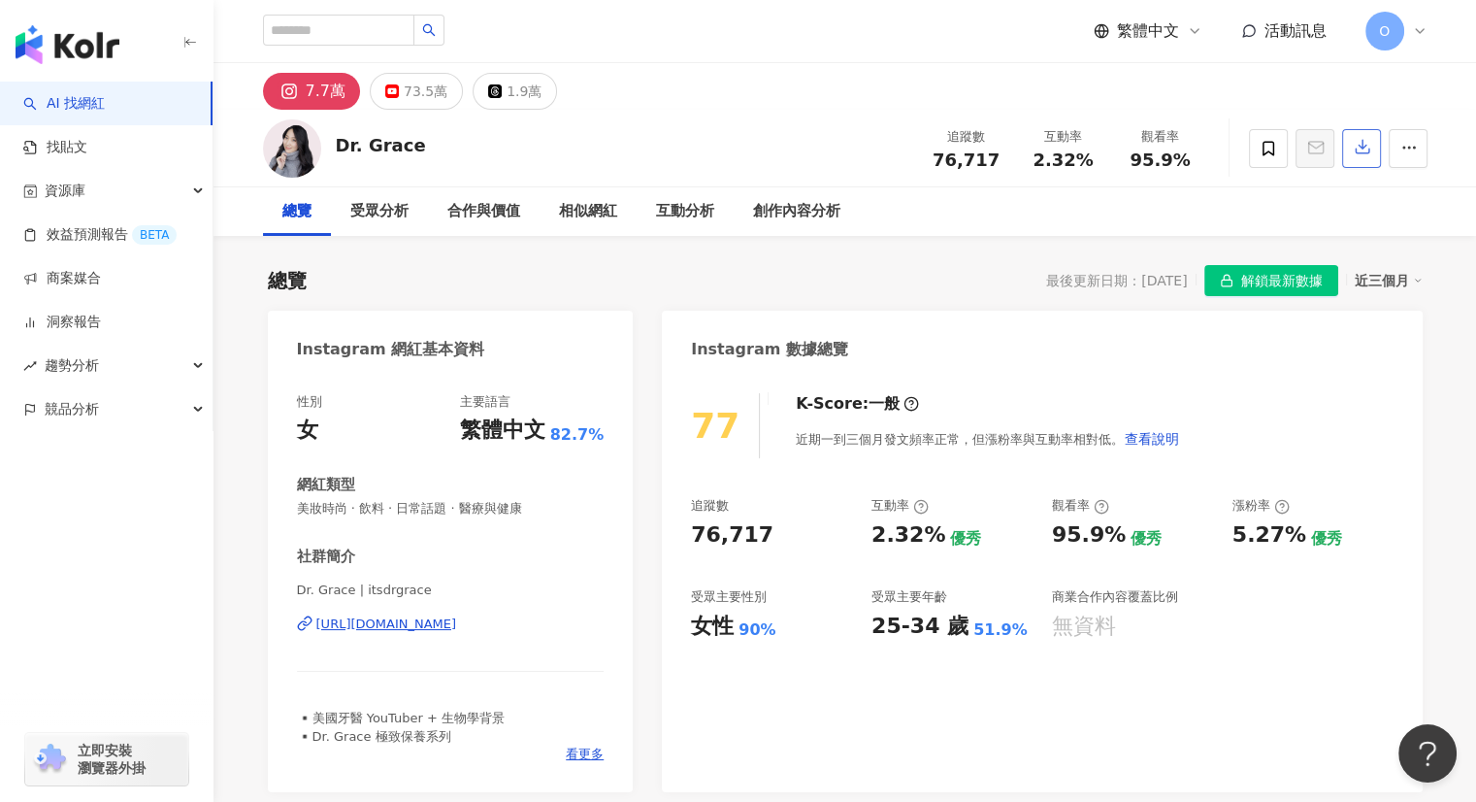
click at [1356, 149] on icon "button" at bounding box center [1363, 148] width 14 height 14
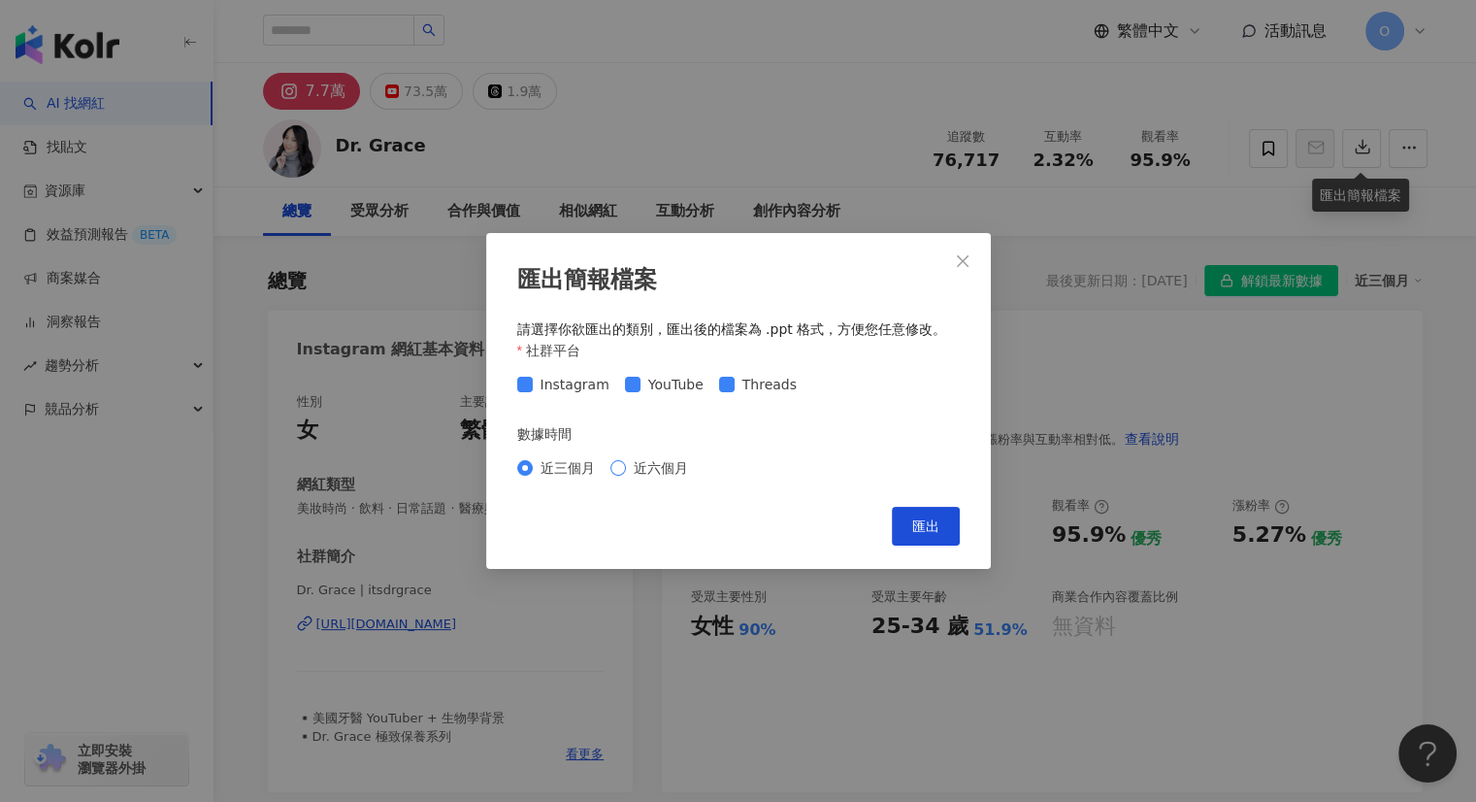
click at [674, 475] on span "近六個月" at bounding box center [661, 467] width 70 height 21
click at [912, 532] on span "匯出" at bounding box center [925, 526] width 27 height 16
drag, startPoint x: 957, startPoint y: 264, endPoint x: 635, endPoint y: 269, distance: 322.2
click at [958, 264] on icon "close" at bounding box center [963, 261] width 16 height 16
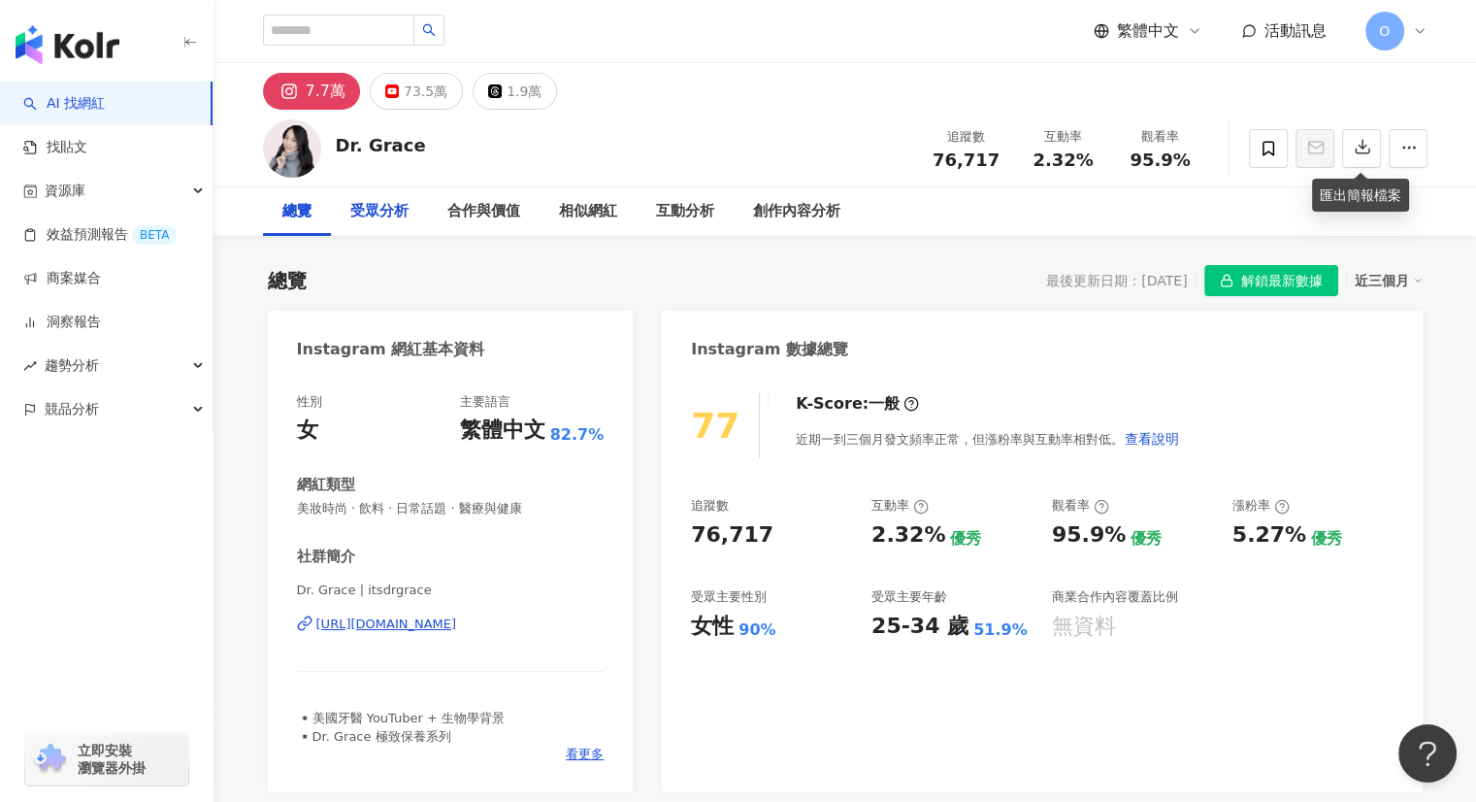
click at [377, 219] on div "受眾分析" at bounding box center [379, 211] width 58 height 23
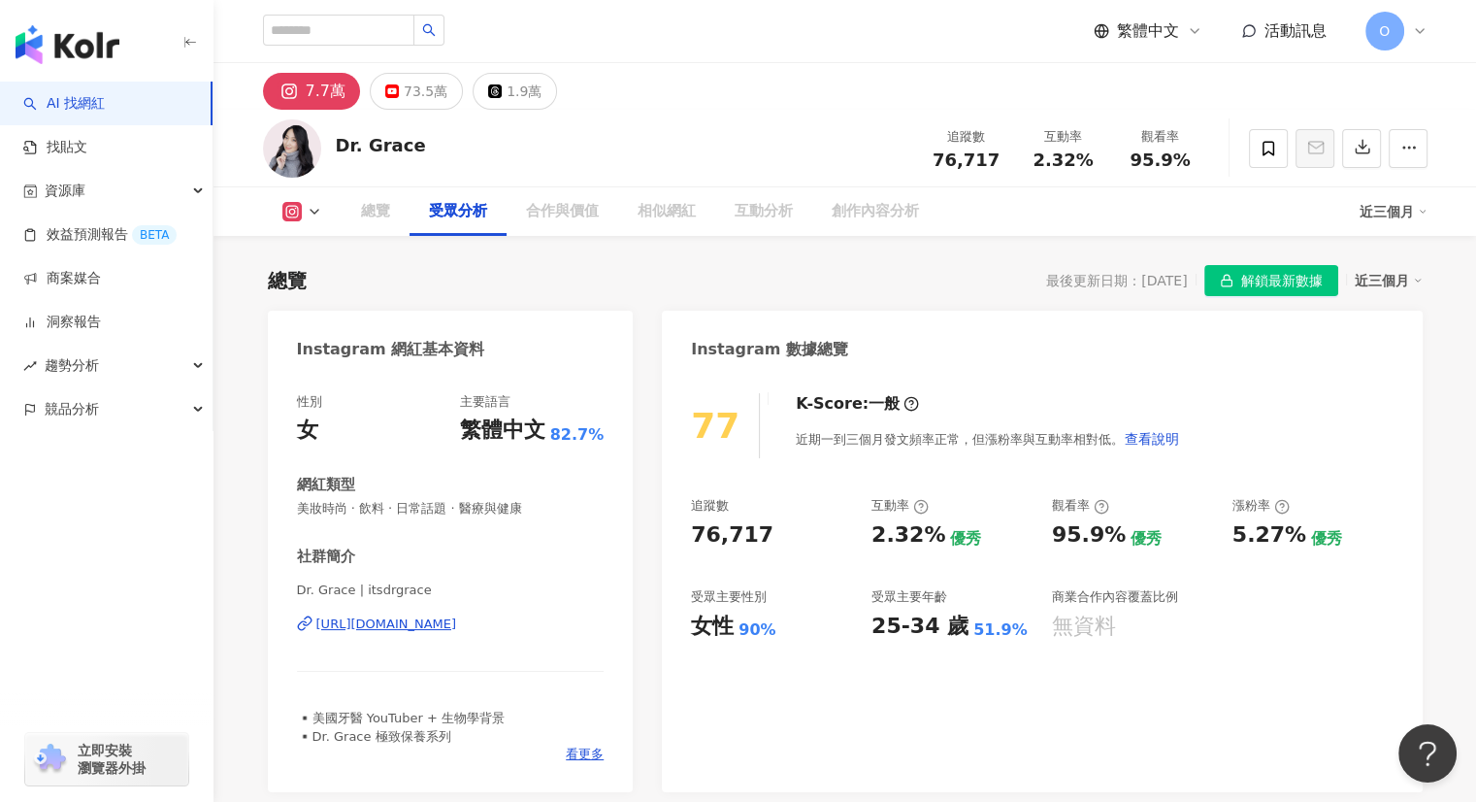
scroll to position [1502, 0]
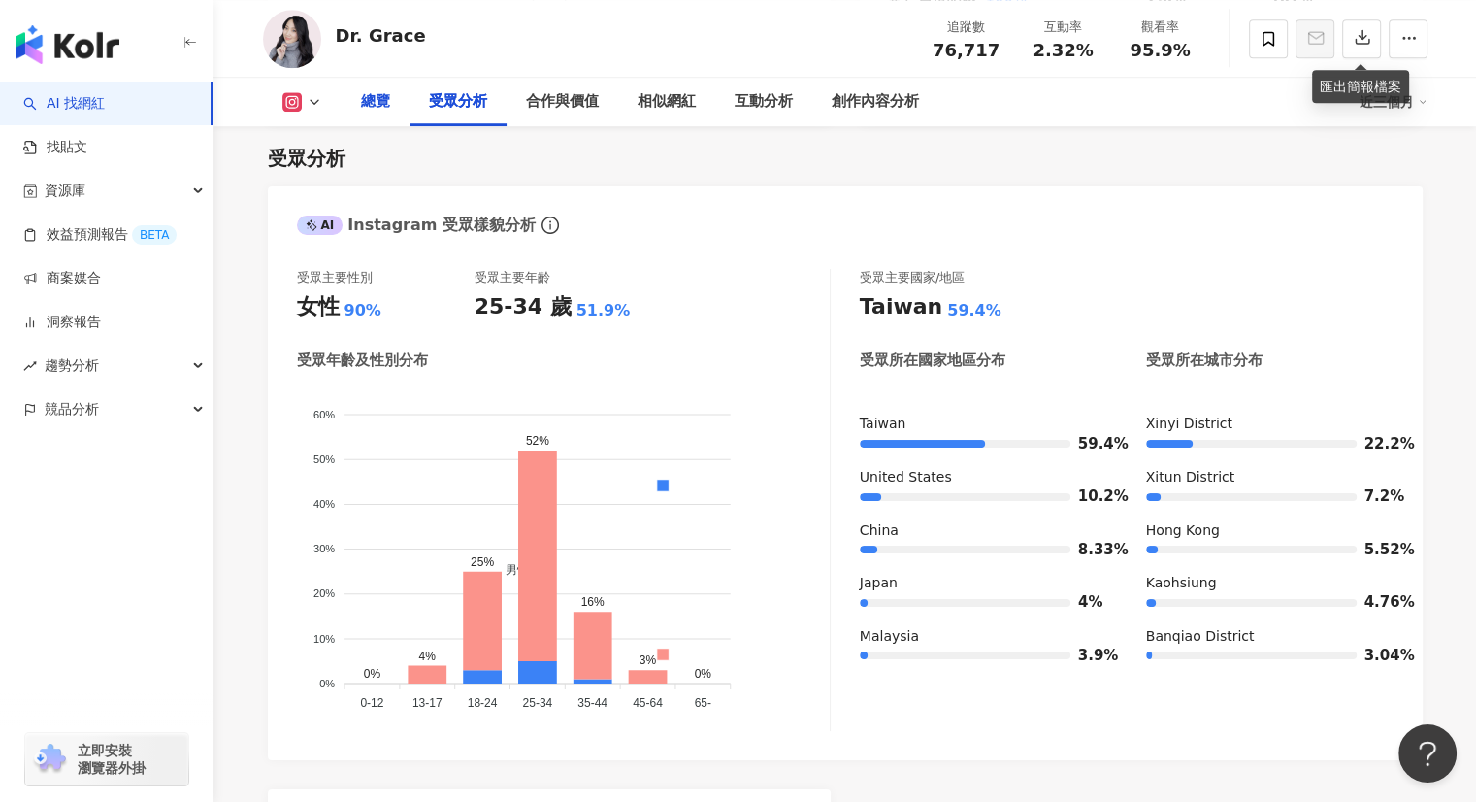
click at [367, 108] on div "總覽" at bounding box center [375, 101] width 29 height 23
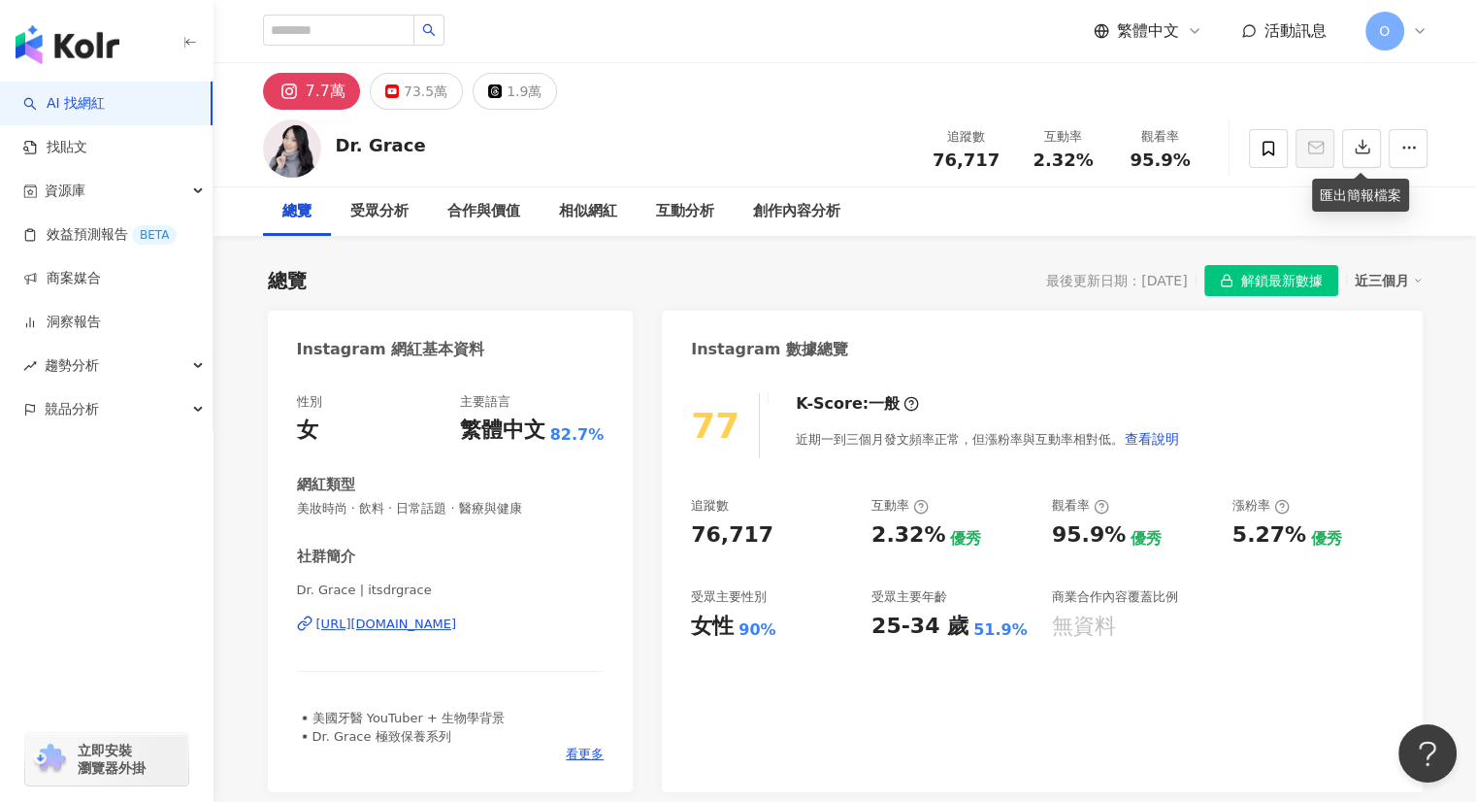
click at [962, 40] on div "繁體中文 活動訊息 O" at bounding box center [845, 31] width 1165 height 62
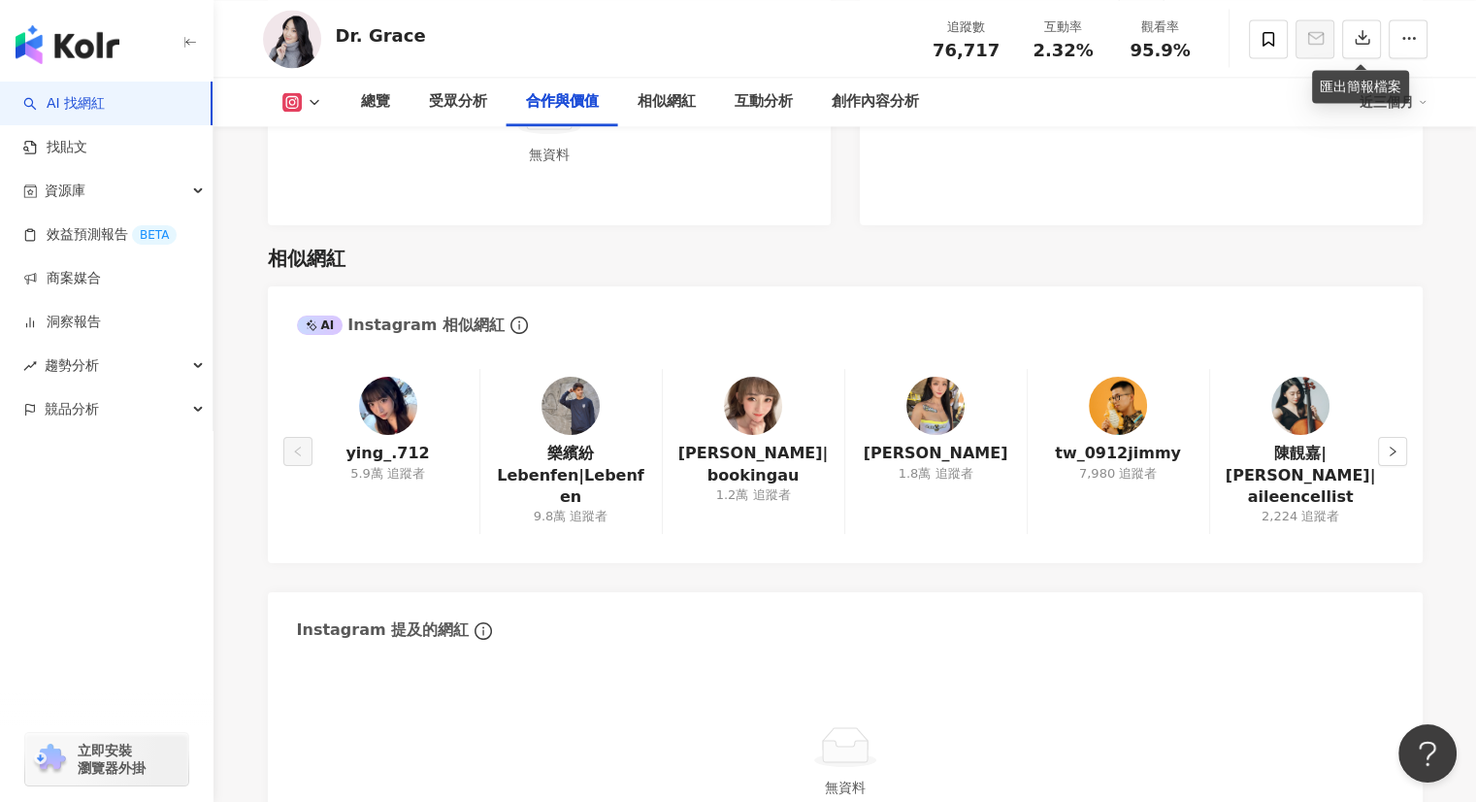
scroll to position [2911, 0]
click at [1394, 444] on icon "right" at bounding box center [1393, 450] width 12 height 12
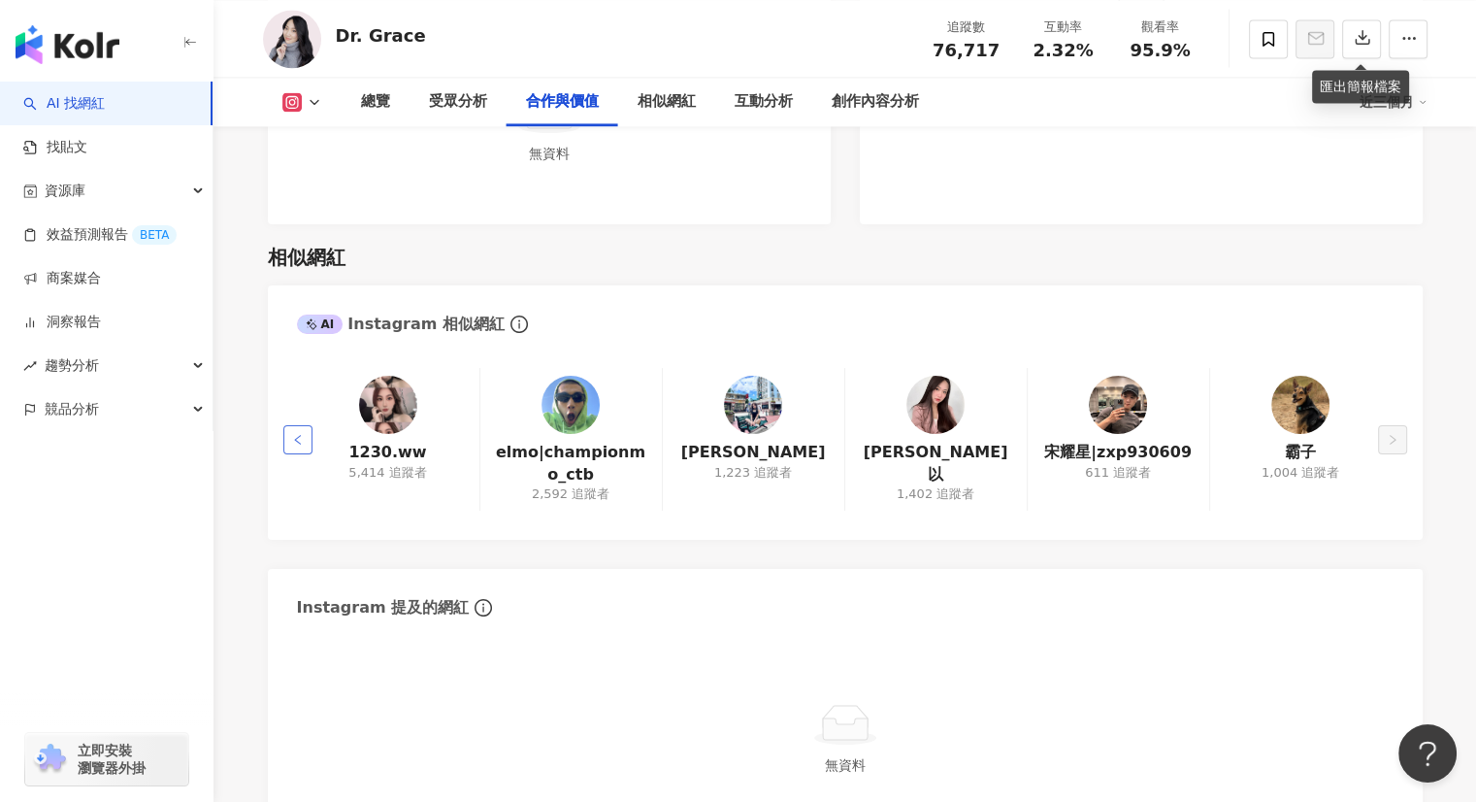
click at [304, 441] on button "button" at bounding box center [297, 439] width 29 height 29
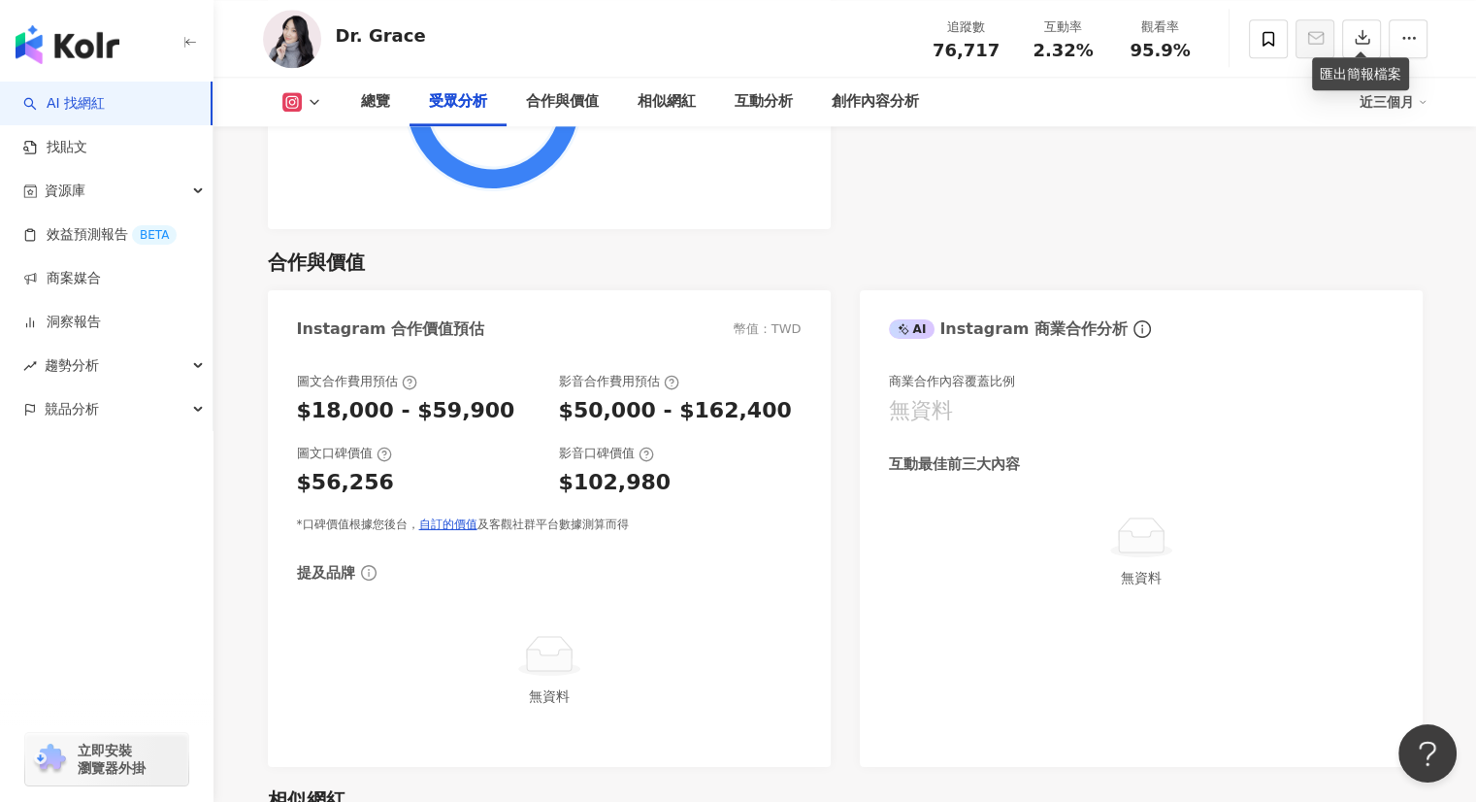
scroll to position [2356, 0]
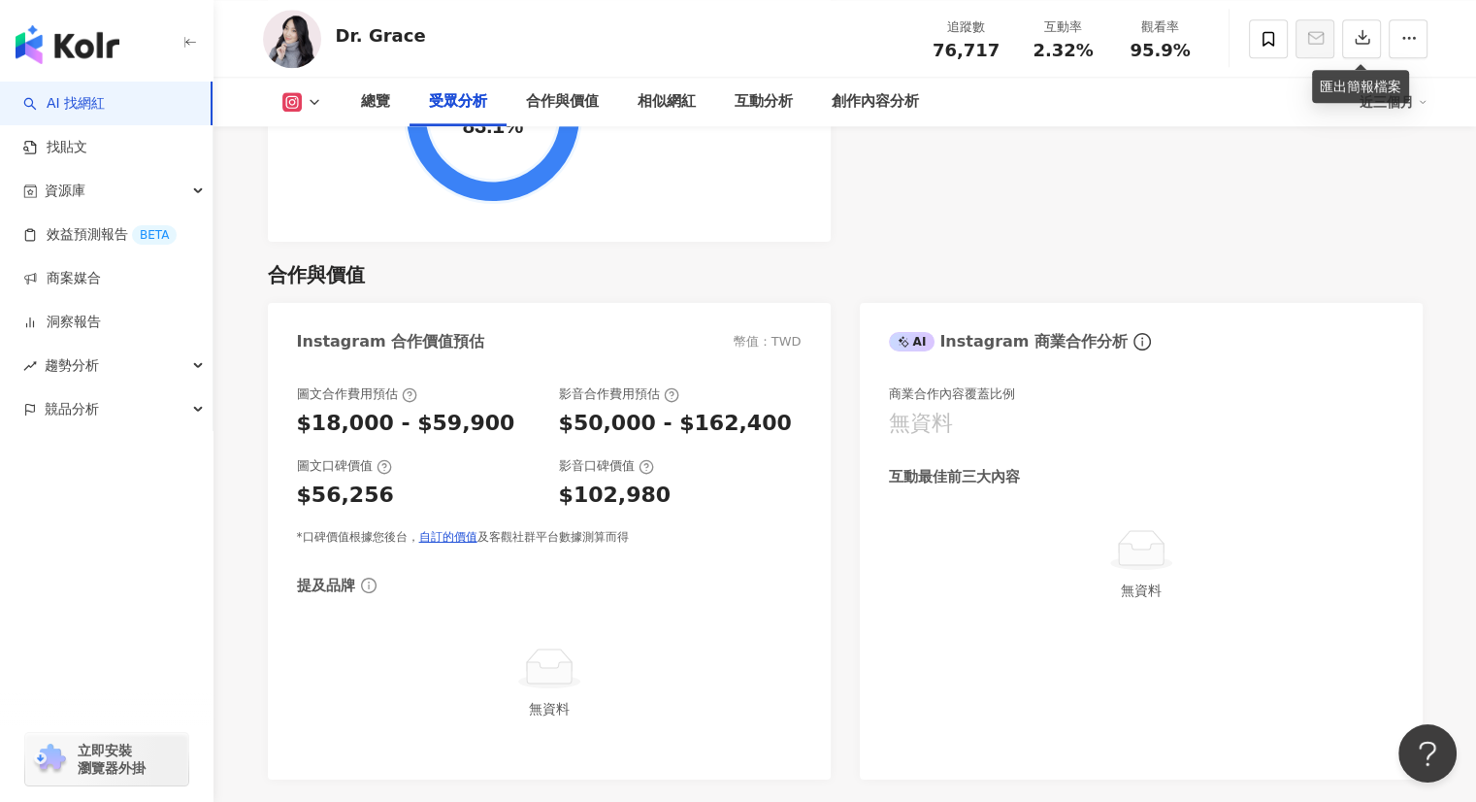
click at [302, 105] on button at bounding box center [302, 101] width 79 height 19
click at [326, 191] on button "YouTube" at bounding box center [332, 183] width 116 height 27
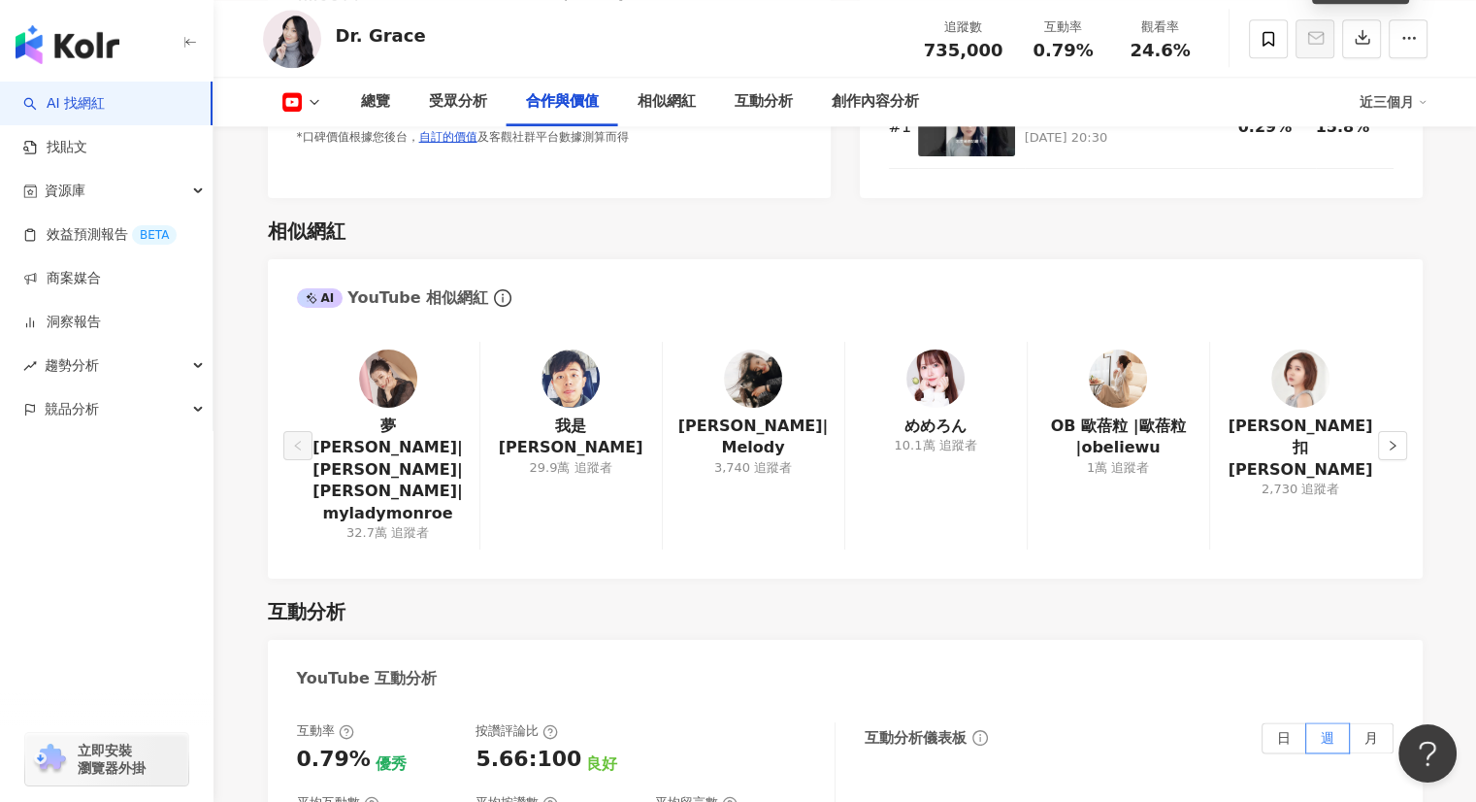
scroll to position [2597, 0]
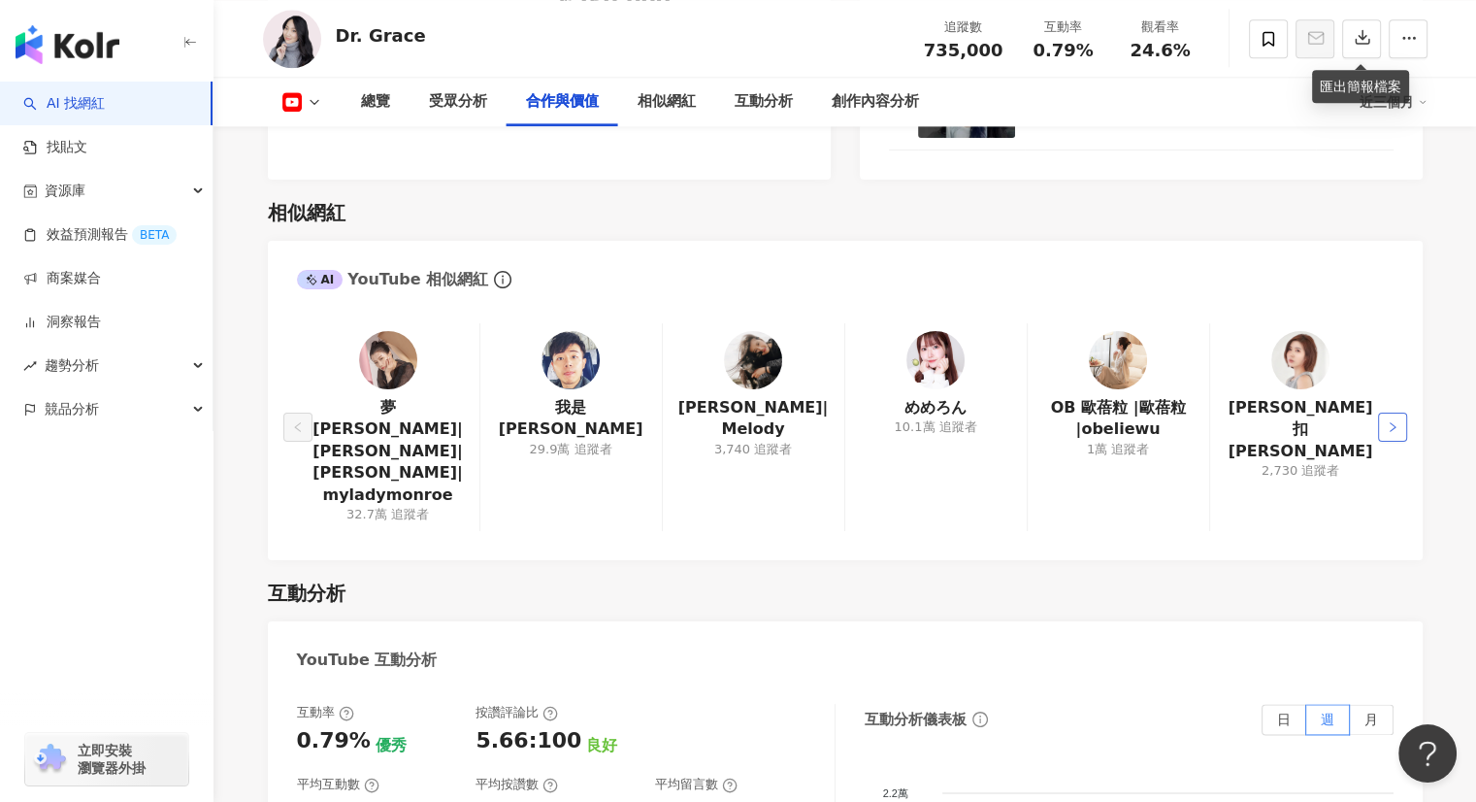
click at [1382, 432] on button "button" at bounding box center [1392, 426] width 29 height 29
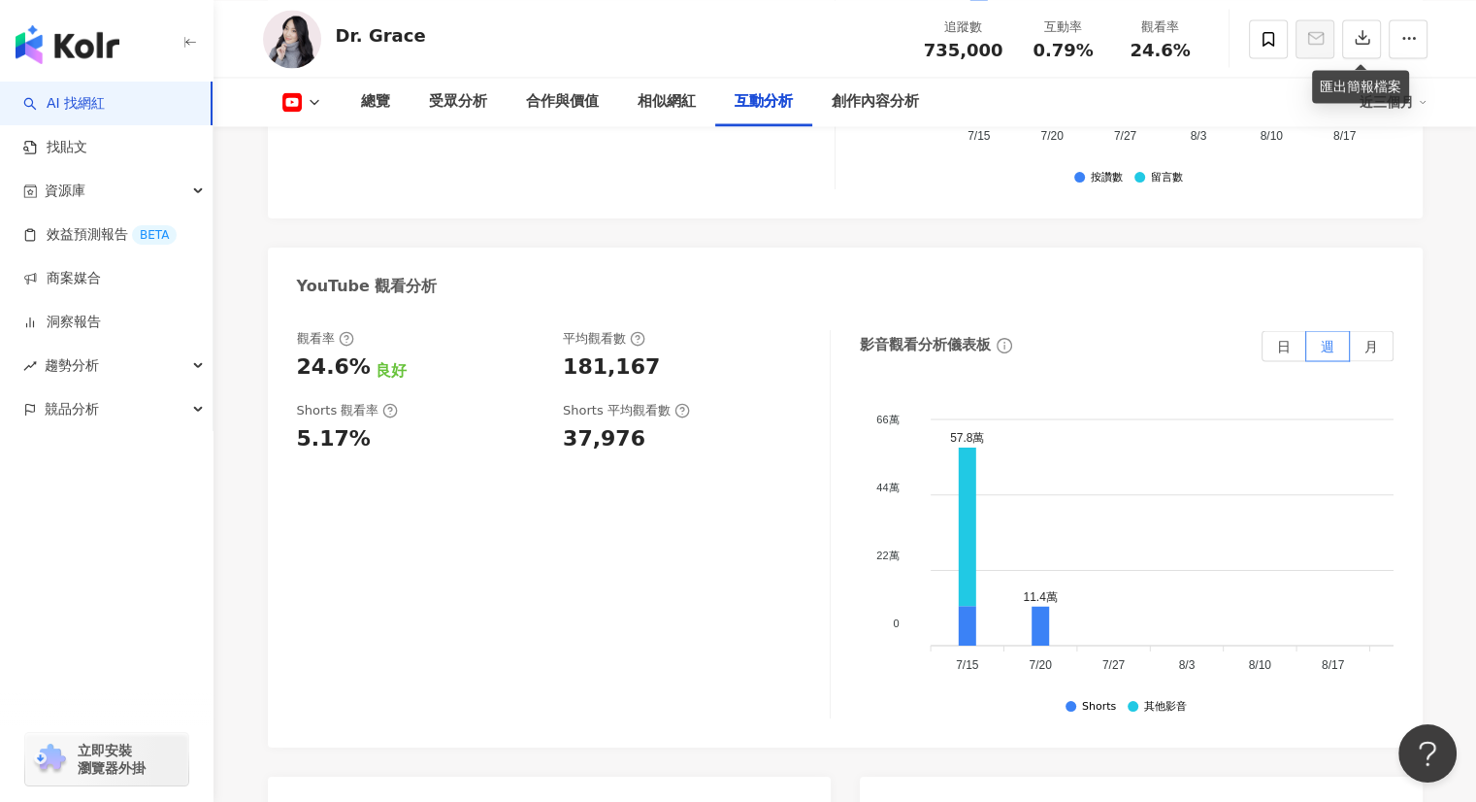
scroll to position [3470, 0]
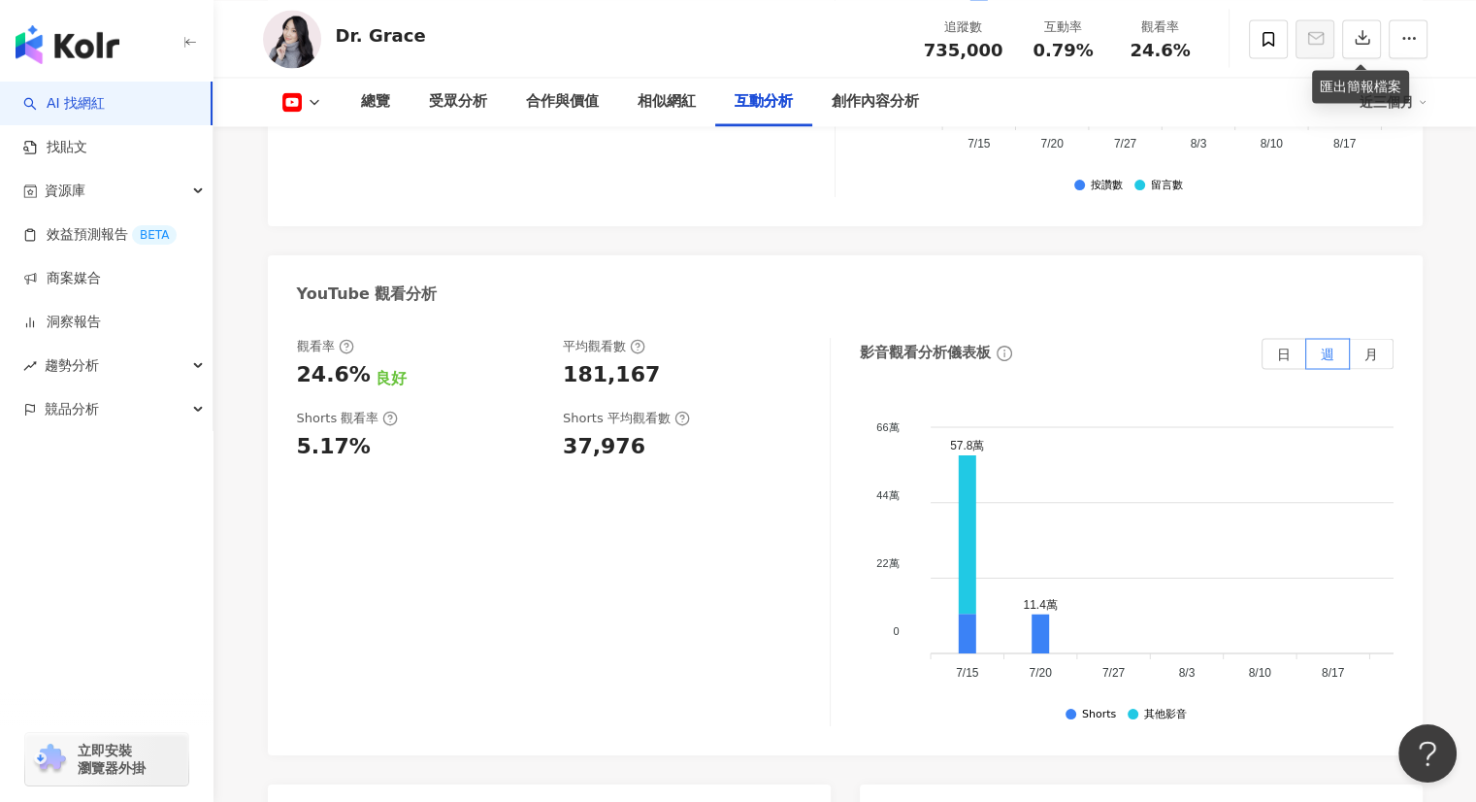
click at [1411, 110] on div "近三個月" at bounding box center [1394, 101] width 68 height 31
click at [1396, 176] on link "近六個月" at bounding box center [1401, 183] width 54 height 21
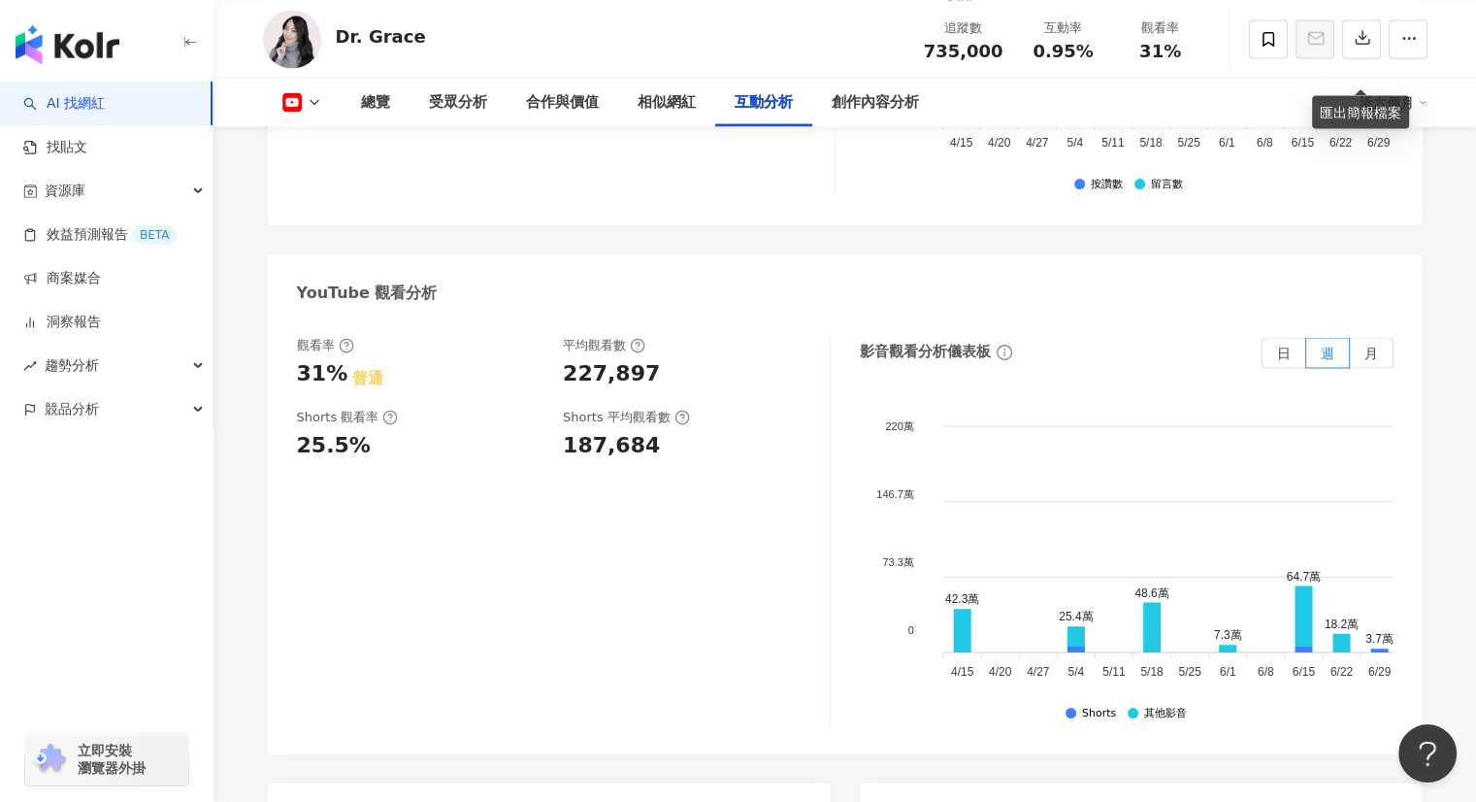
scroll to position [3777, 0]
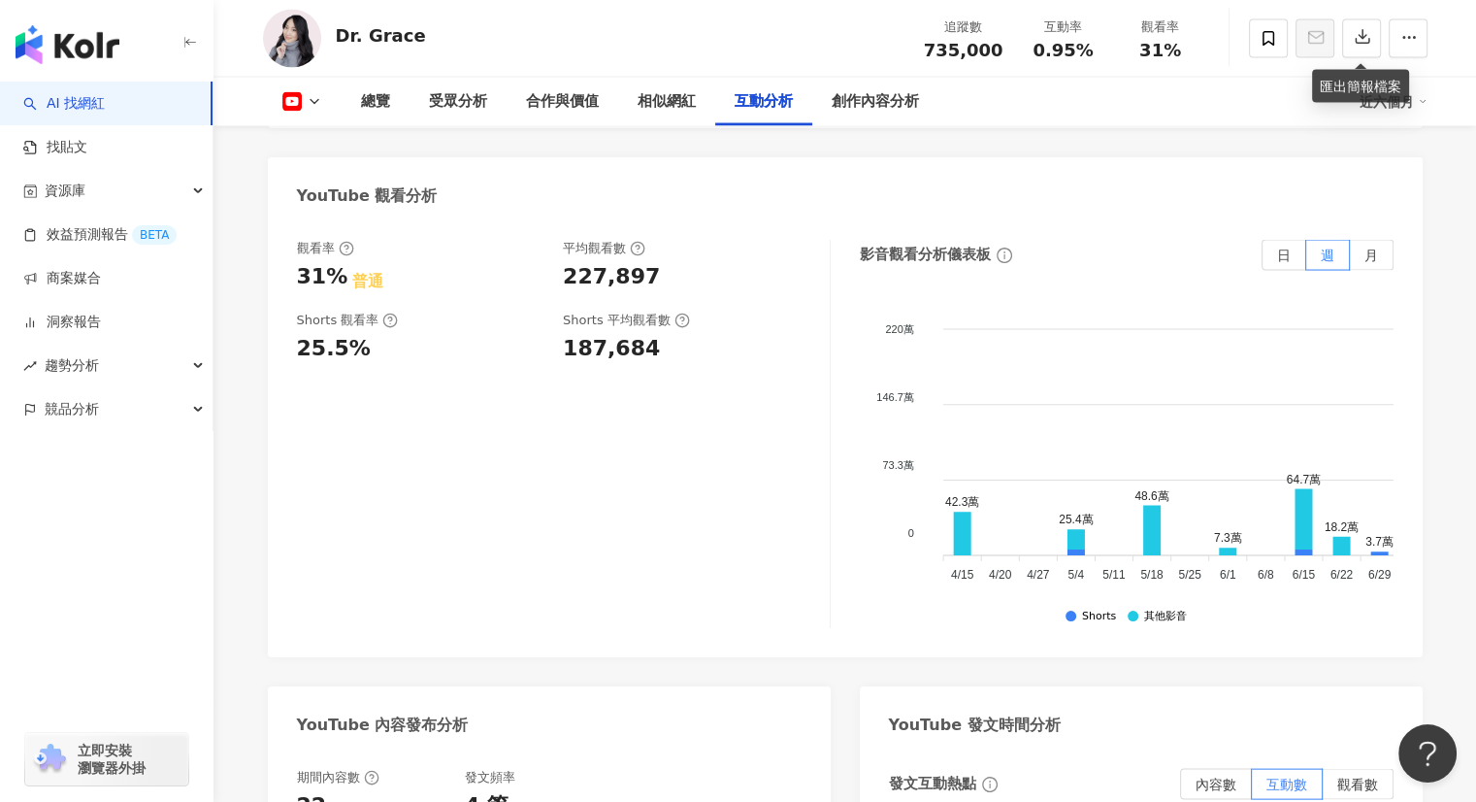
drag, startPoint x: 1455, startPoint y: 265, endPoint x: 1409, endPoint y: 197, distance: 81.8
click at [1361, 37] on icon "button" at bounding box center [1362, 36] width 17 height 17
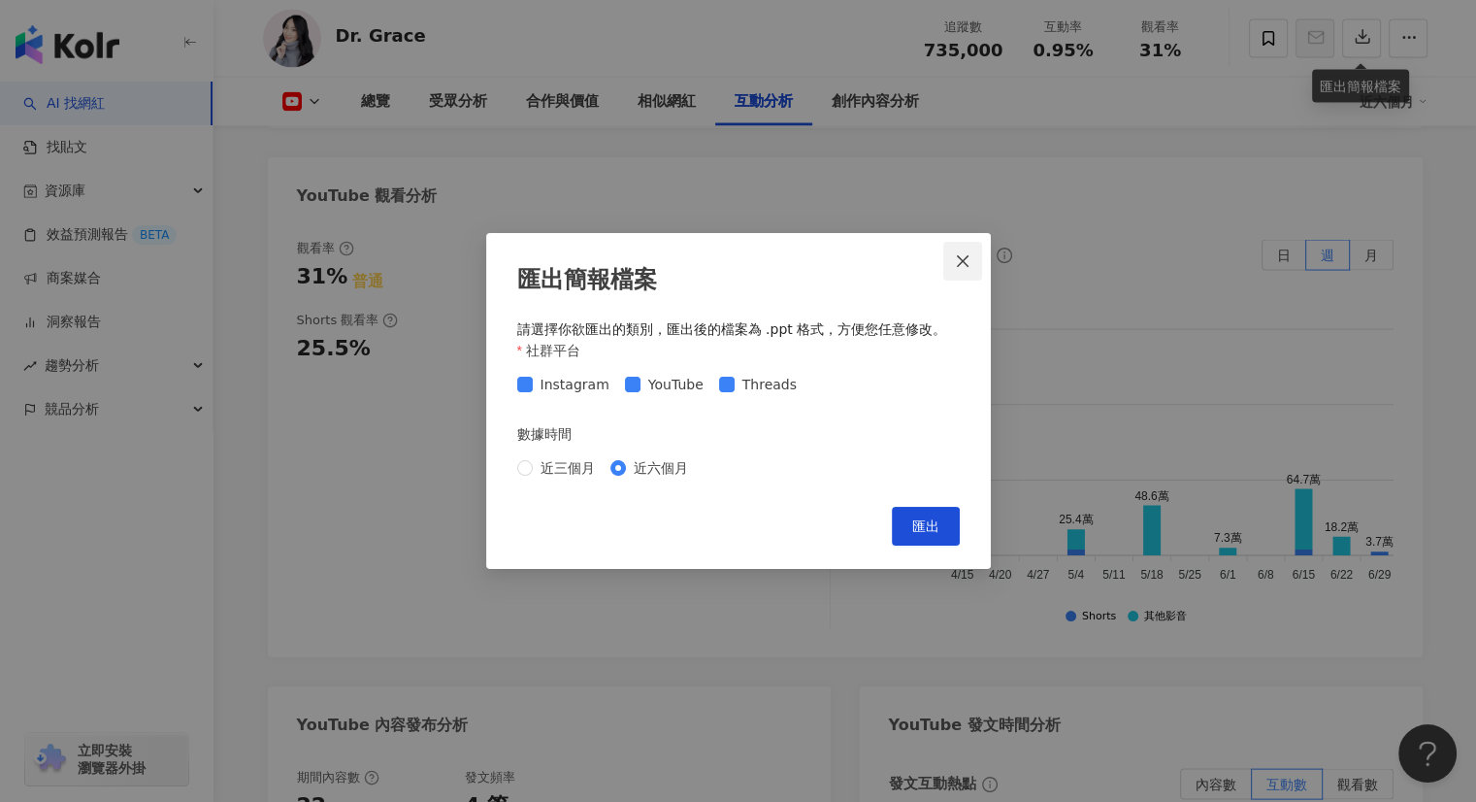
click at [962, 255] on icon "close" at bounding box center [963, 261] width 16 height 16
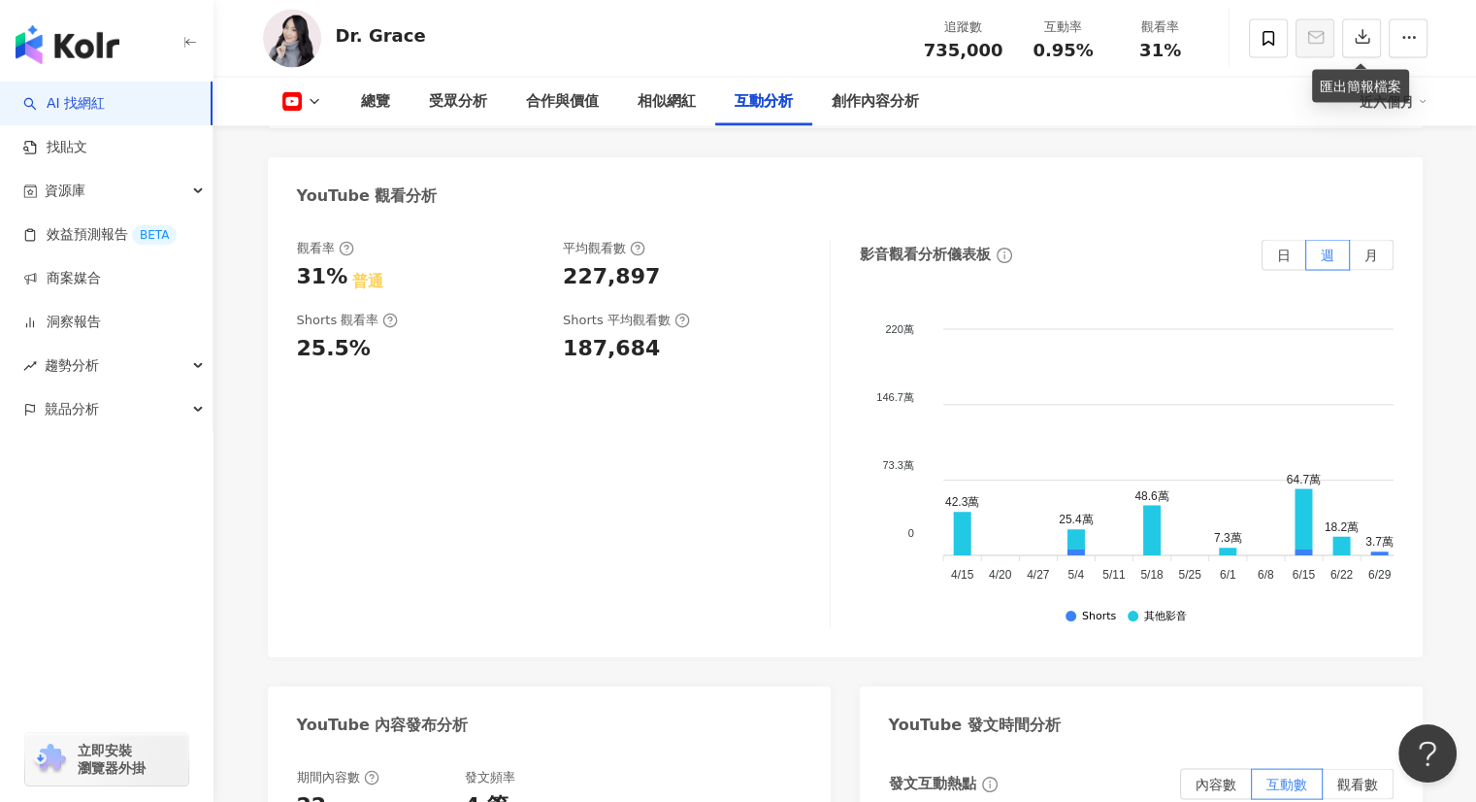
click at [1399, 96] on div "匯出簡報檔案" at bounding box center [1360, 86] width 97 height 33
click at [1412, 92] on div "近六個月" at bounding box center [1394, 101] width 68 height 31
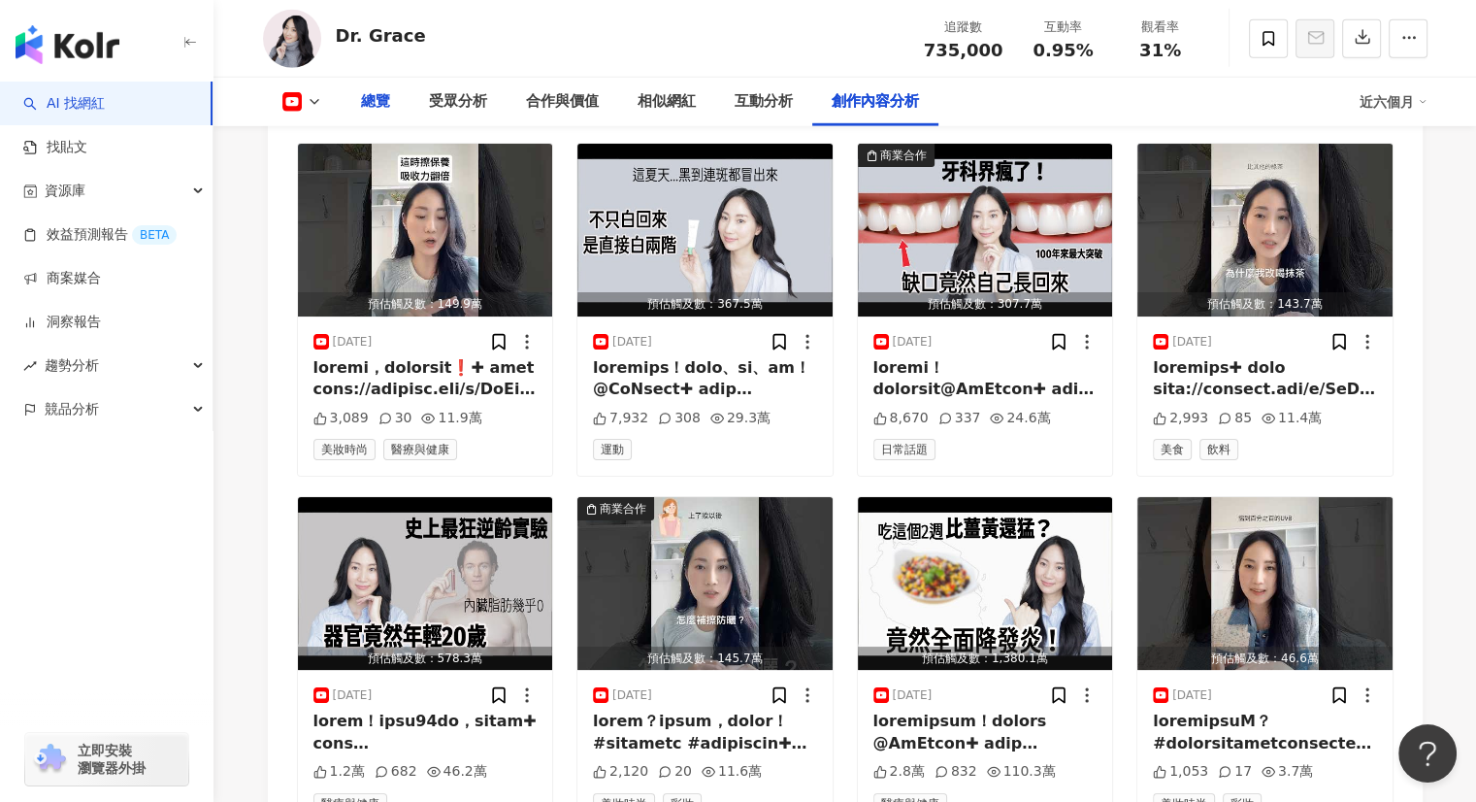
scroll to position [5594, 0]
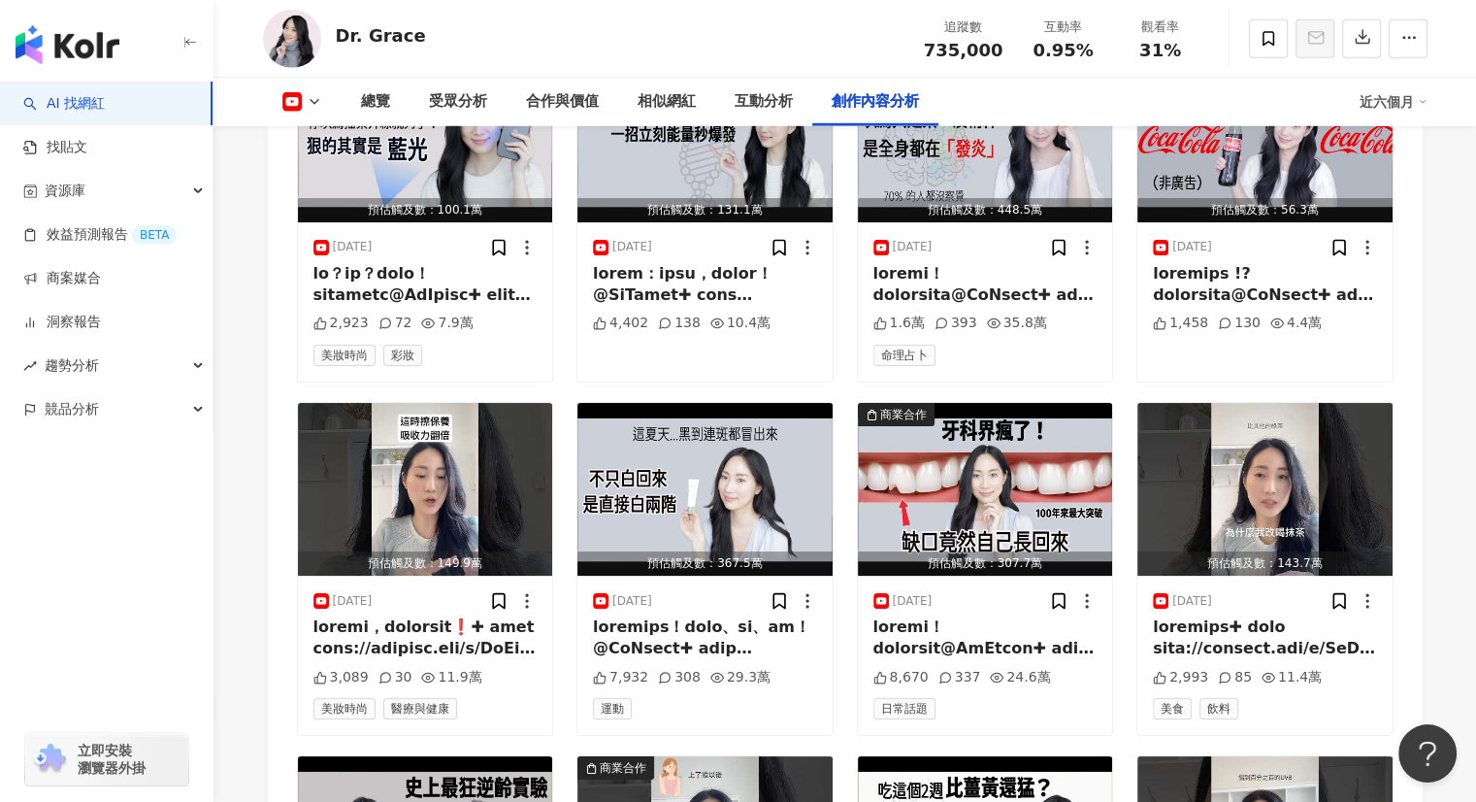
click at [295, 98] on rect at bounding box center [291, 102] width 16 height 12
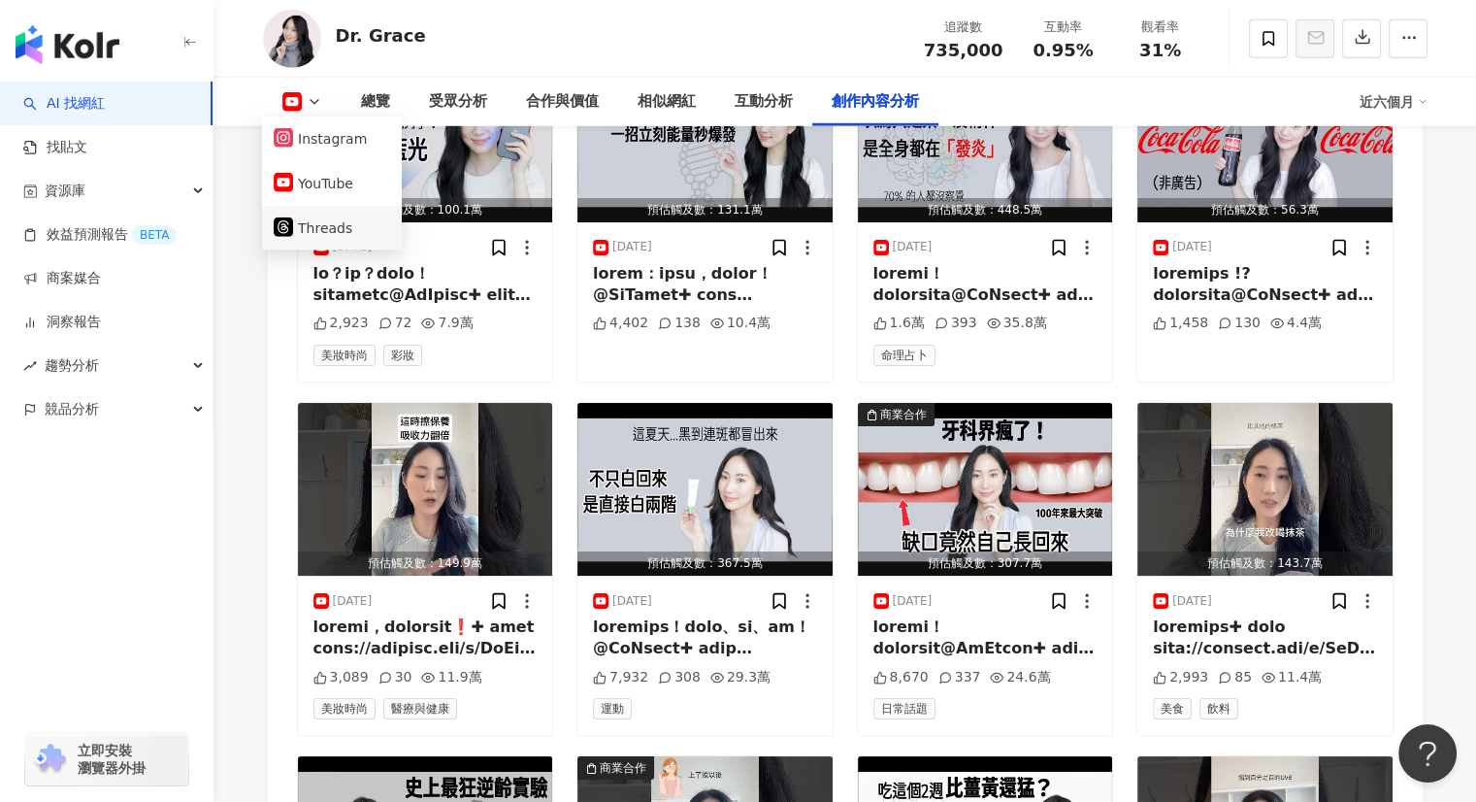
click at [330, 223] on button "Threads" at bounding box center [332, 227] width 116 height 27
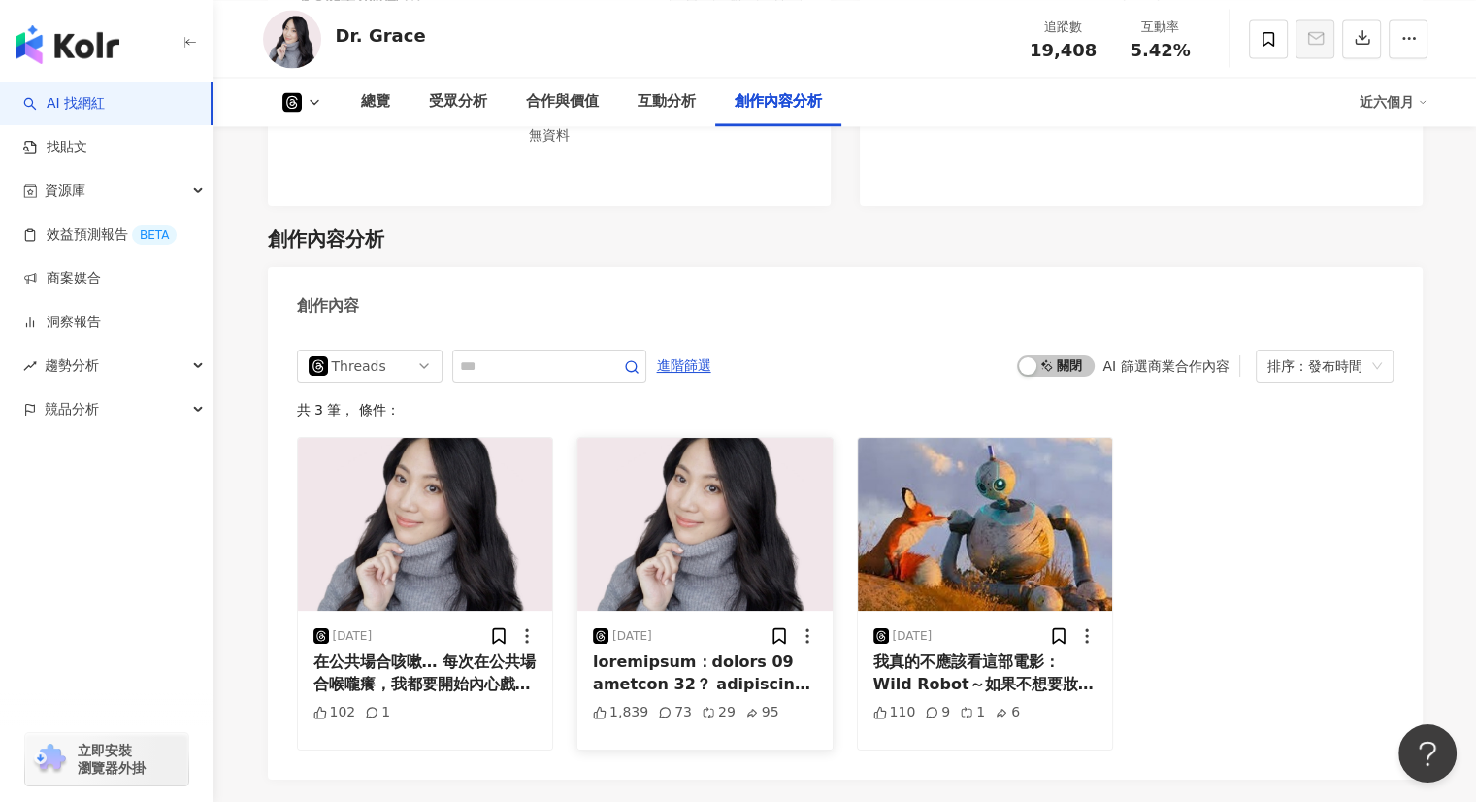
scroll to position [3300, 0]
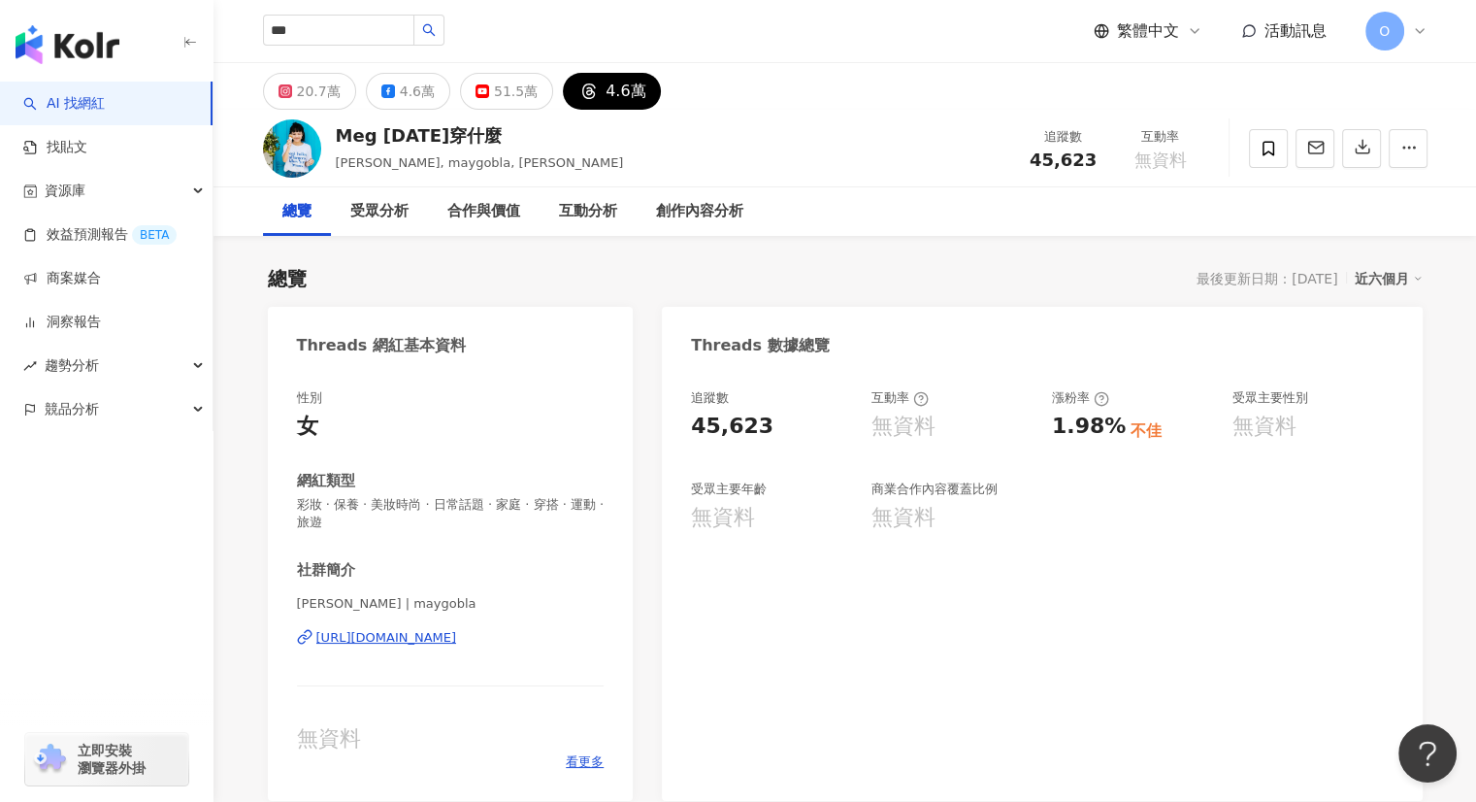
type input "**"
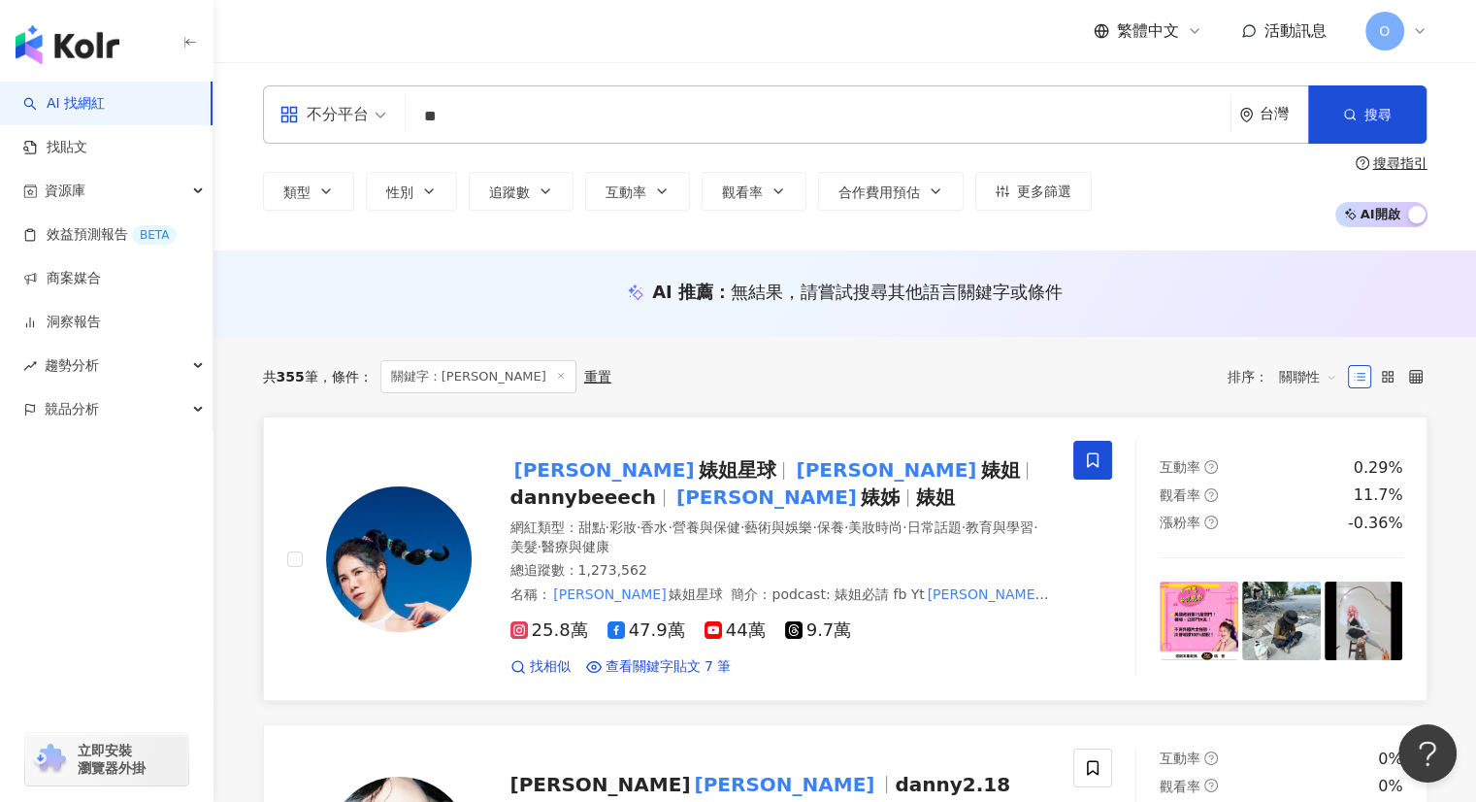
click at [980, 478] on span "婊姐" at bounding box center [999, 469] width 39 height 23
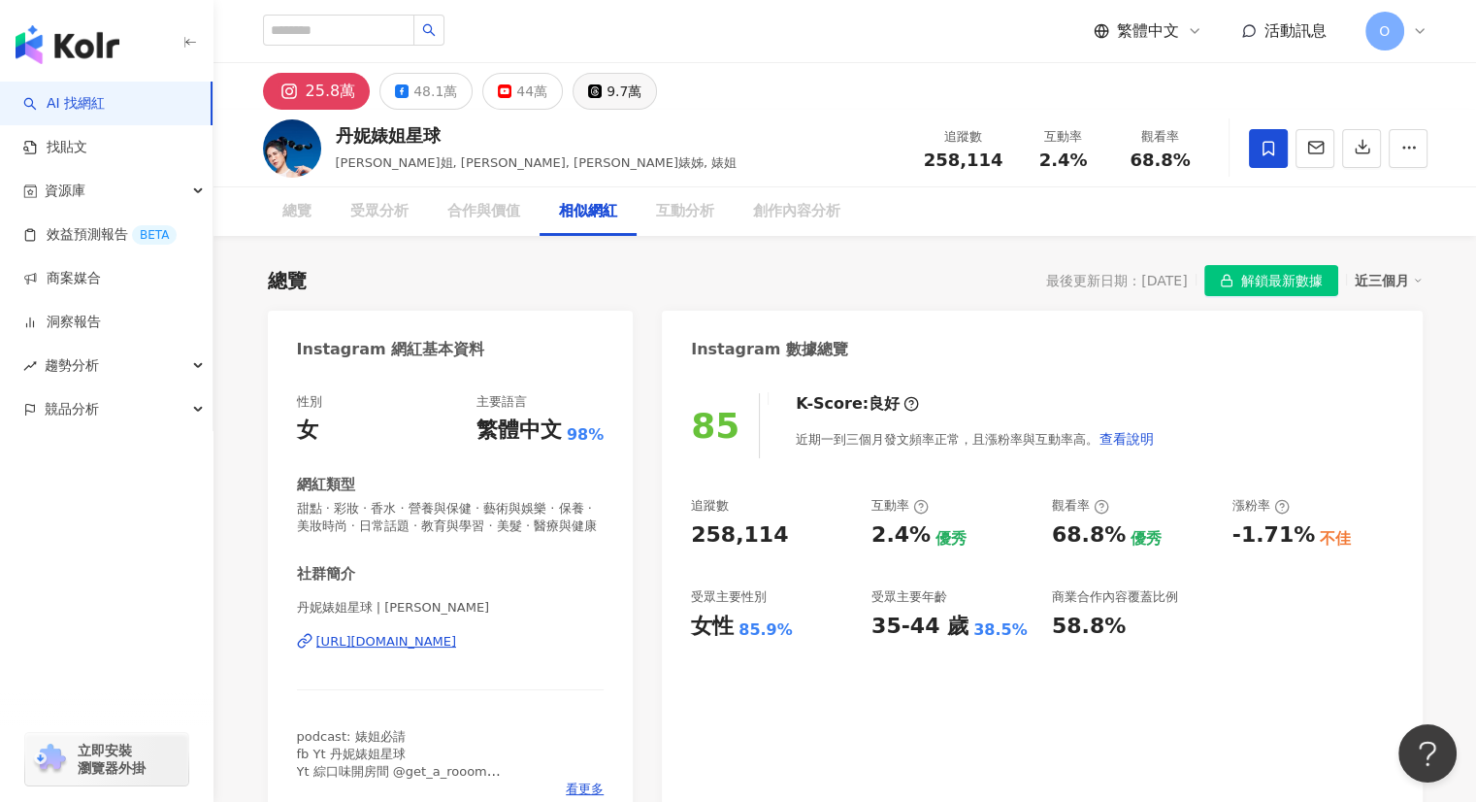
click at [590, 103] on button "9.7萬" at bounding box center [615, 91] width 84 height 37
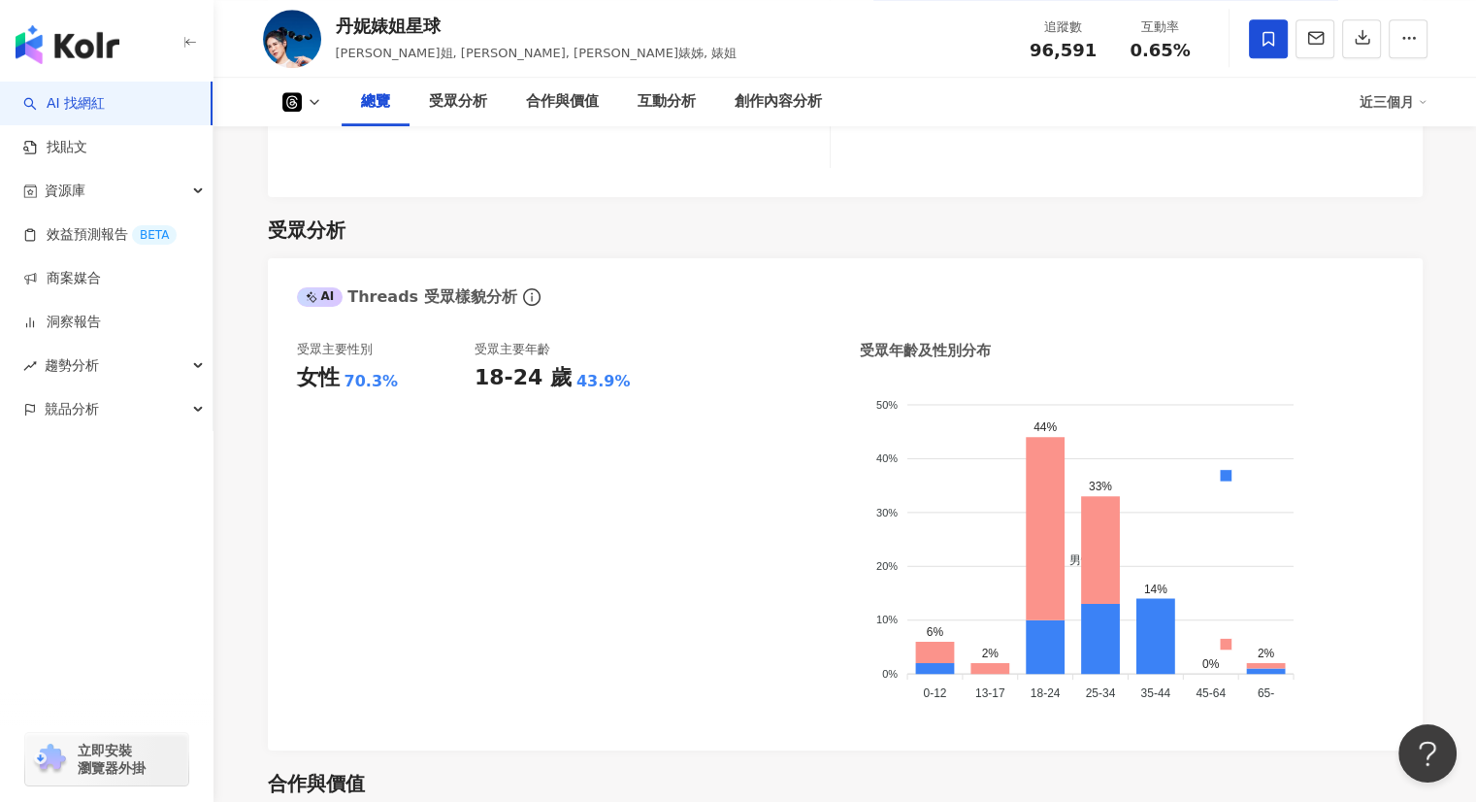
scroll to position [1456, 0]
click at [1408, 110] on div "近三個月" at bounding box center [1394, 101] width 68 height 31
click at [1418, 180] on link "近六個月" at bounding box center [1401, 183] width 54 height 21
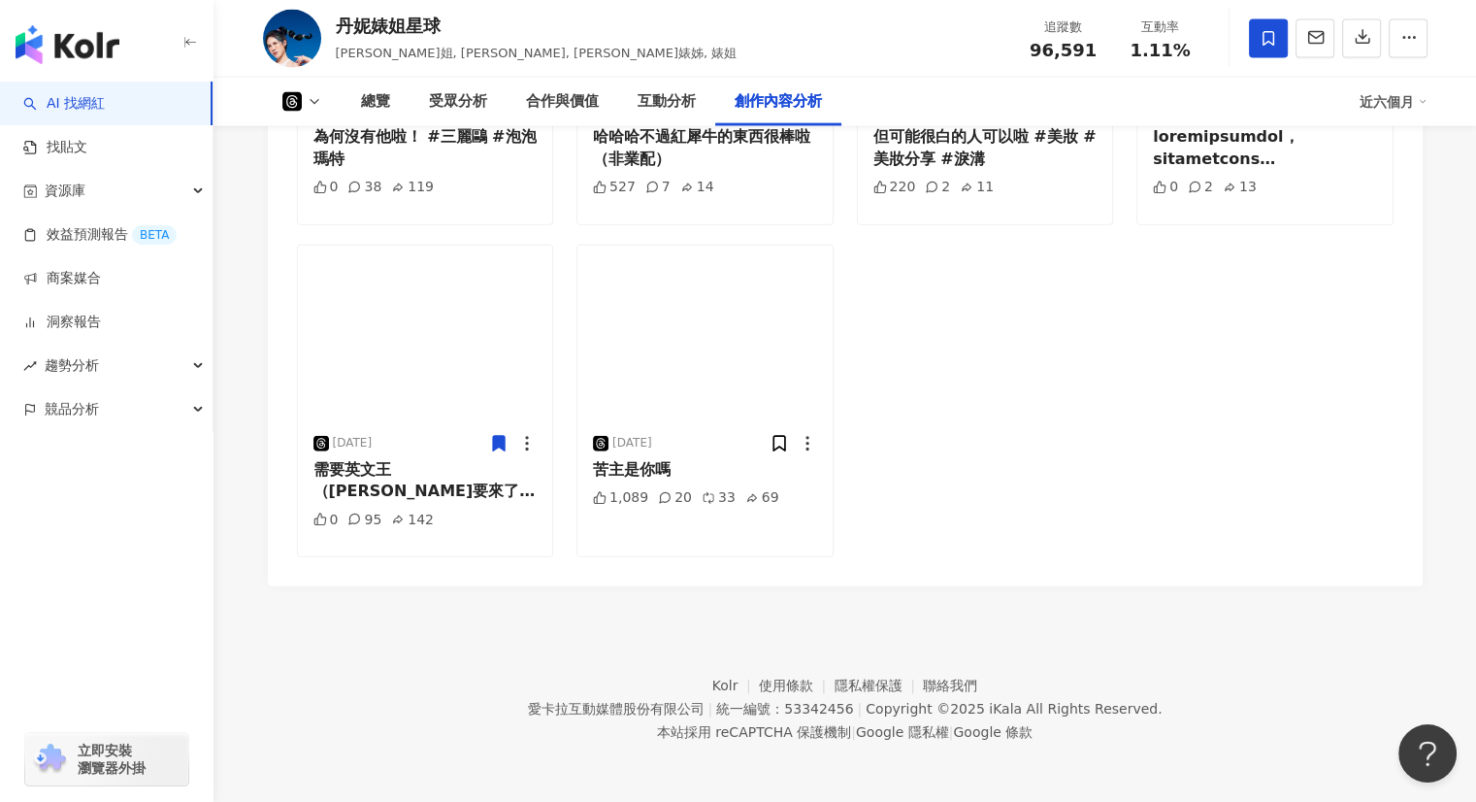
scroll to position [4021, 0]
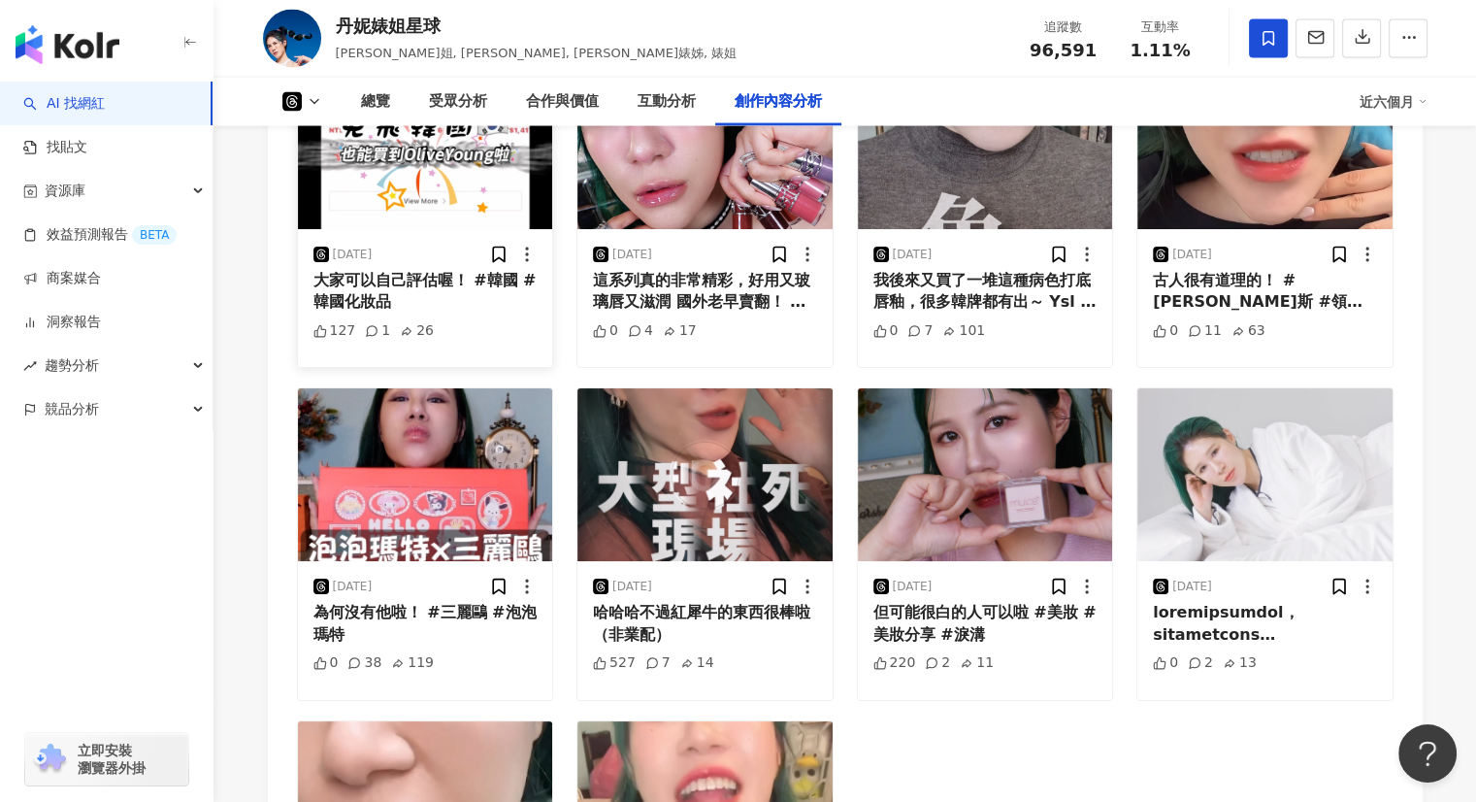
click at [363, 313] on div "大家可以自己評估喔！ #韓國 #韓國化妝品" at bounding box center [425, 292] width 224 height 44
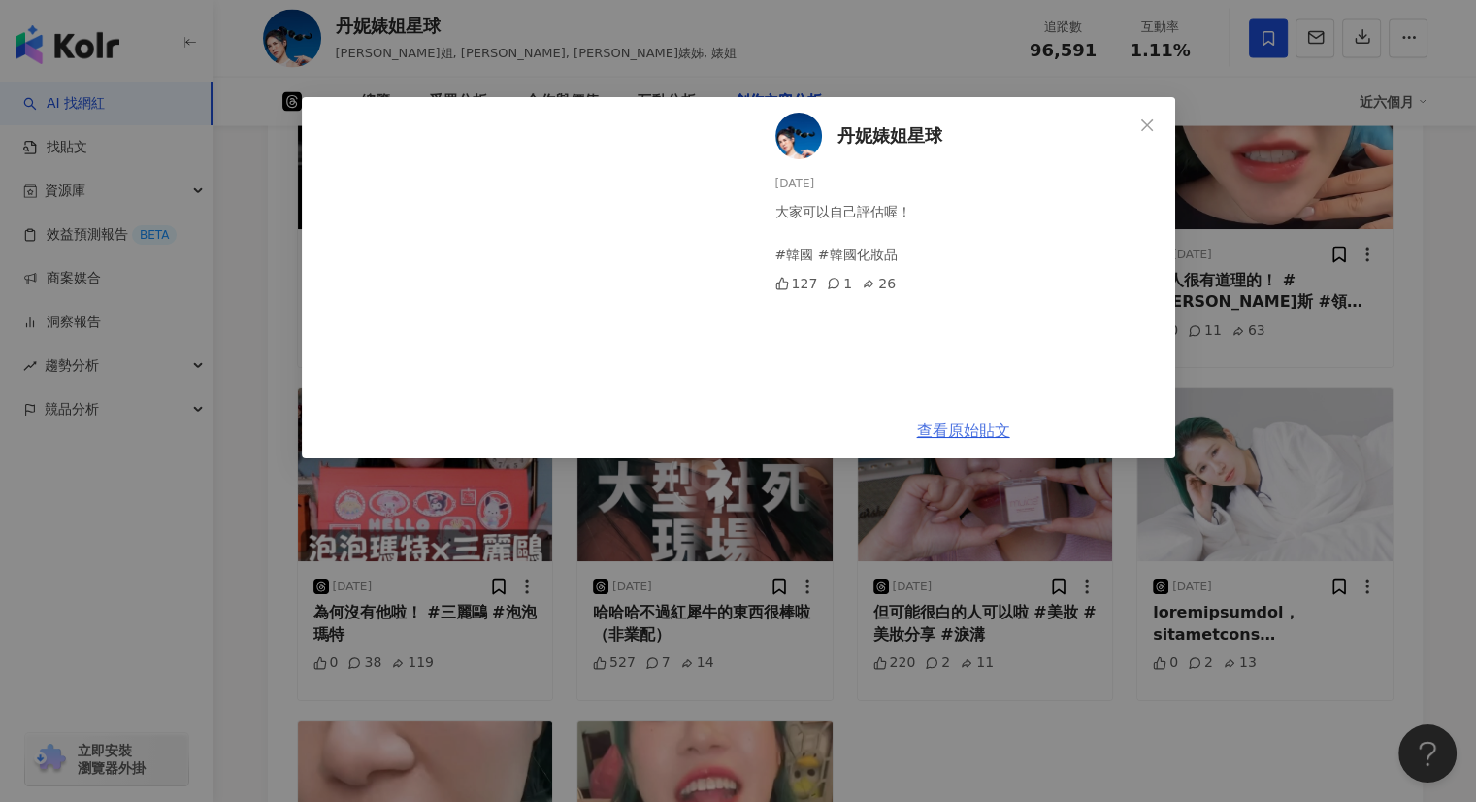
click at [949, 433] on link "查看原始貼文" at bounding box center [963, 430] width 93 height 18
click at [1142, 133] on button "Close" at bounding box center [1147, 125] width 39 height 39
